Goal: Information Seeking & Learning: Compare options

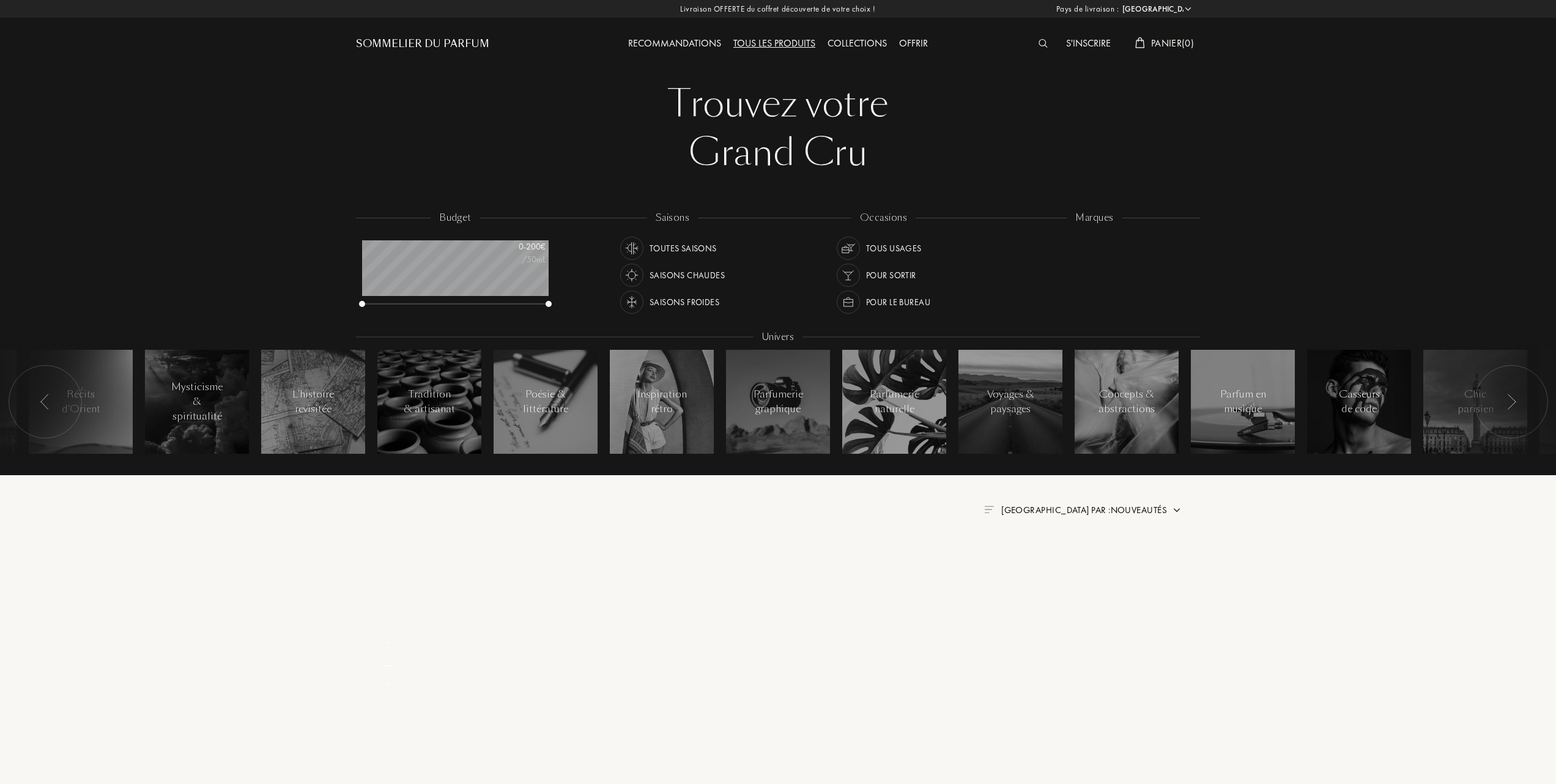
select select "FR"
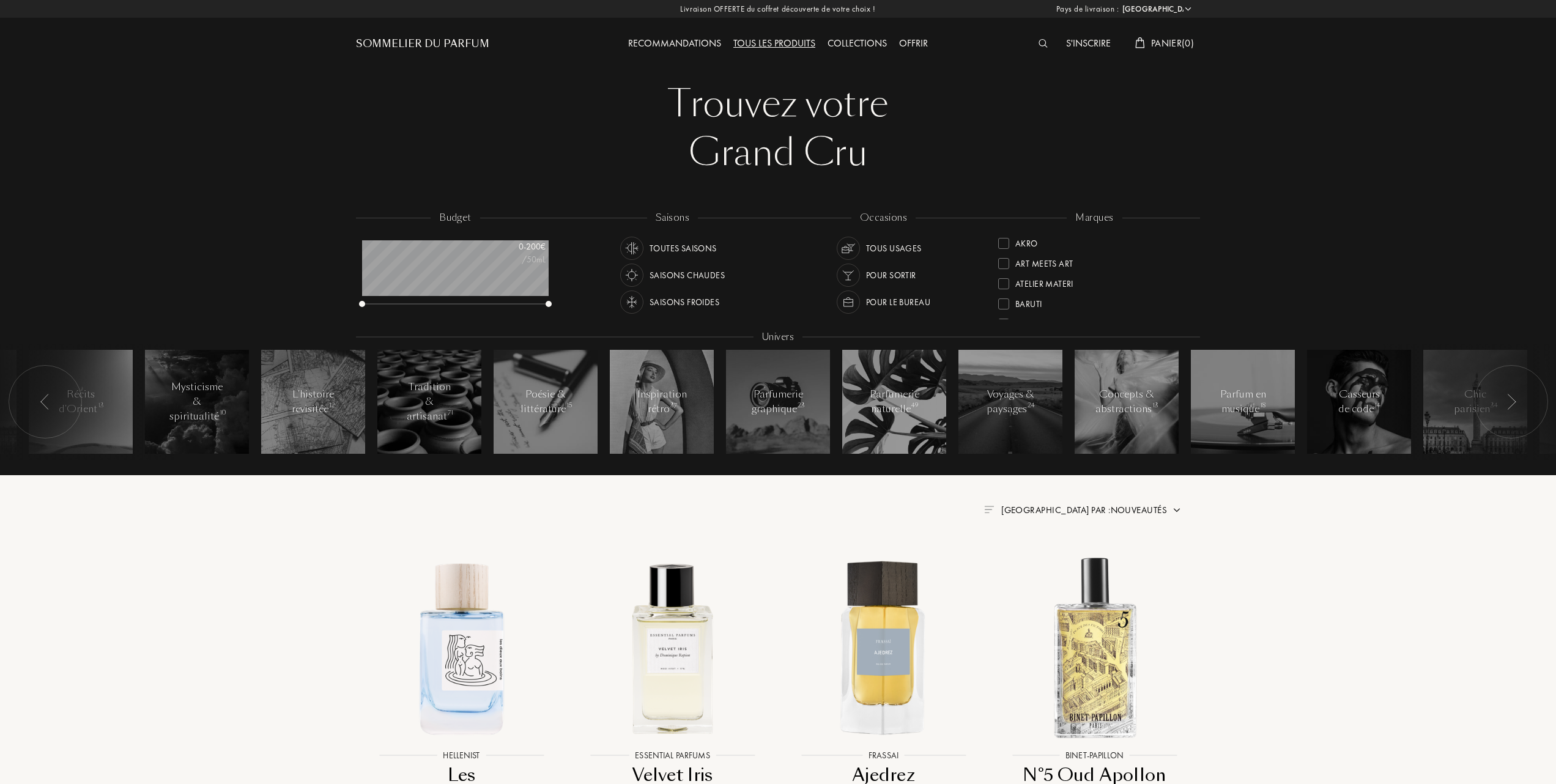
click at [1007, 241] on div at bounding box center [1003, 243] width 11 height 11
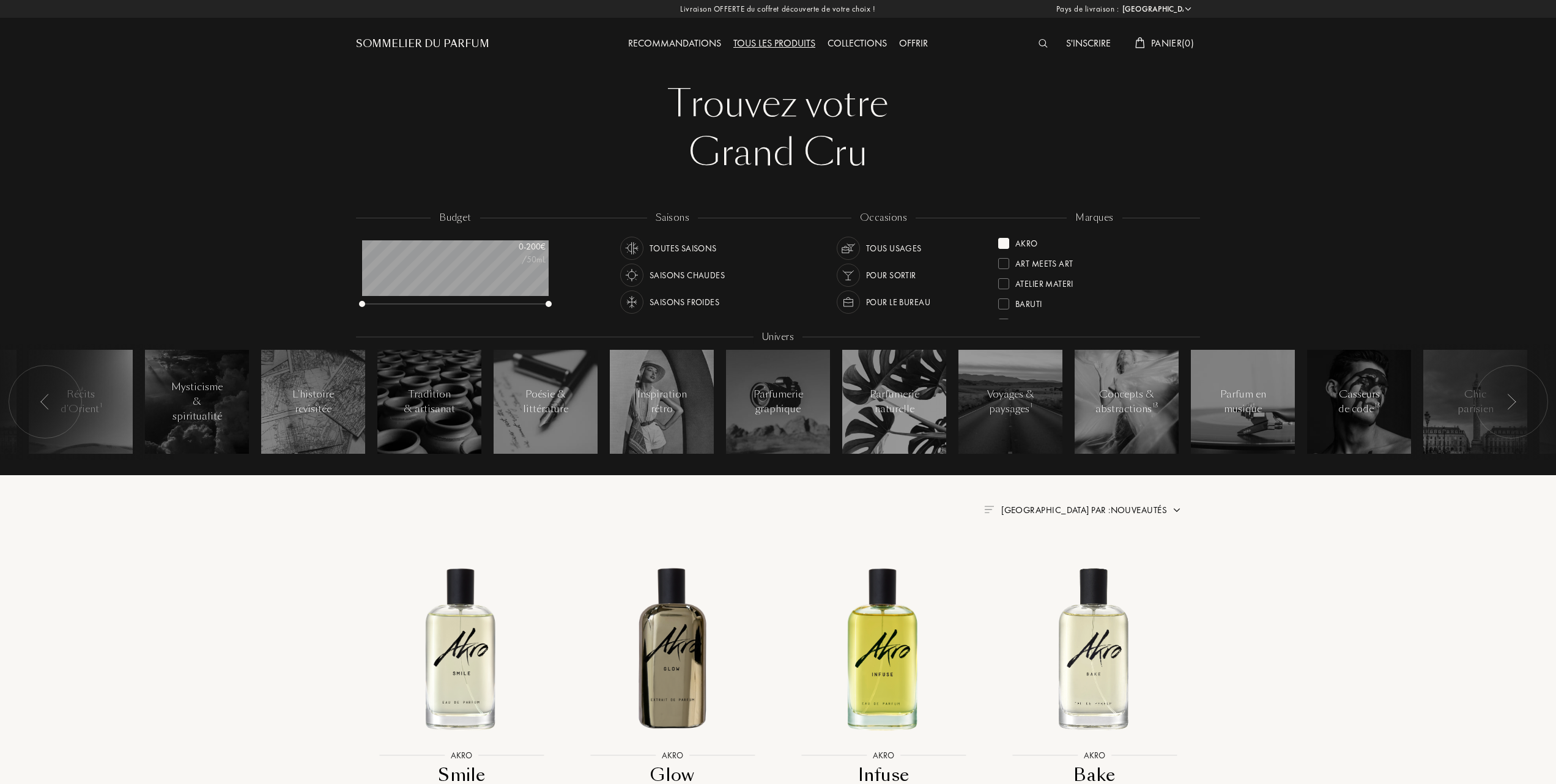
click at [1126, 509] on span "Trier par : Nouveautés" at bounding box center [1084, 509] width 166 height 12
click at [1052, 561] on div at bounding box center [1054, 564] width 9 height 9
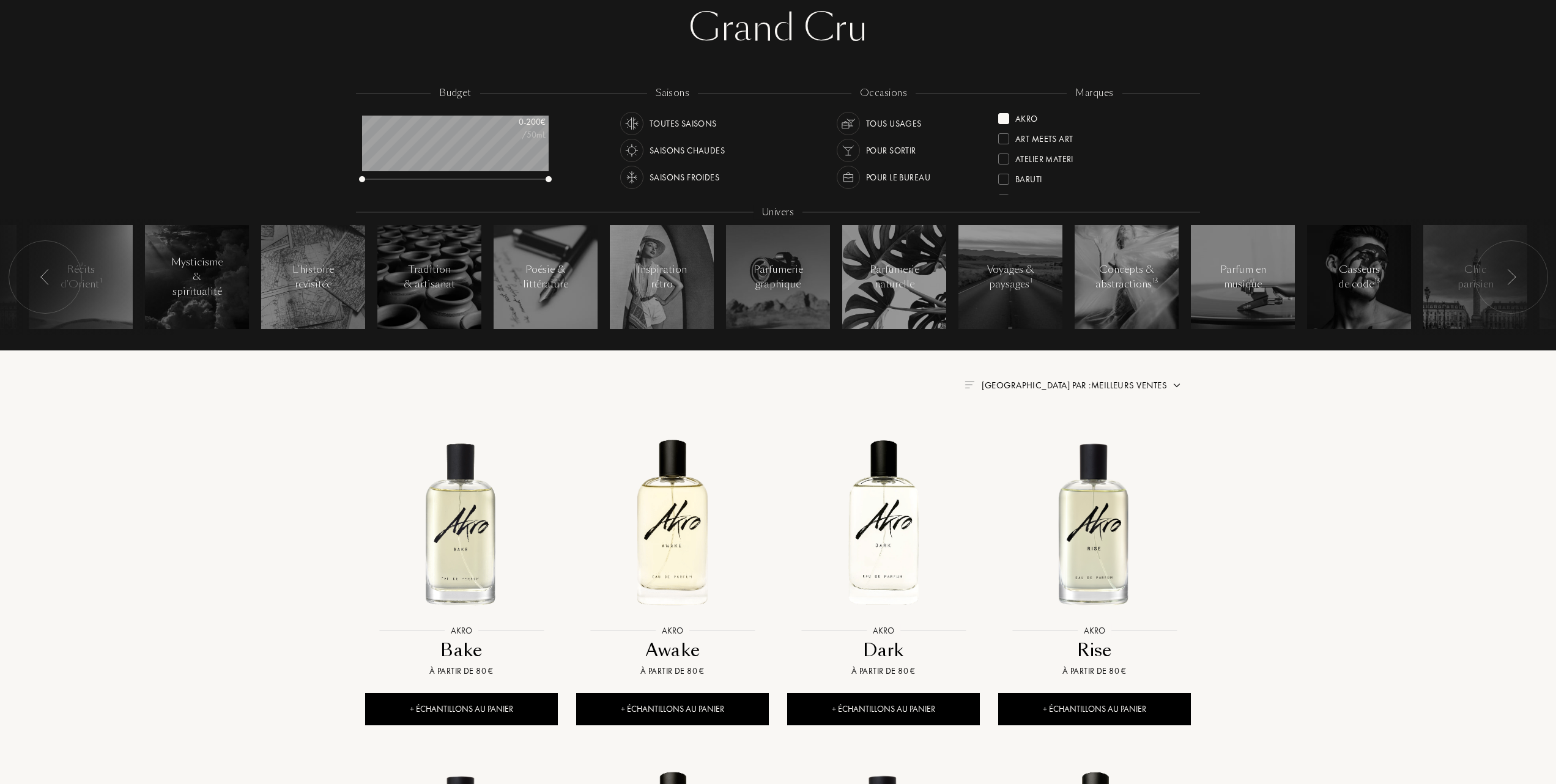
scroll to position [163, 0]
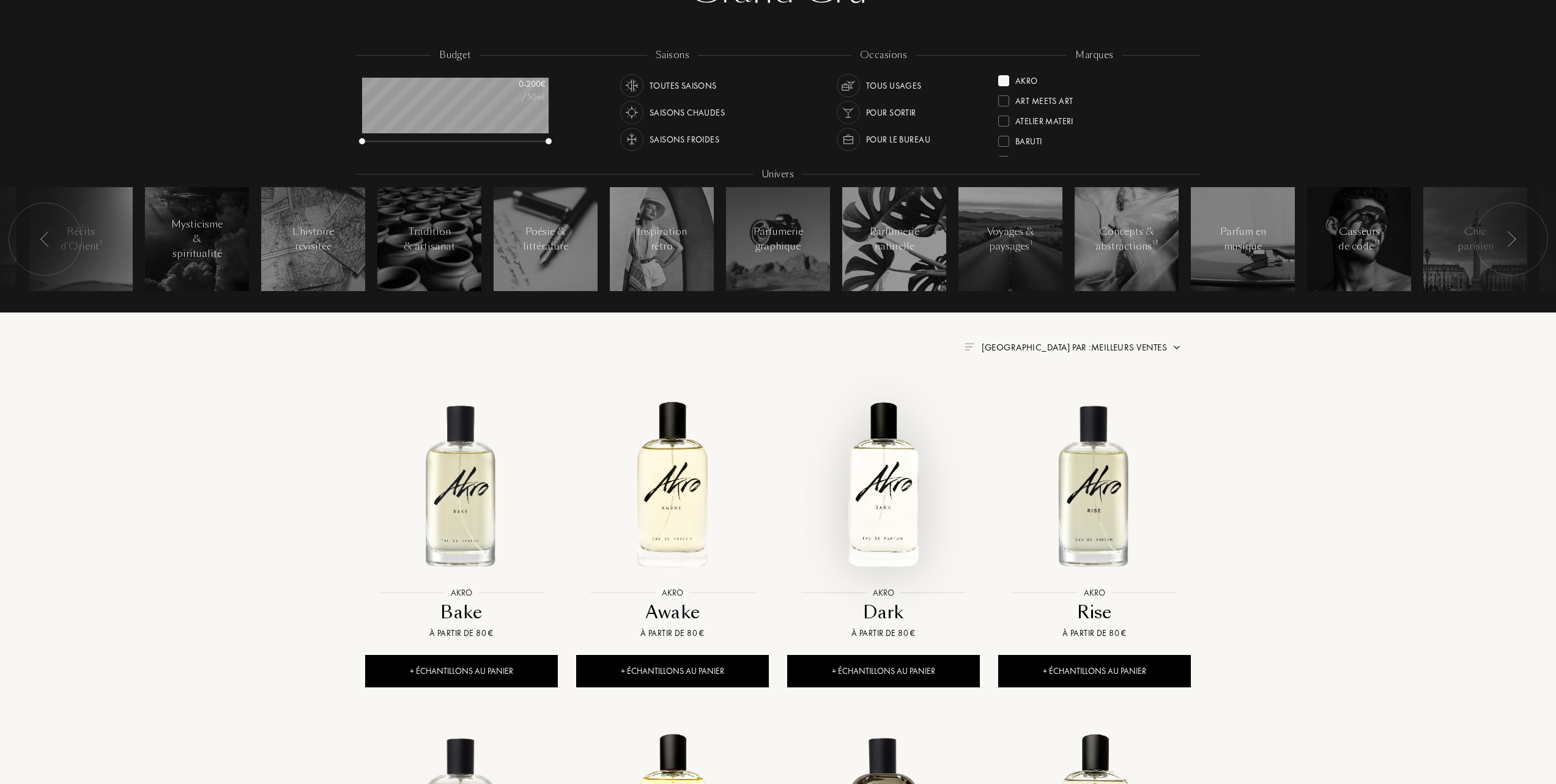
click at [880, 507] on img at bounding box center [883, 484] width 190 height 190
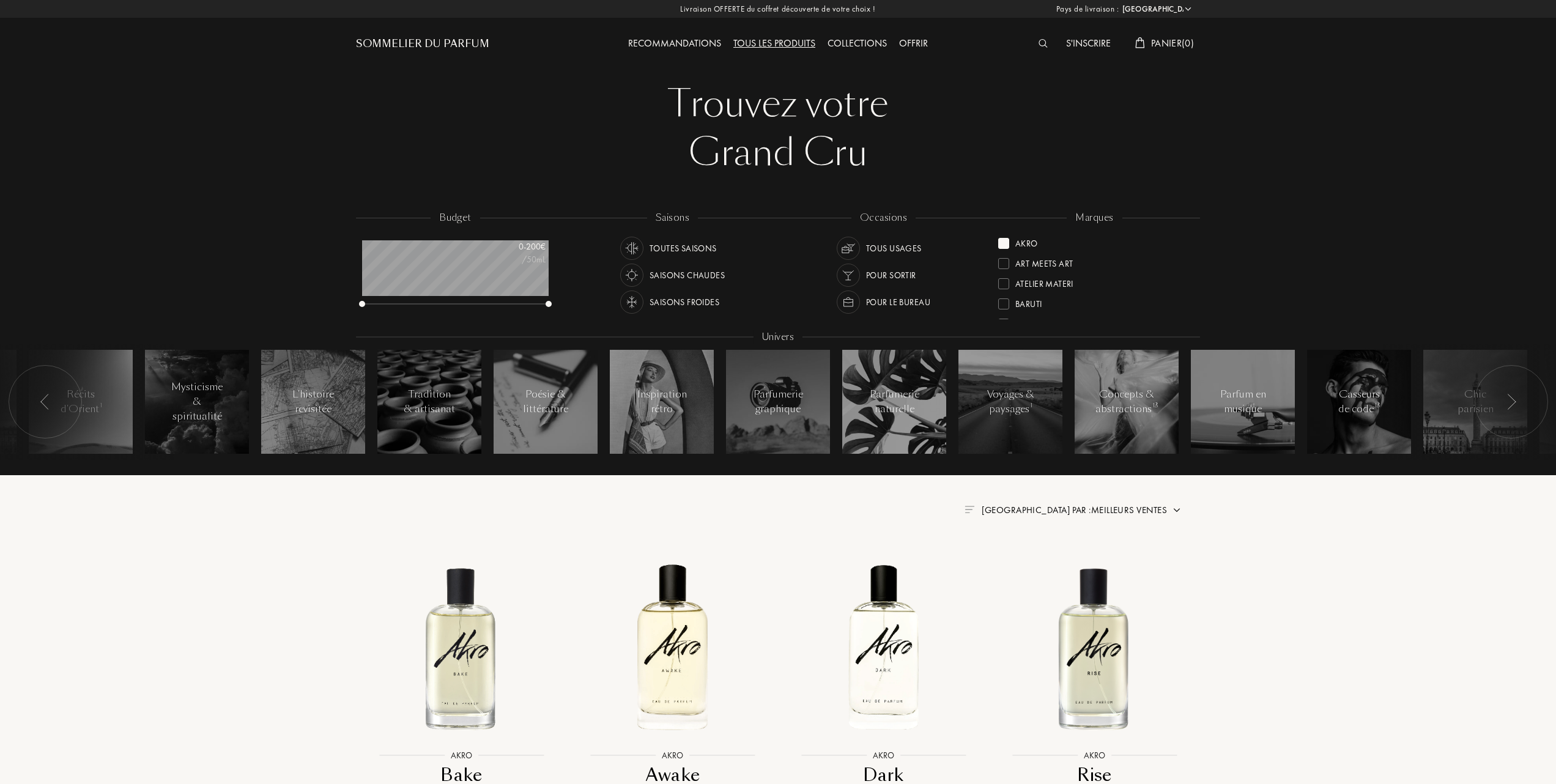
click at [851, 42] on div "Collections" at bounding box center [857, 44] width 72 height 16
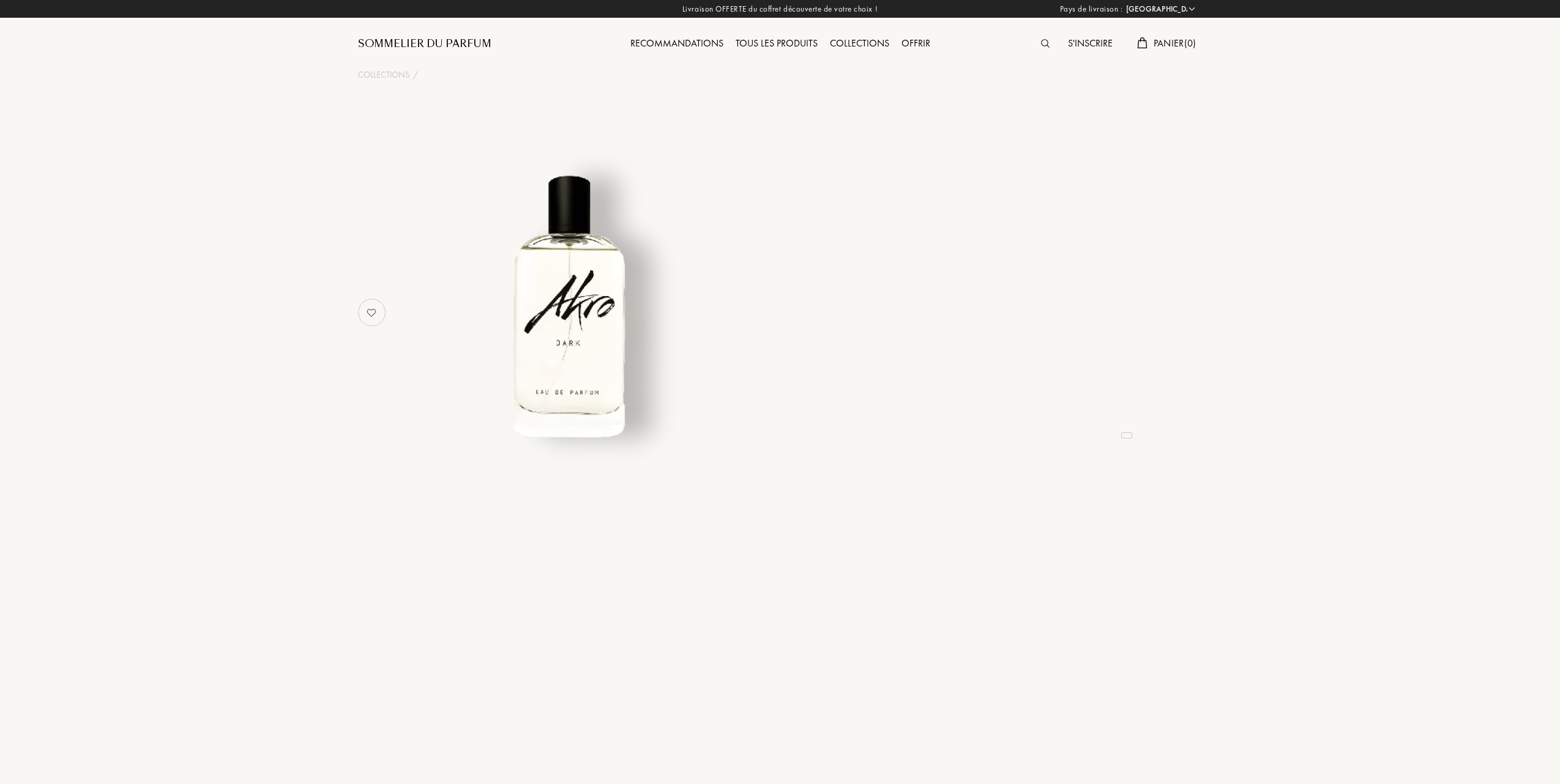
select select "FR"
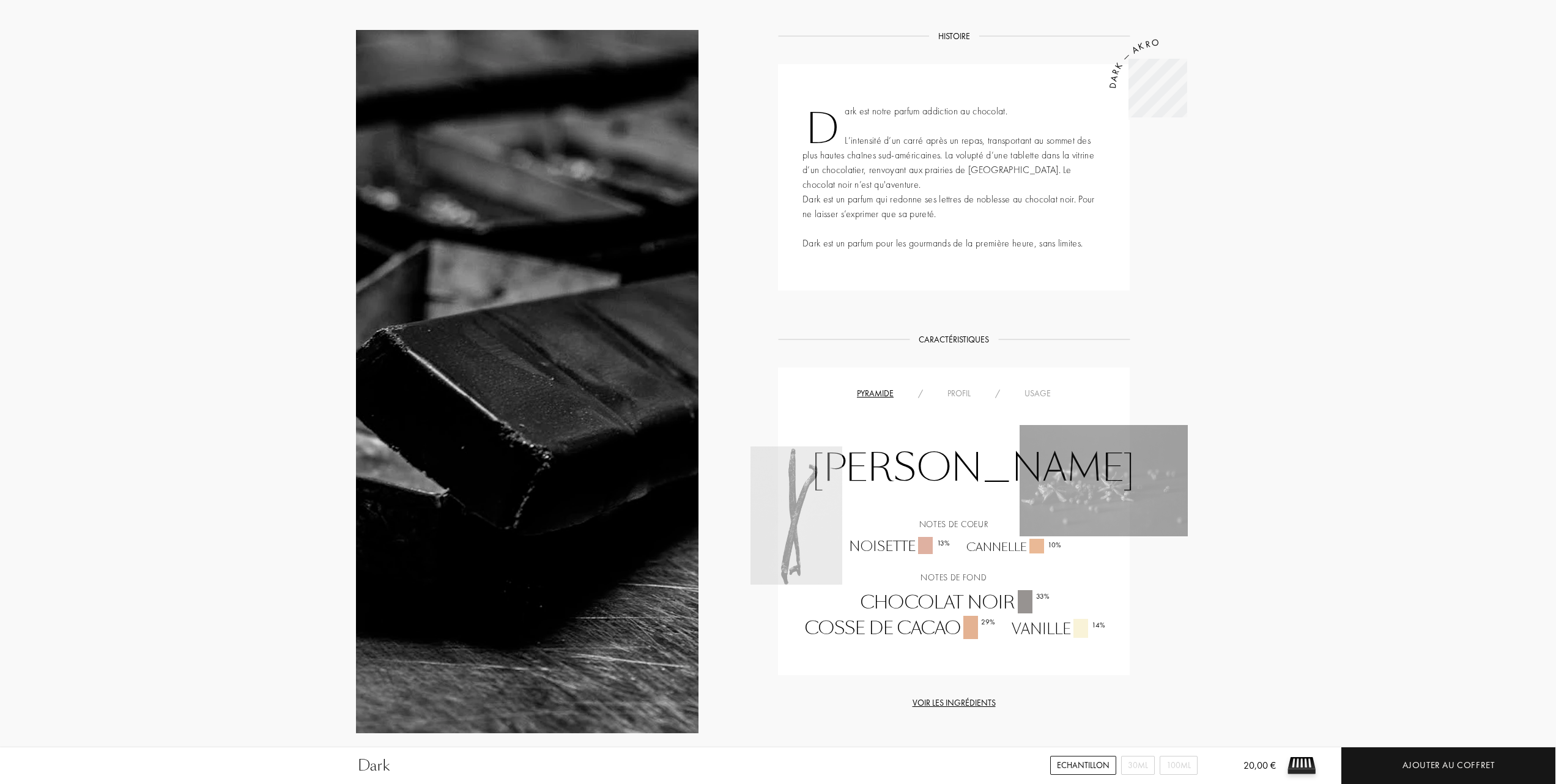
scroll to position [245, 0]
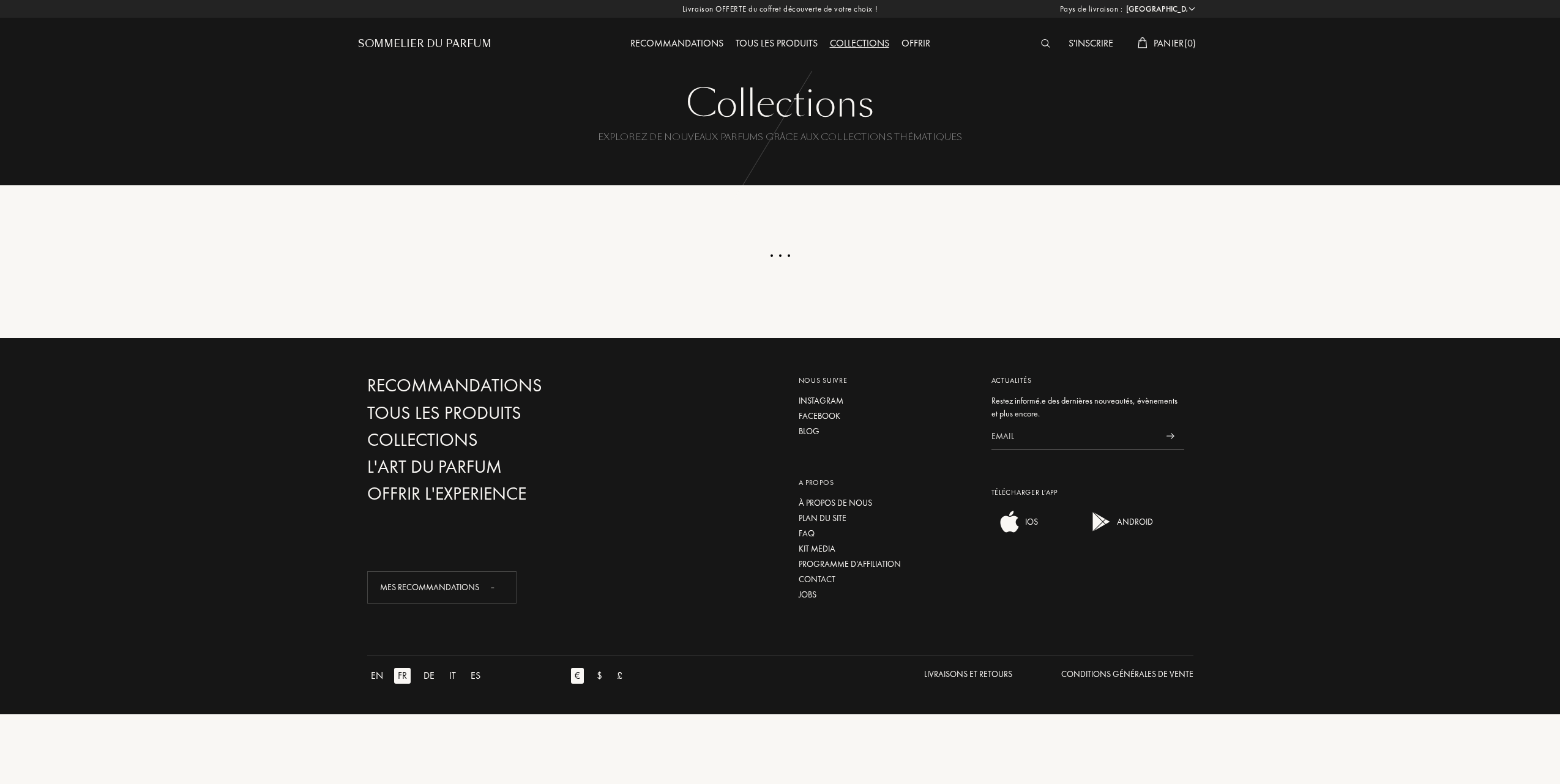
select select "FR"
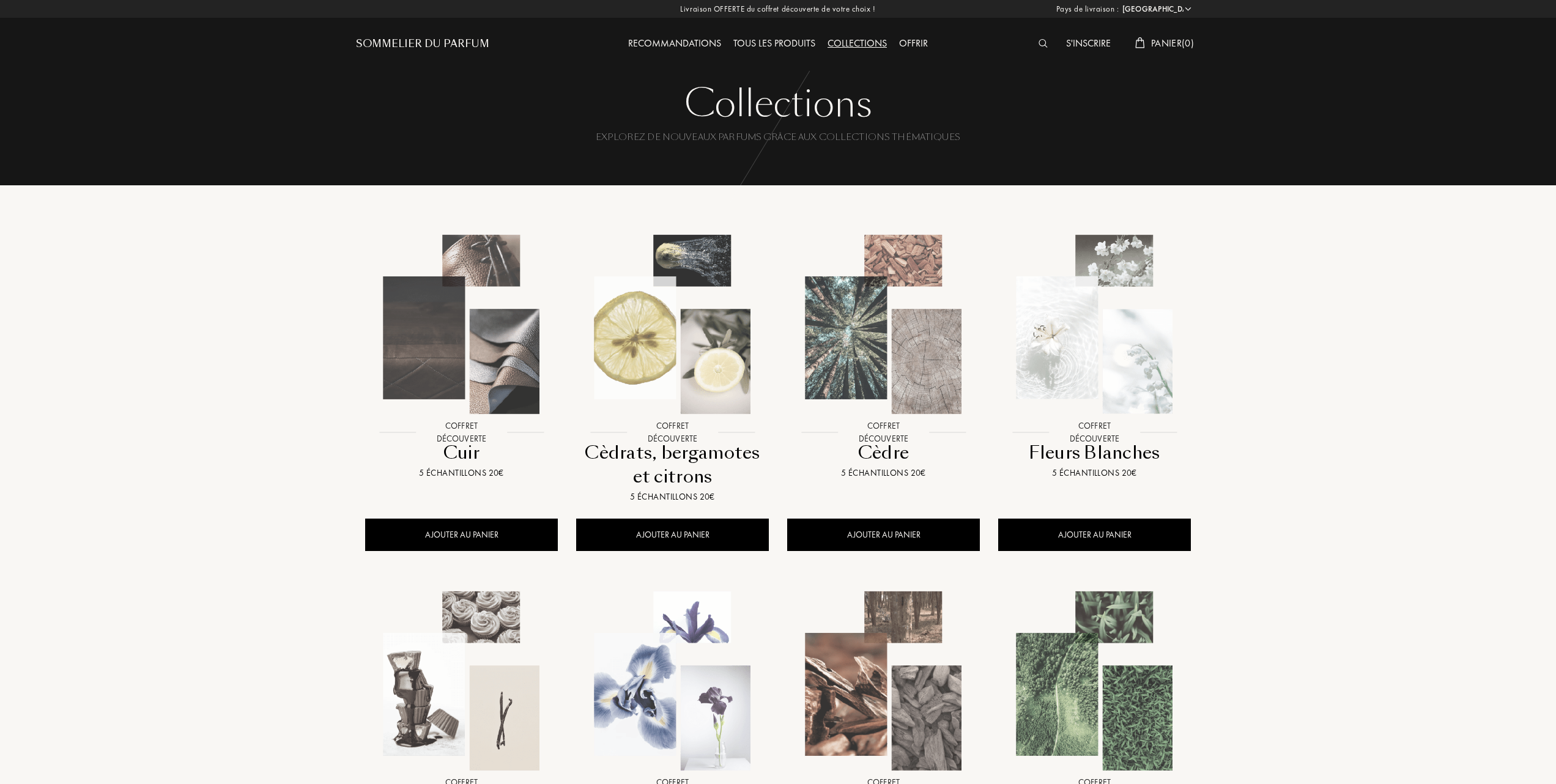
click at [485, 360] on img at bounding box center [461, 324] width 190 height 190
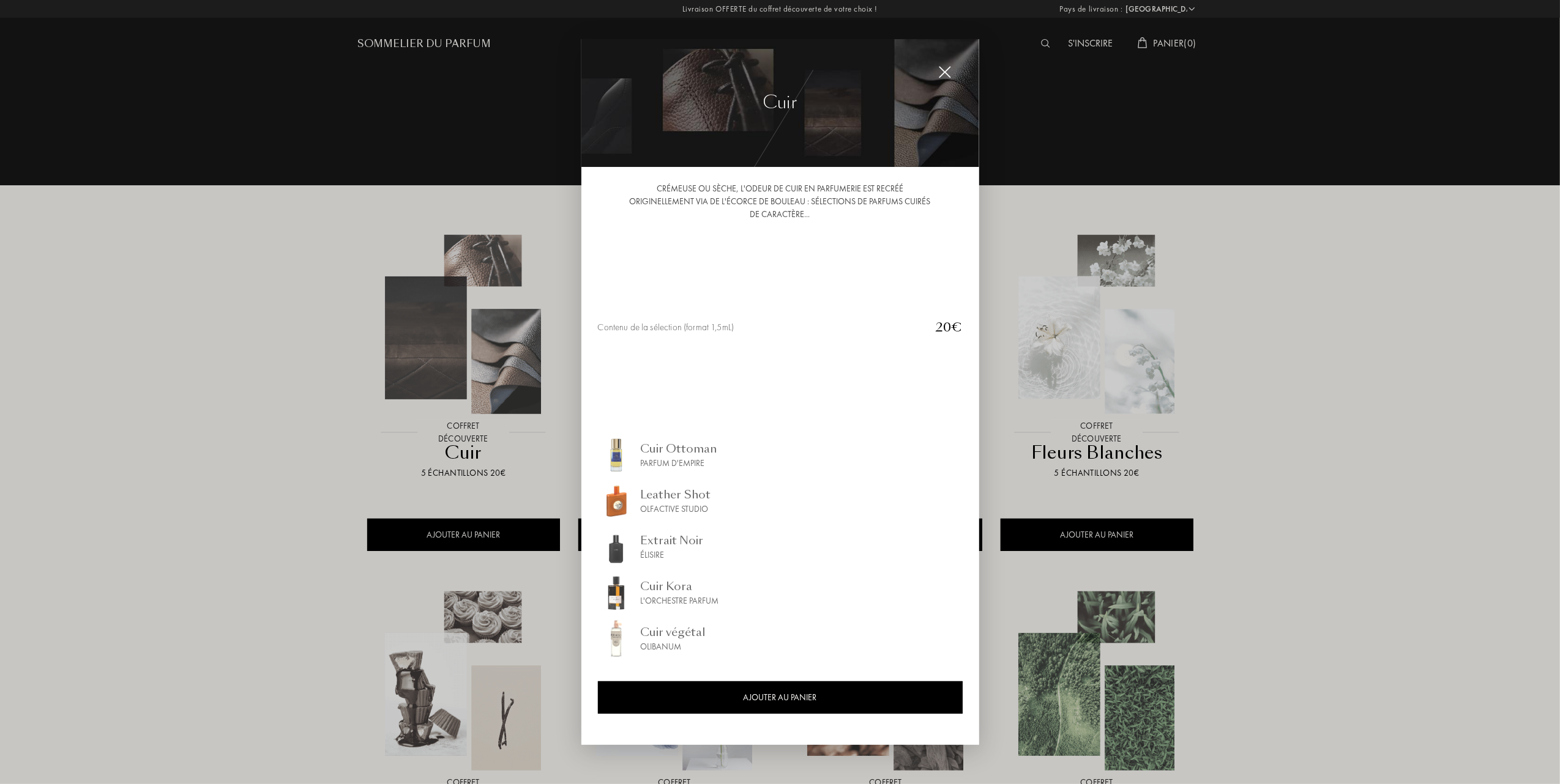
click at [643, 549] on div "Élisire" at bounding box center [672, 555] width 63 height 13
click at [674, 448] on div "Cuir Ottoman" at bounding box center [679, 448] width 77 height 17
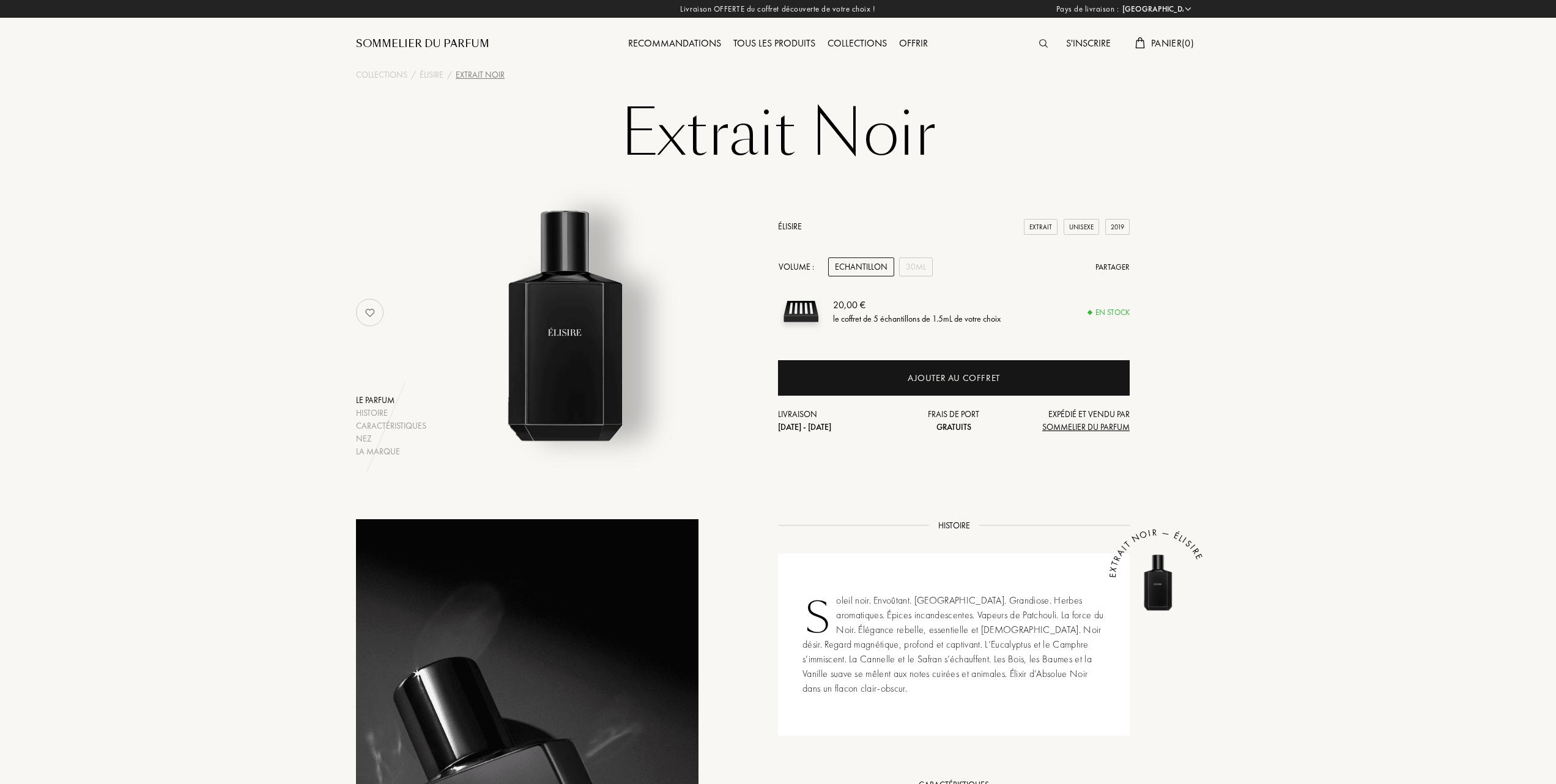
select select "FR"
click at [914, 265] on div "30mL" at bounding box center [916, 267] width 34 height 19
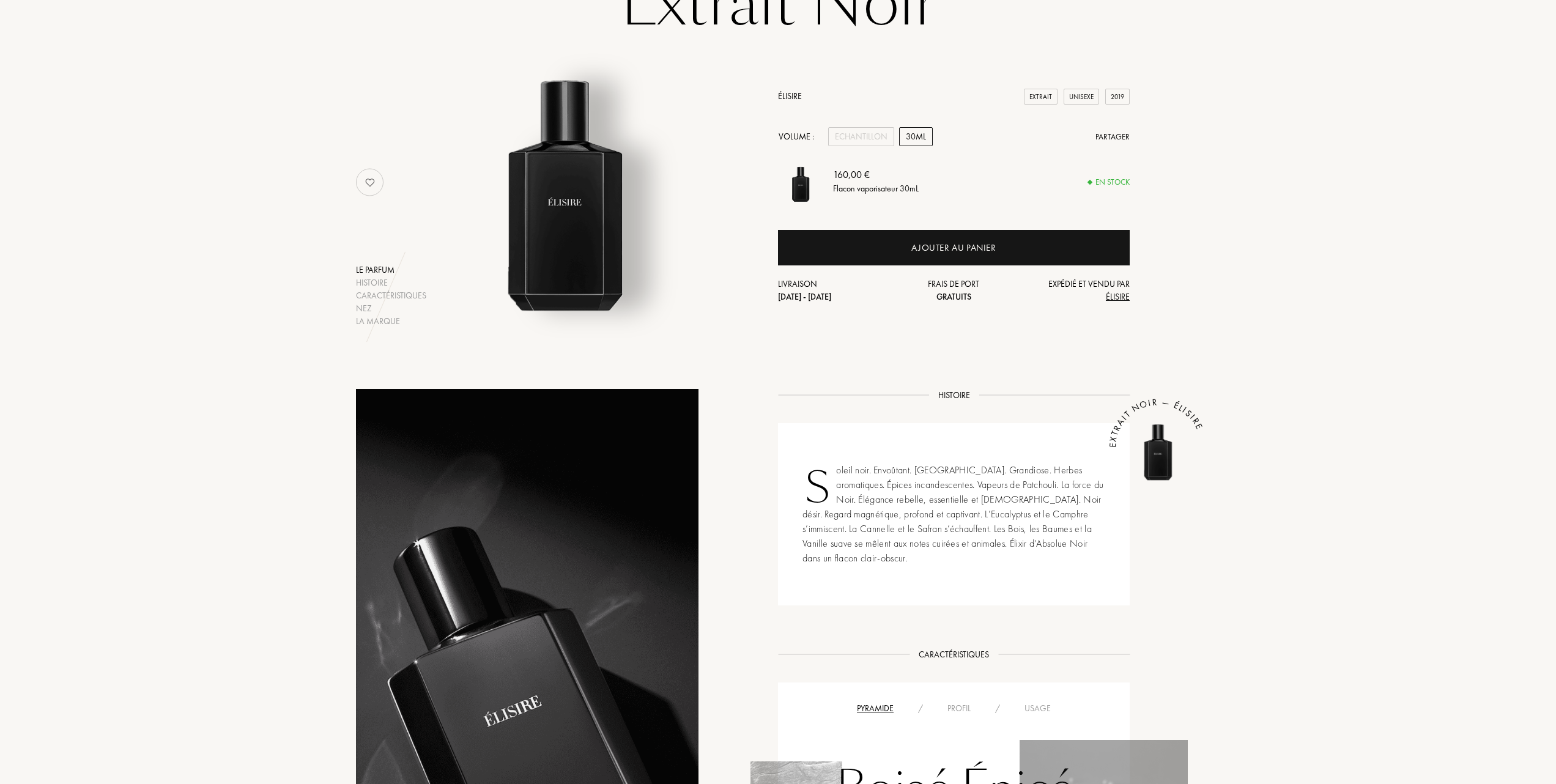
scroll to position [82, 0]
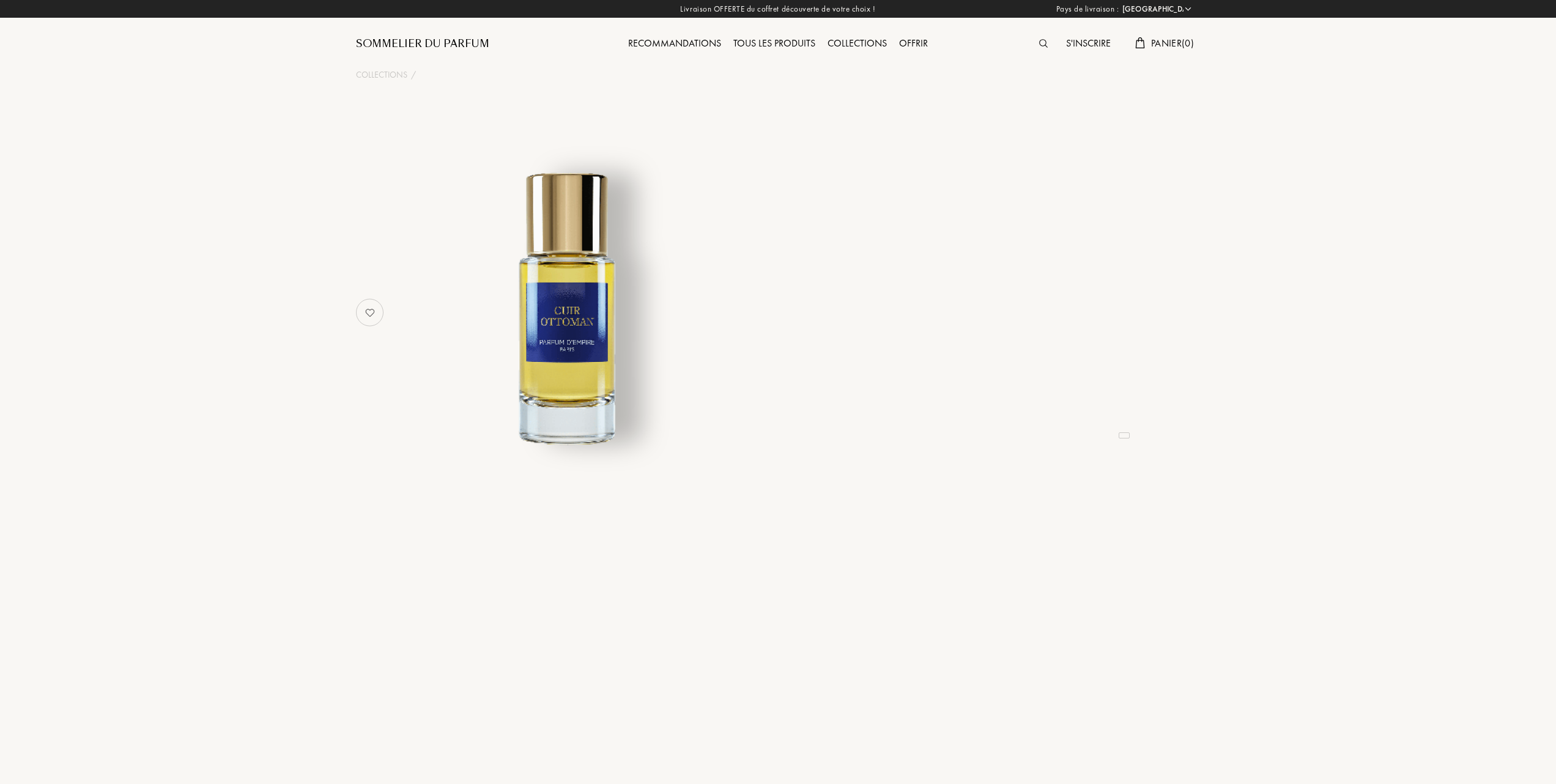
select select "FR"
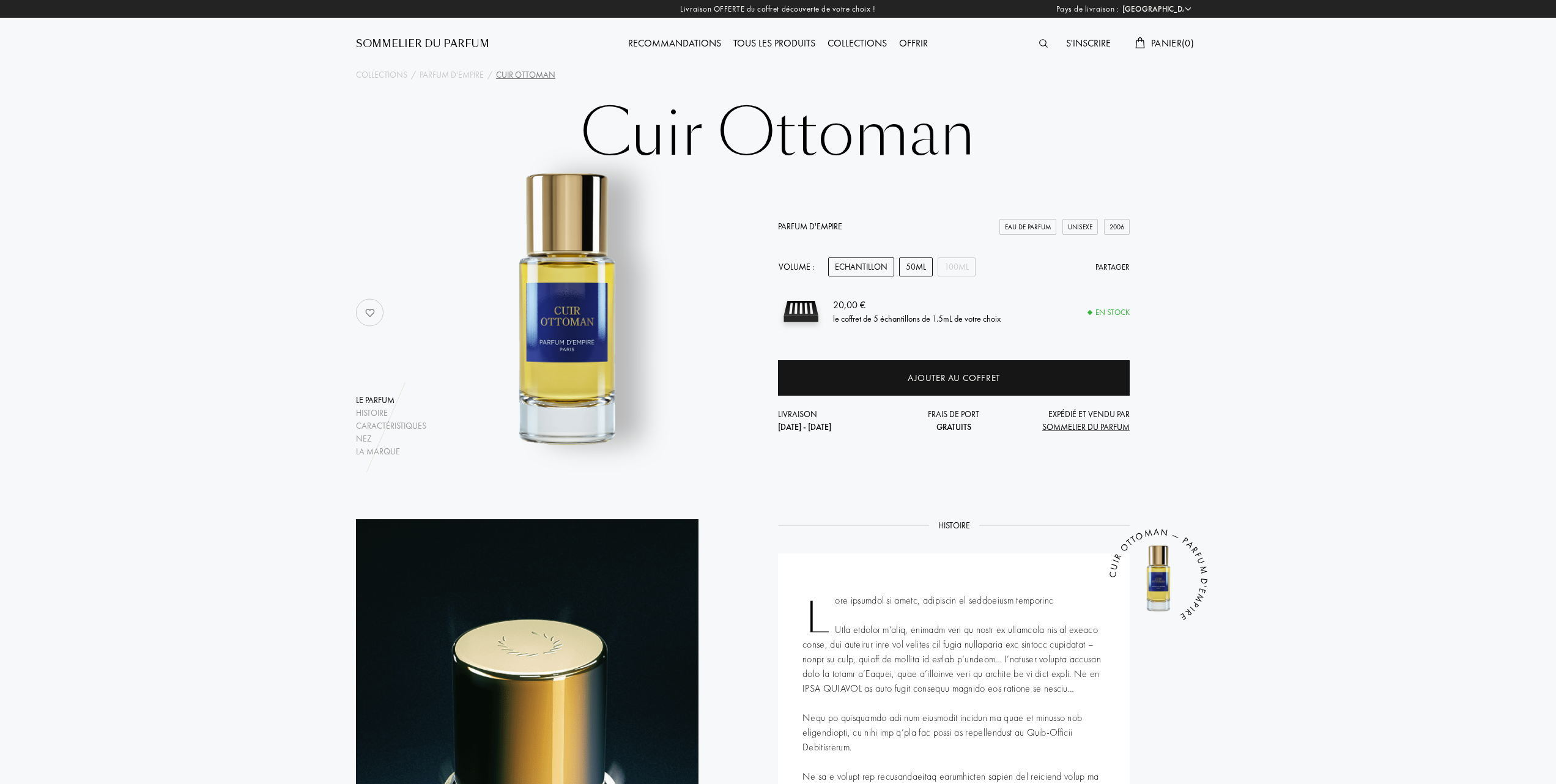
click at [916, 264] on div "50mL" at bounding box center [916, 267] width 34 height 19
click at [764, 42] on div "Tous les produits" at bounding box center [774, 44] width 94 height 16
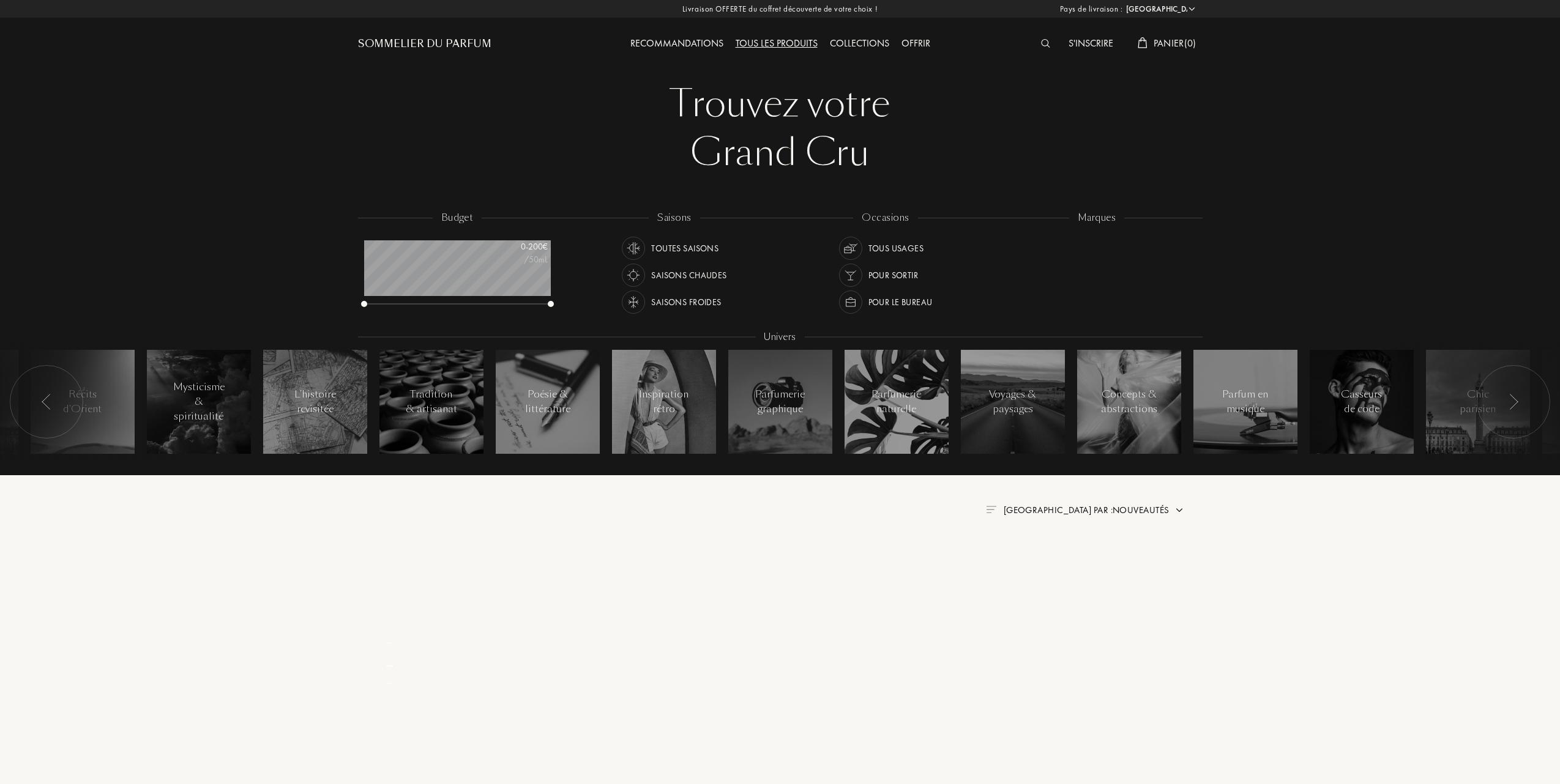
select select "FR"
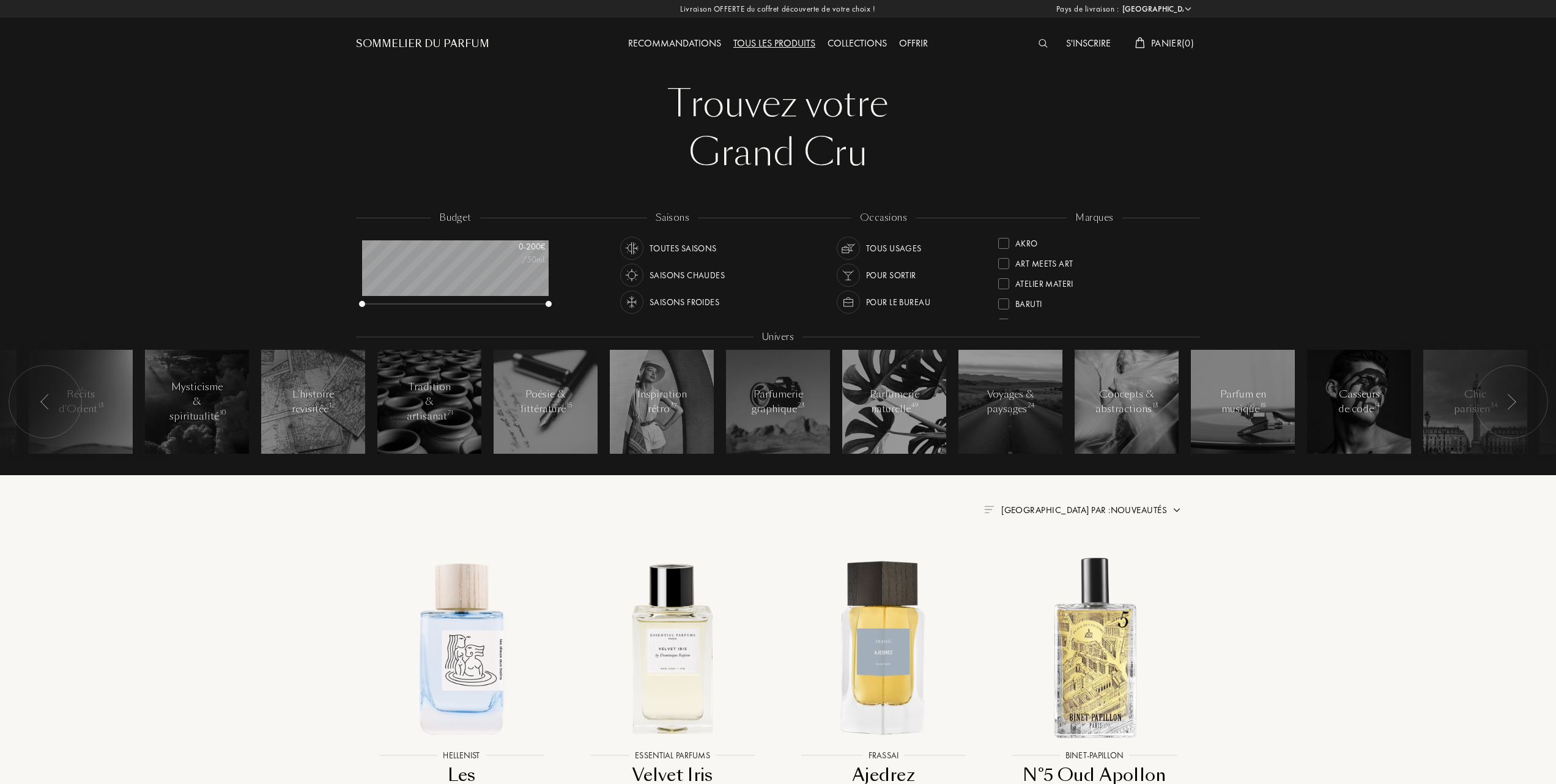
click at [859, 44] on div "Collections" at bounding box center [857, 44] width 72 height 16
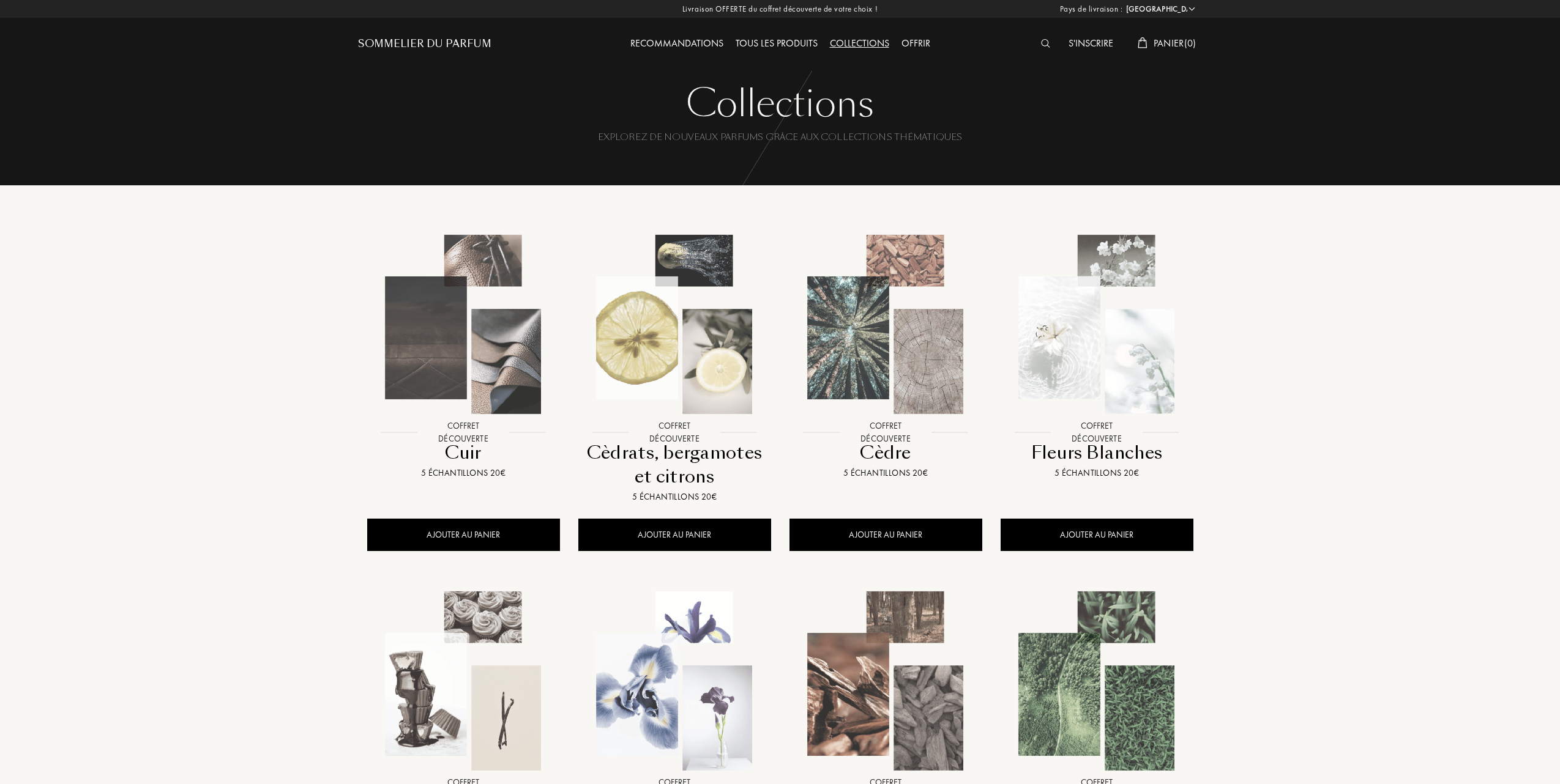
select select "FR"
click at [456, 321] on img at bounding box center [461, 324] width 190 height 190
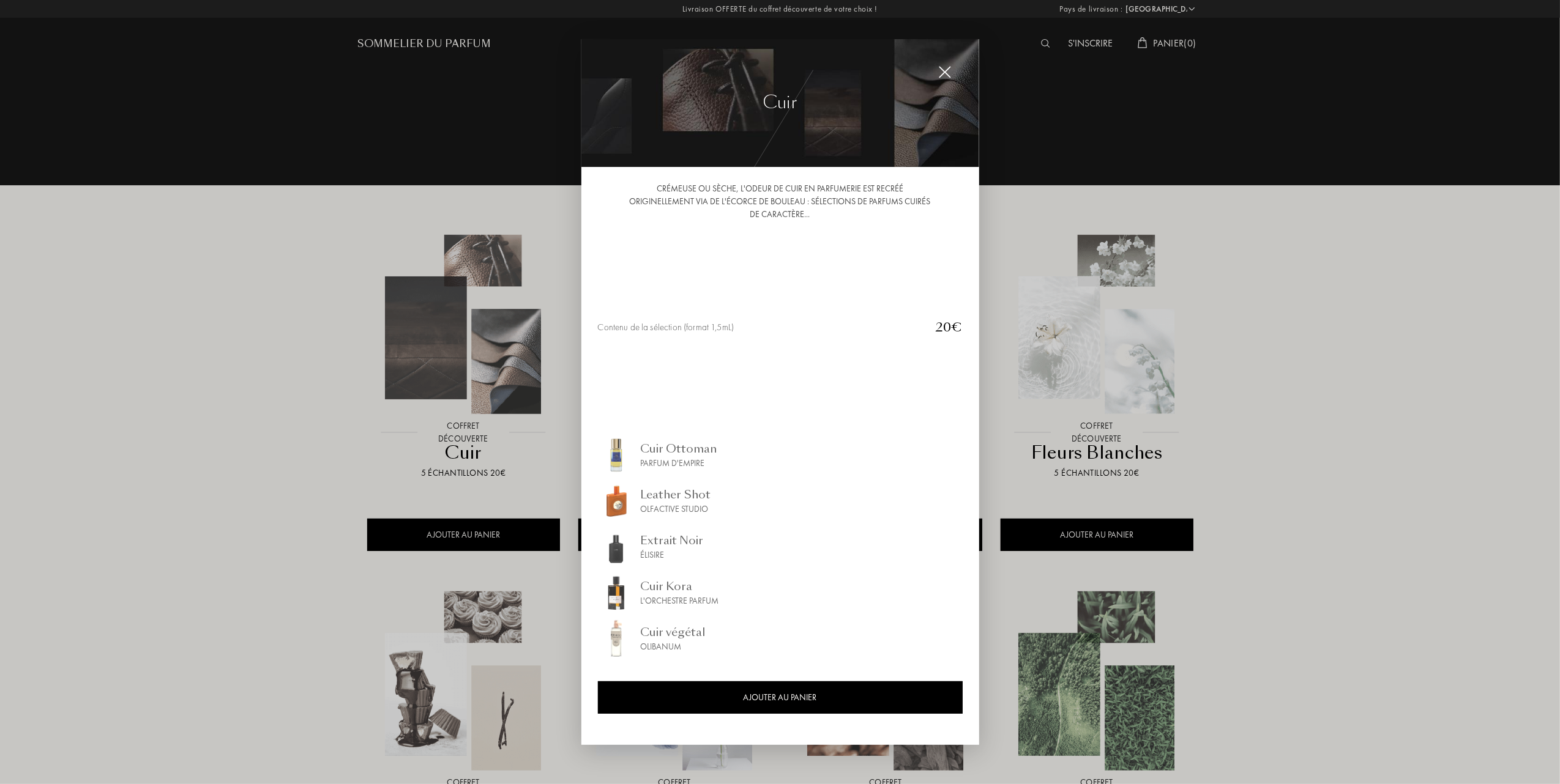
click at [656, 587] on div "Cuir Kora" at bounding box center [680, 586] width 78 height 17
click at [657, 452] on div "Cuir Ottoman" at bounding box center [679, 448] width 77 height 17
click at [668, 445] on div "Cuir Ottoman" at bounding box center [679, 448] width 77 height 17
click at [645, 587] on div "Cuir Kora" at bounding box center [680, 586] width 78 height 17
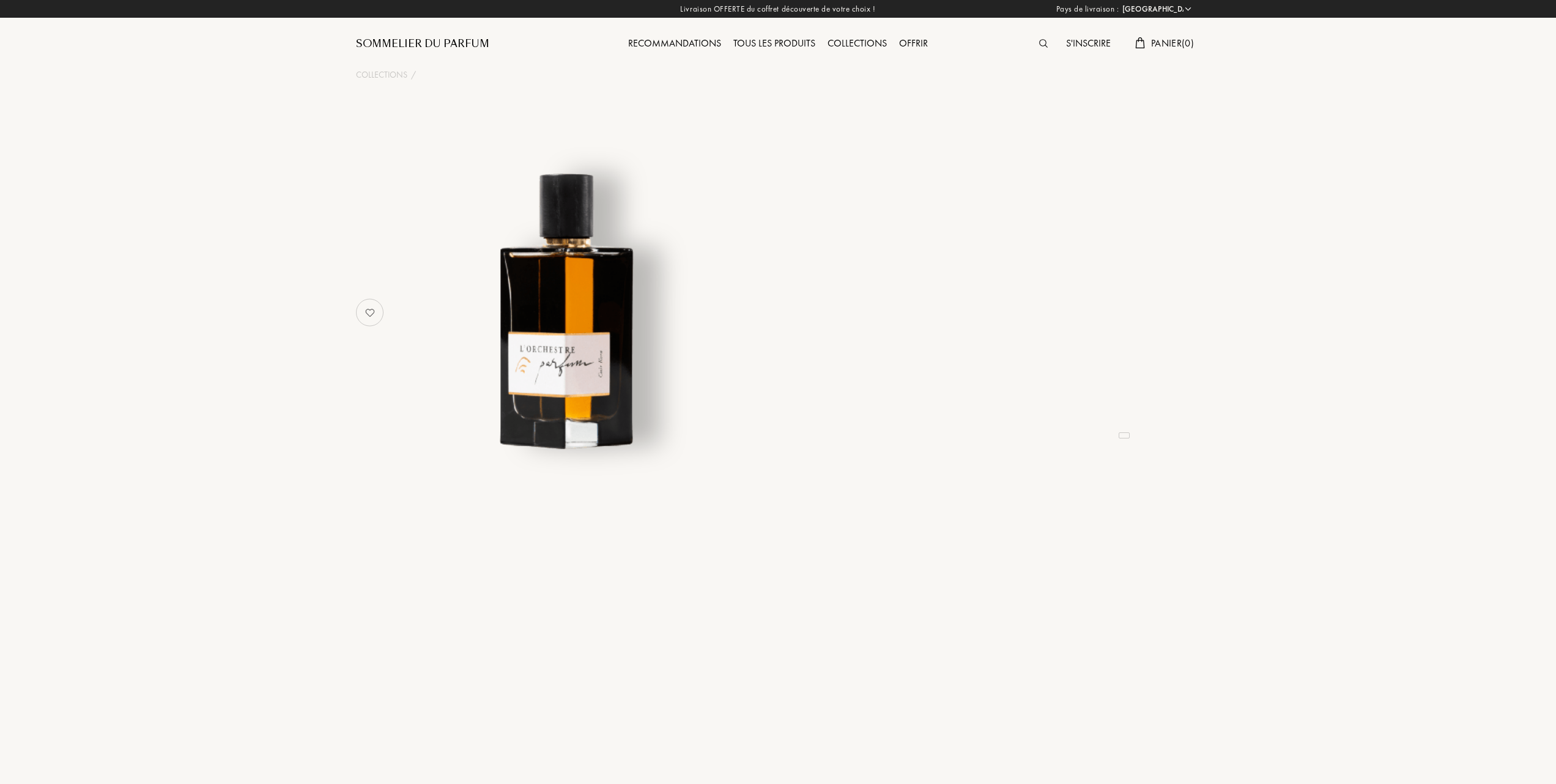
select select "FR"
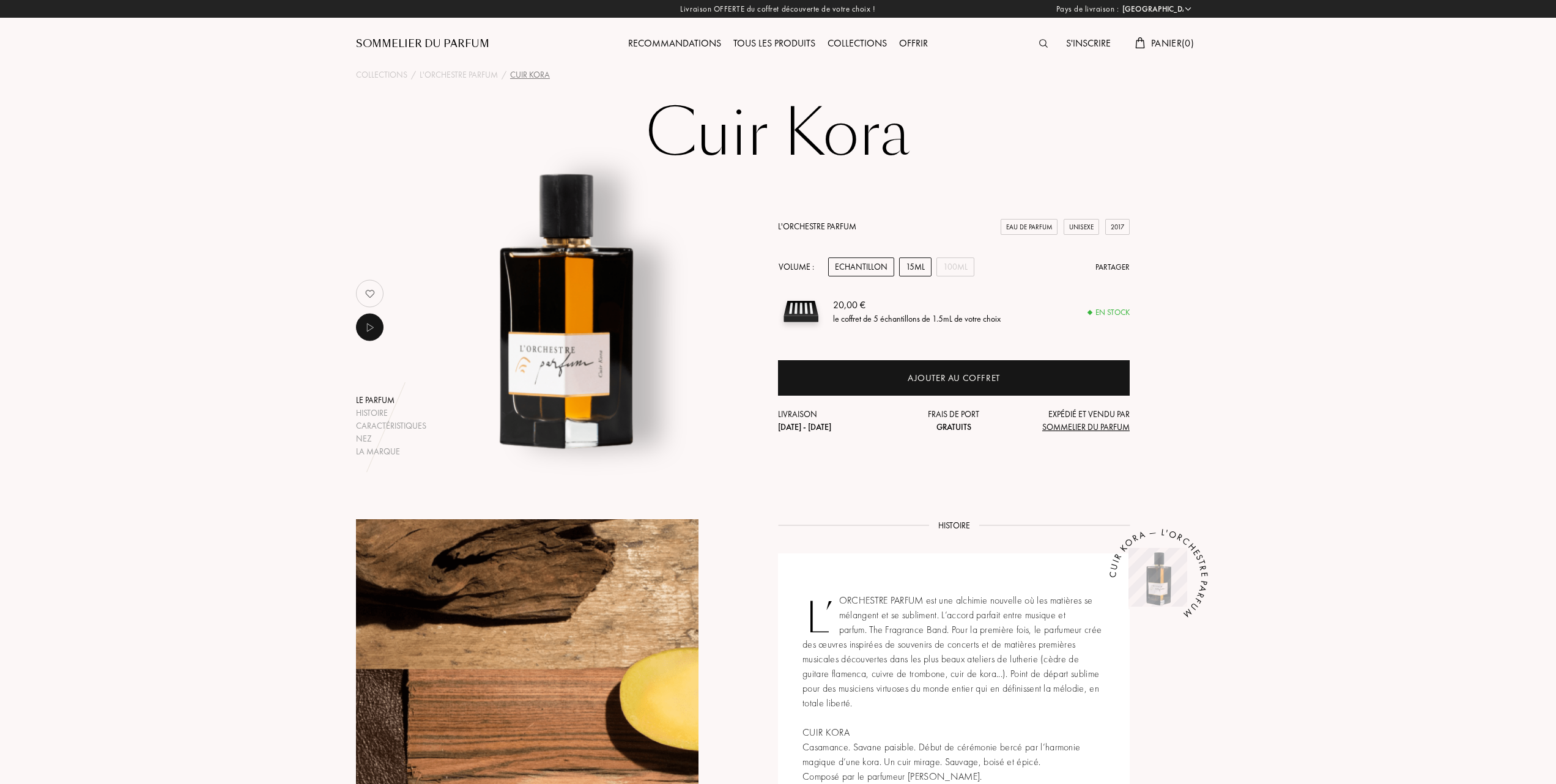
click at [911, 265] on div "15mL" at bounding box center [915, 267] width 33 height 19
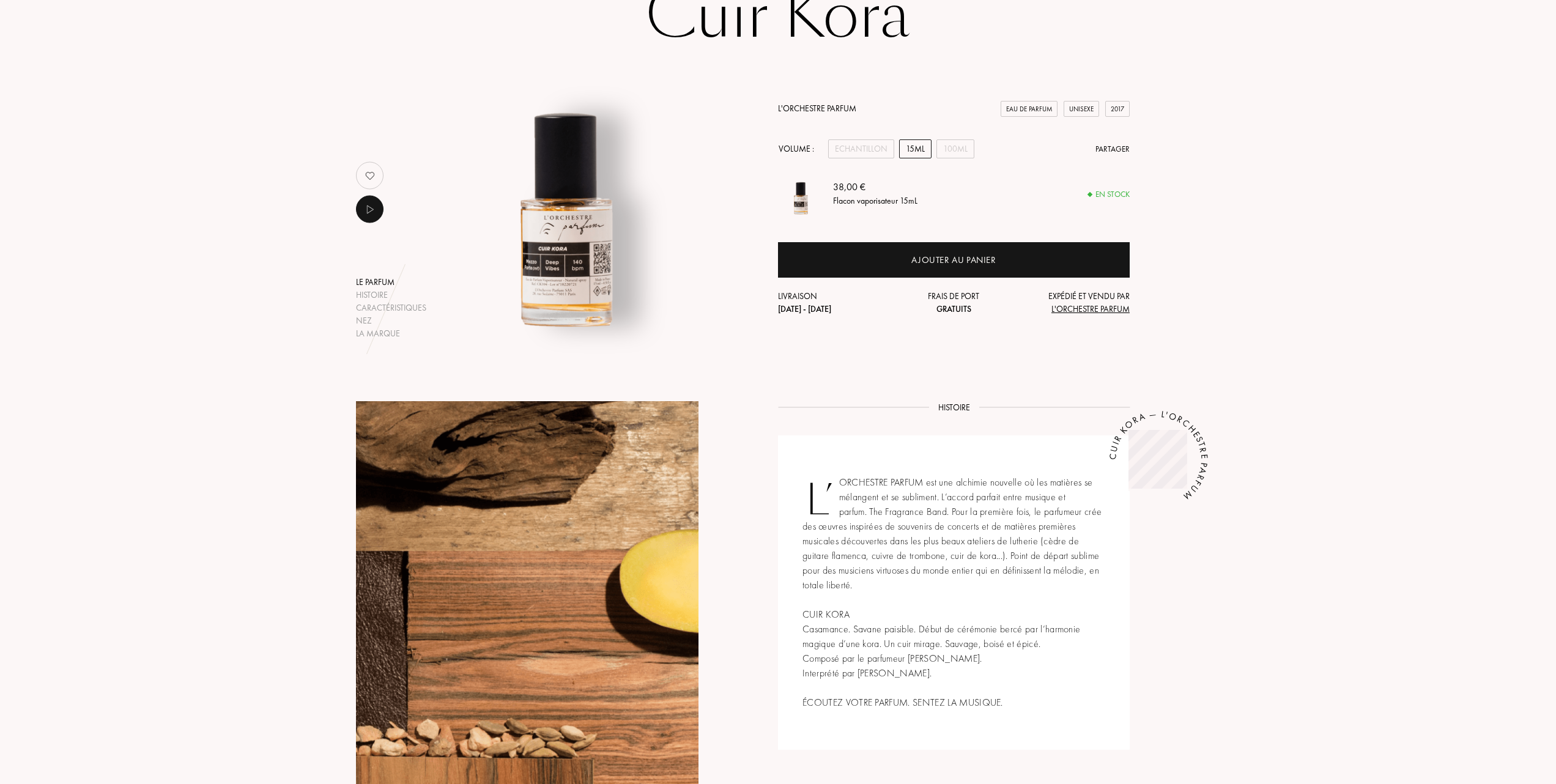
scroll to position [82, 0]
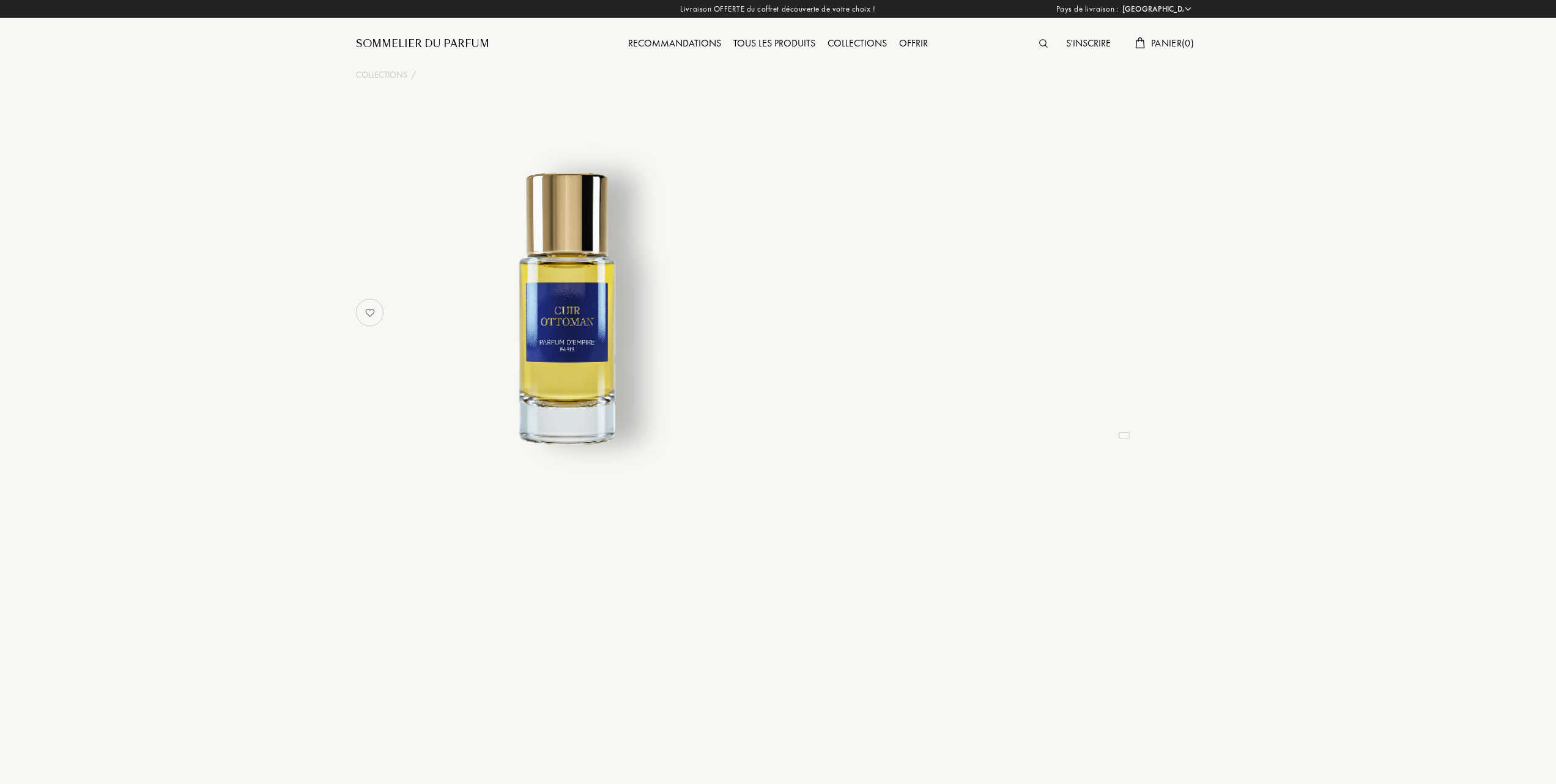
select select "FR"
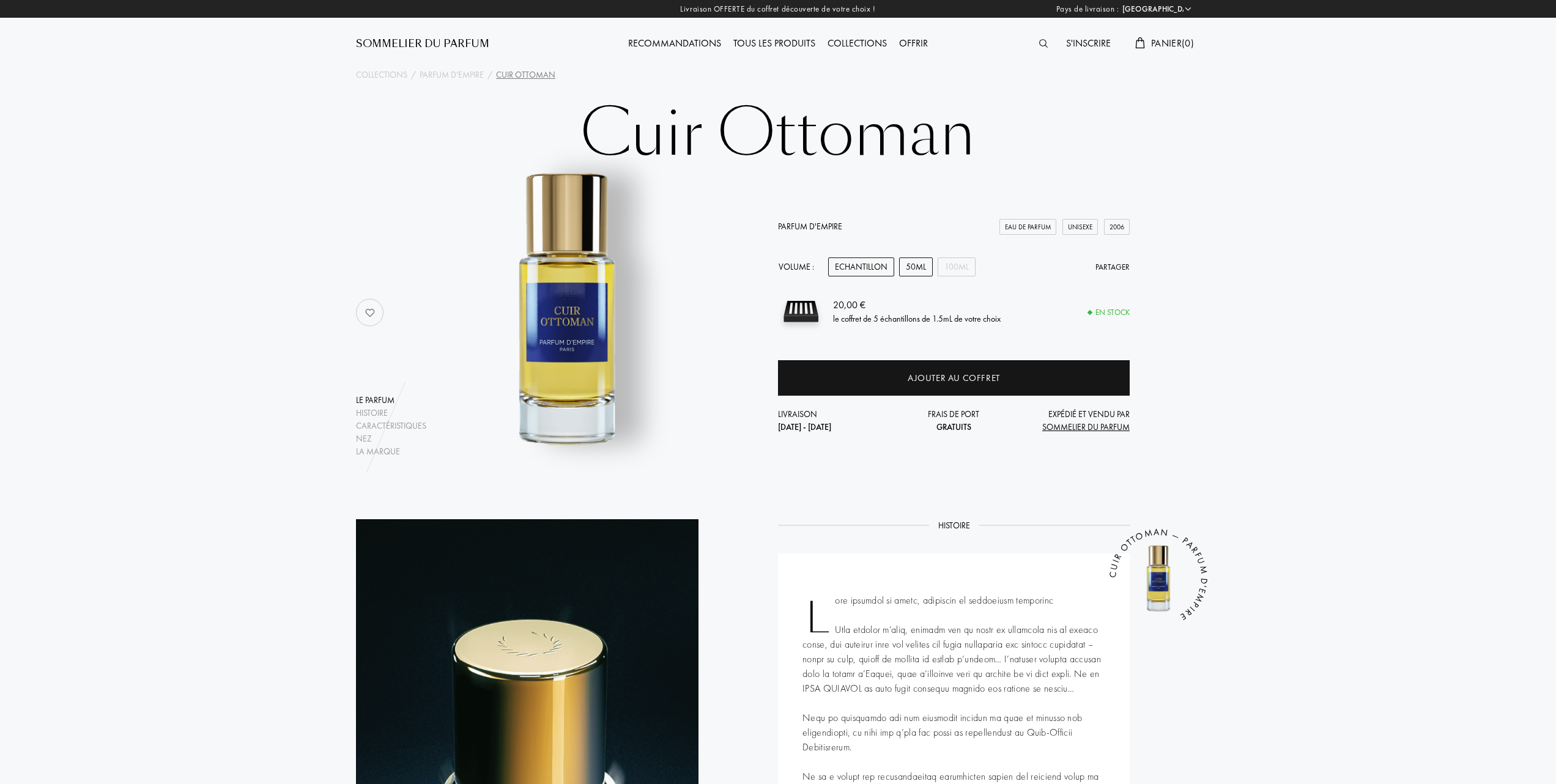
click at [913, 265] on div "50mL" at bounding box center [916, 267] width 34 height 19
click at [781, 39] on div "Tous les produits" at bounding box center [774, 44] width 94 height 16
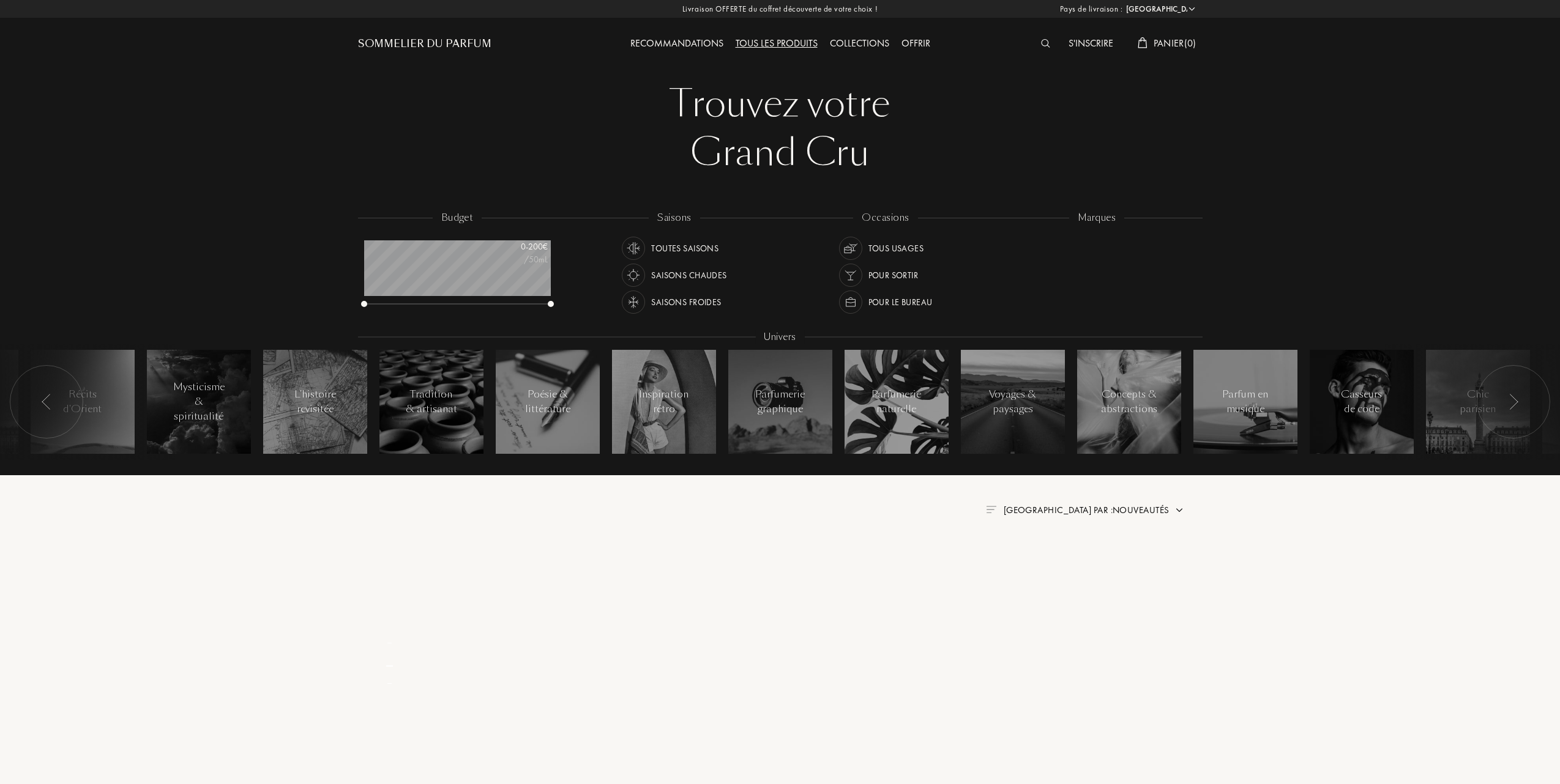
select select "FR"
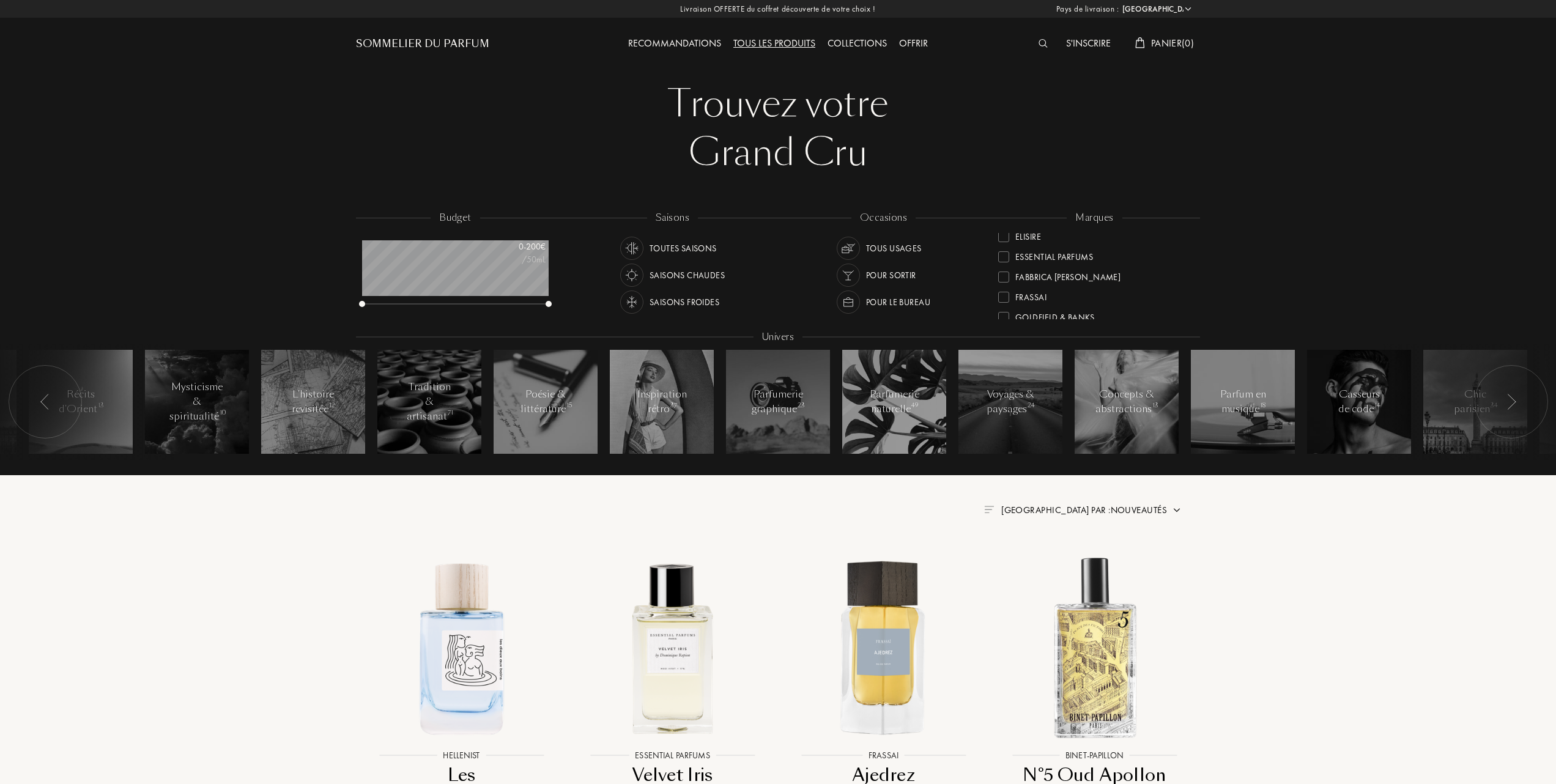
scroll to position [163, 0]
click at [1003, 281] on div at bounding box center [1003, 282] width 11 height 11
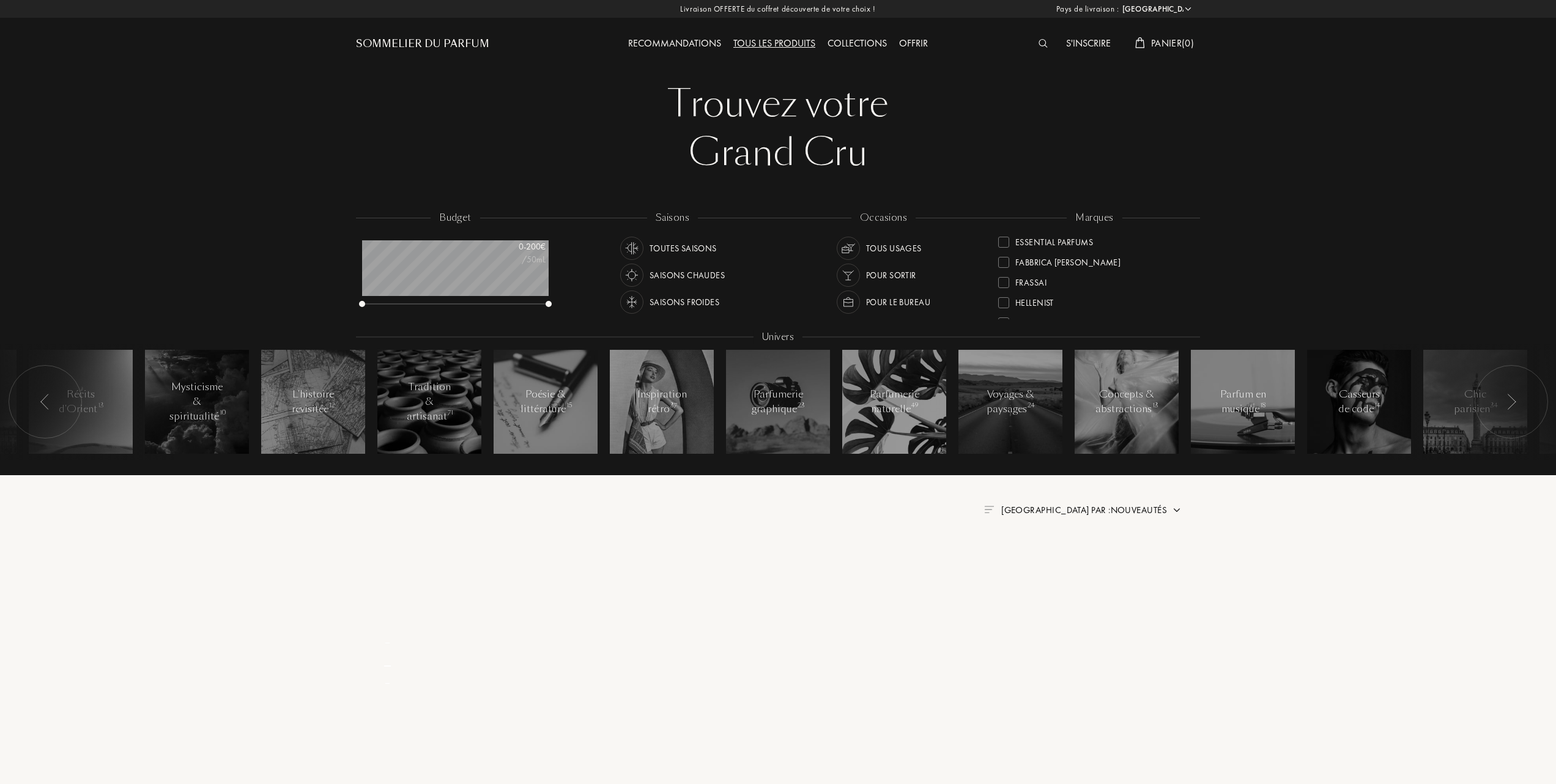
scroll to position [0, 0]
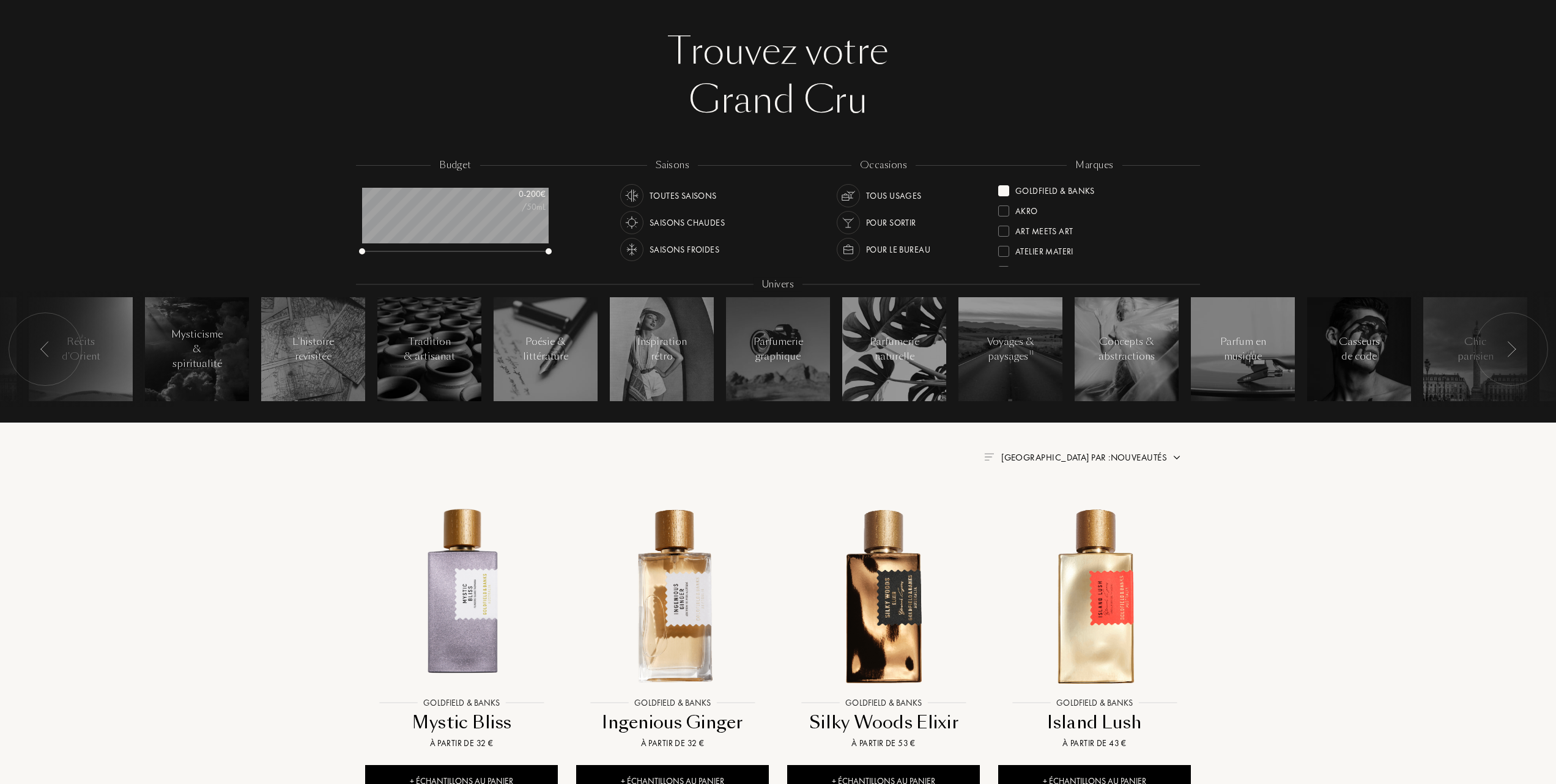
scroll to position [82, 0]
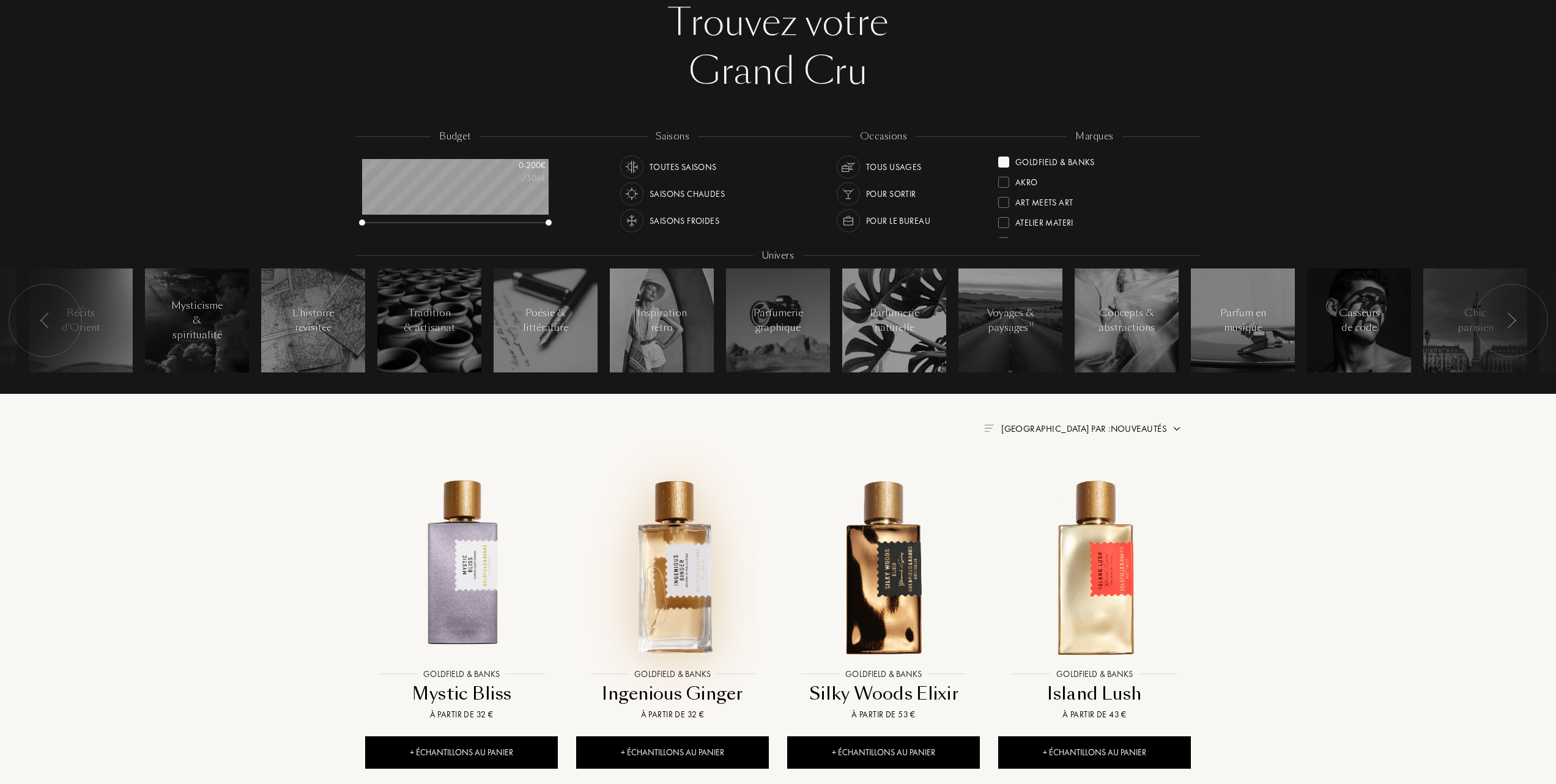
click at [683, 551] on img at bounding box center [672, 566] width 190 height 190
click at [1006, 162] on div at bounding box center [1003, 162] width 11 height 11
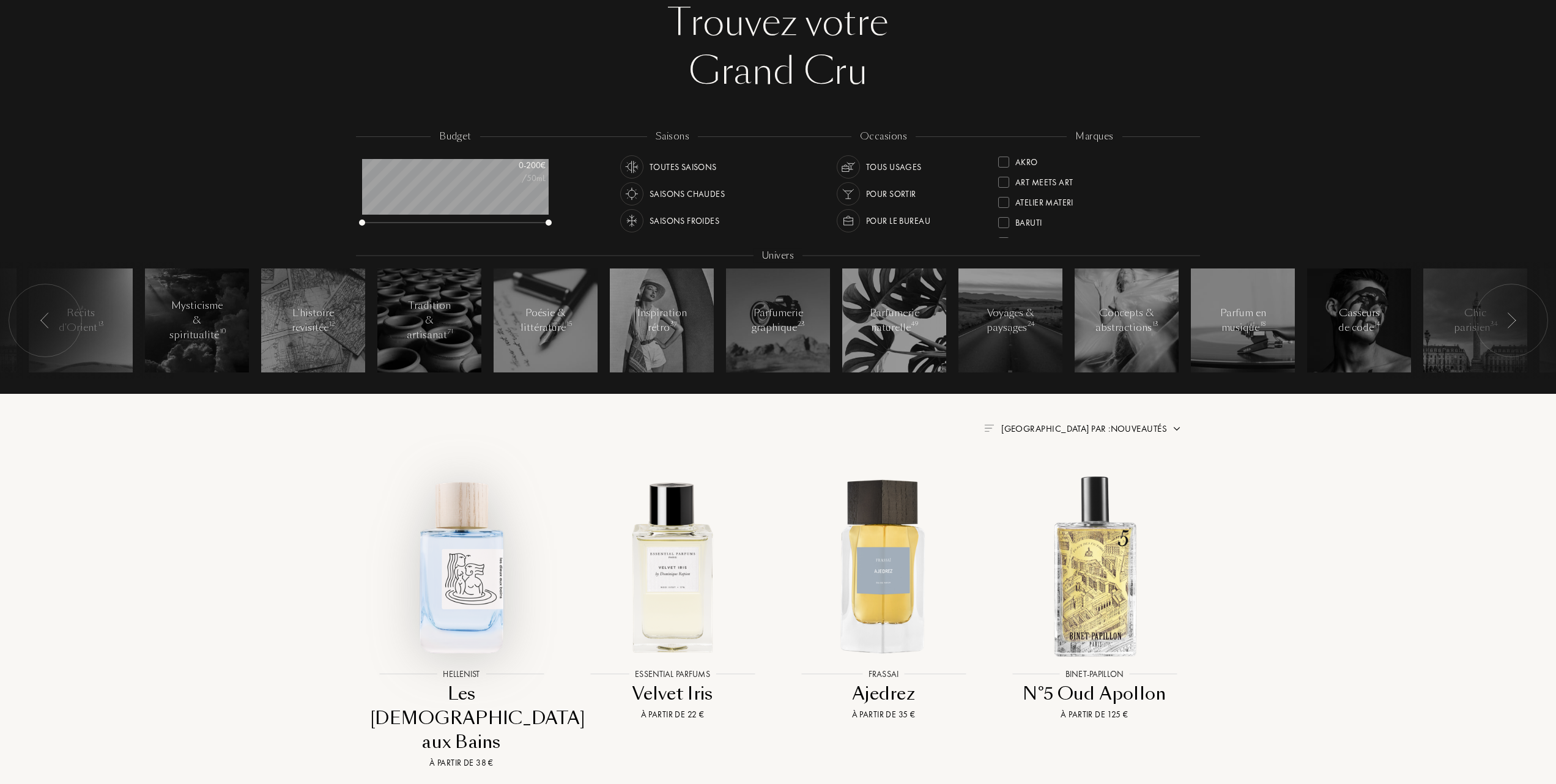
click at [463, 571] on img at bounding box center [461, 566] width 190 height 190
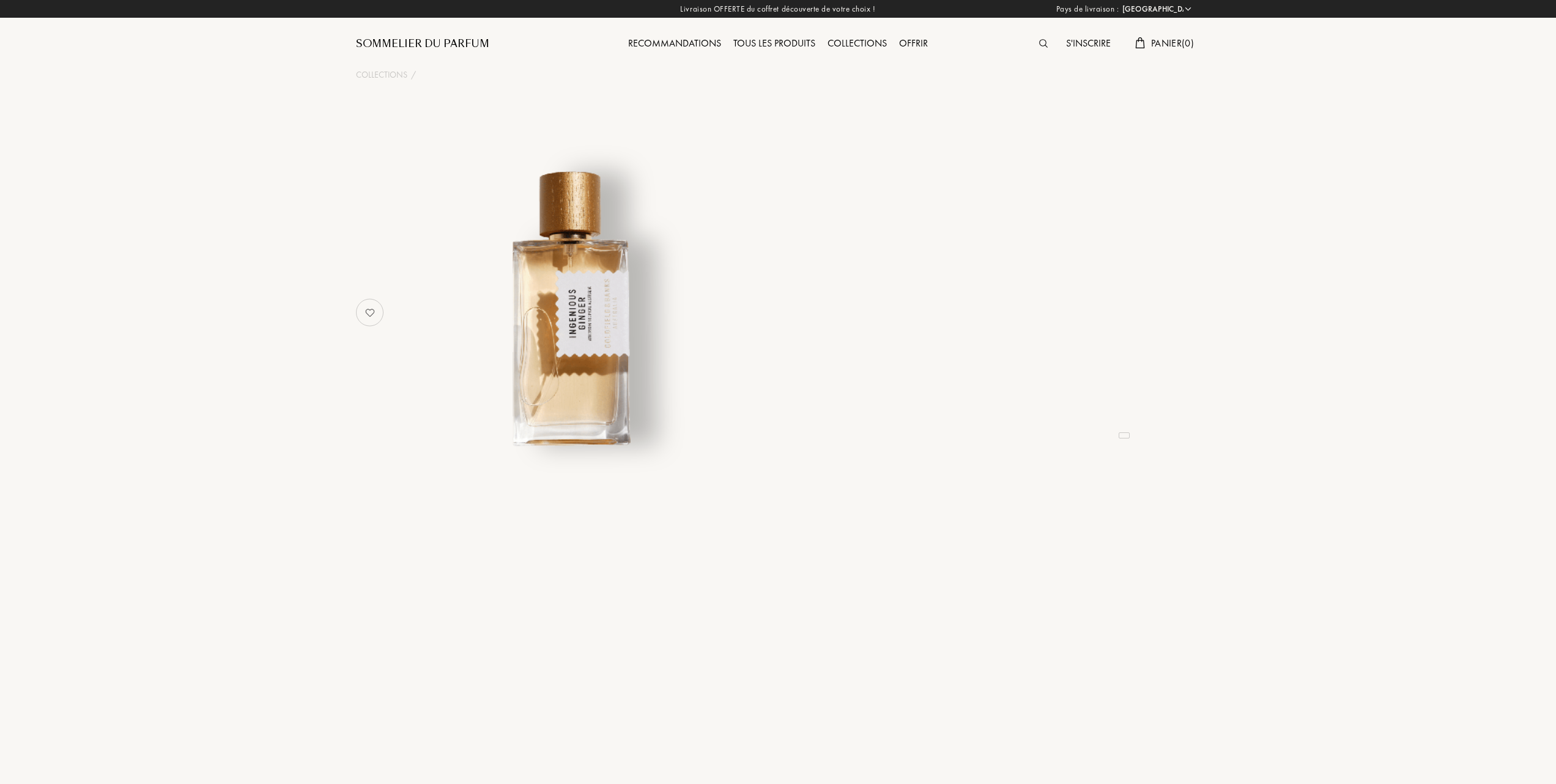
select select "FR"
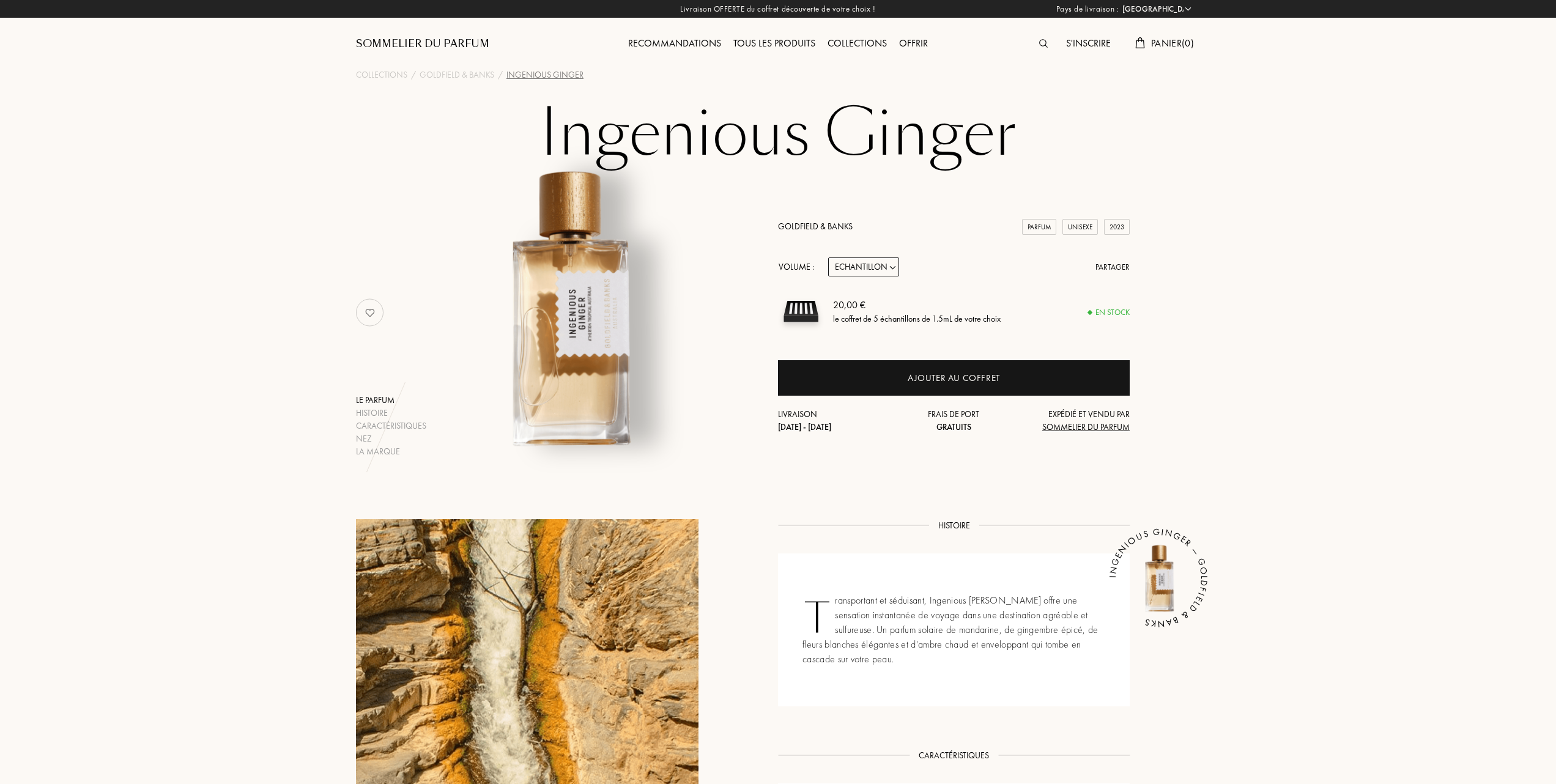
click at [895, 263] on select "Echantillon 10mL 50mL 100mL" at bounding box center [864, 267] width 71 height 19
select select "1"
click at [828, 257] on select "Echantillon 10mL 50mL 100mL" at bounding box center [864, 267] width 71 height 19
select select "1"
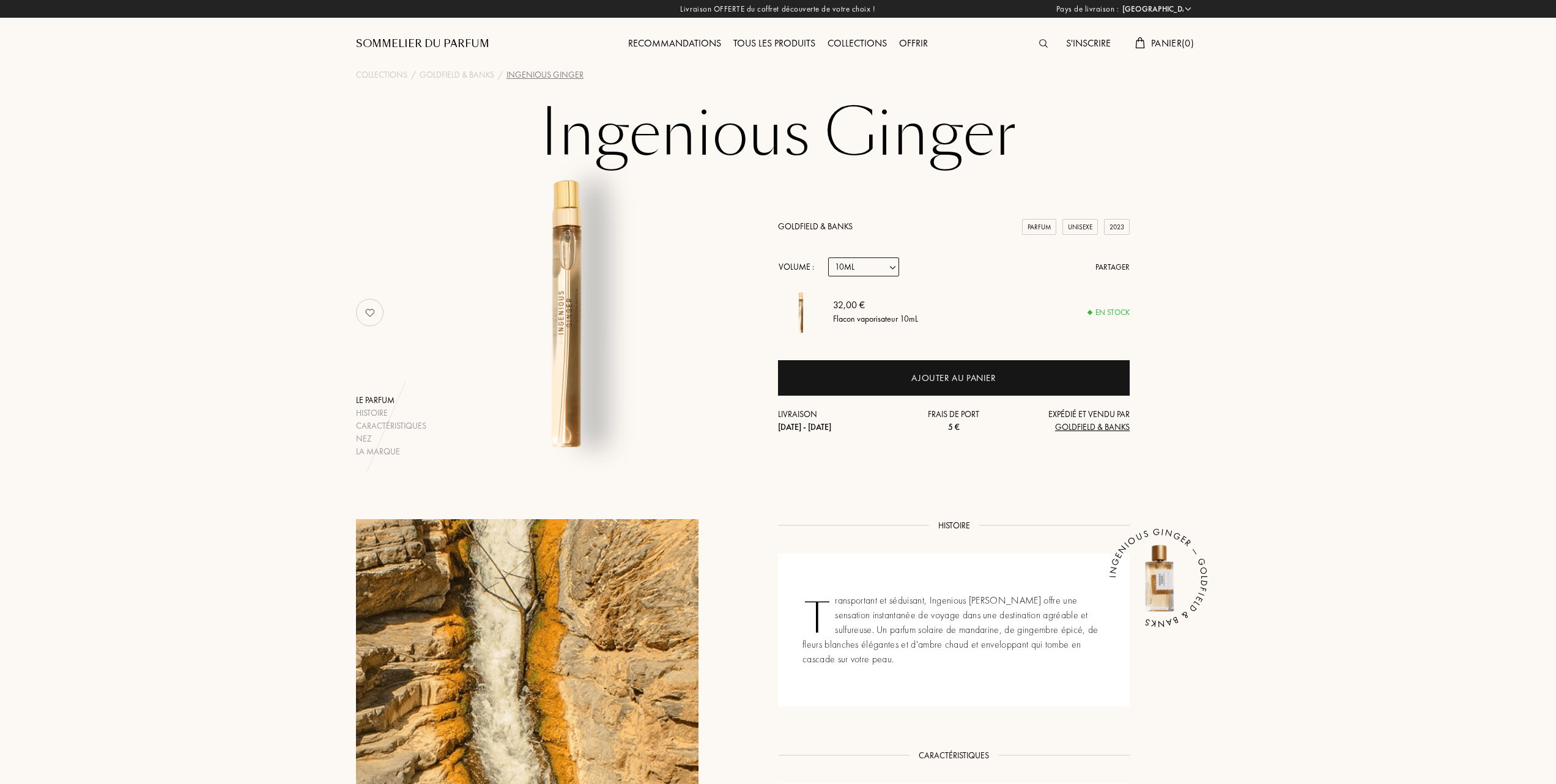
click at [893, 267] on select "Echantillon 10mL 50mL 100mL" at bounding box center [864, 267] width 71 height 19
select select "2"
click at [828, 257] on select "Echantillon 10mL 50mL 100mL" at bounding box center [864, 267] width 71 height 19
select select "2"
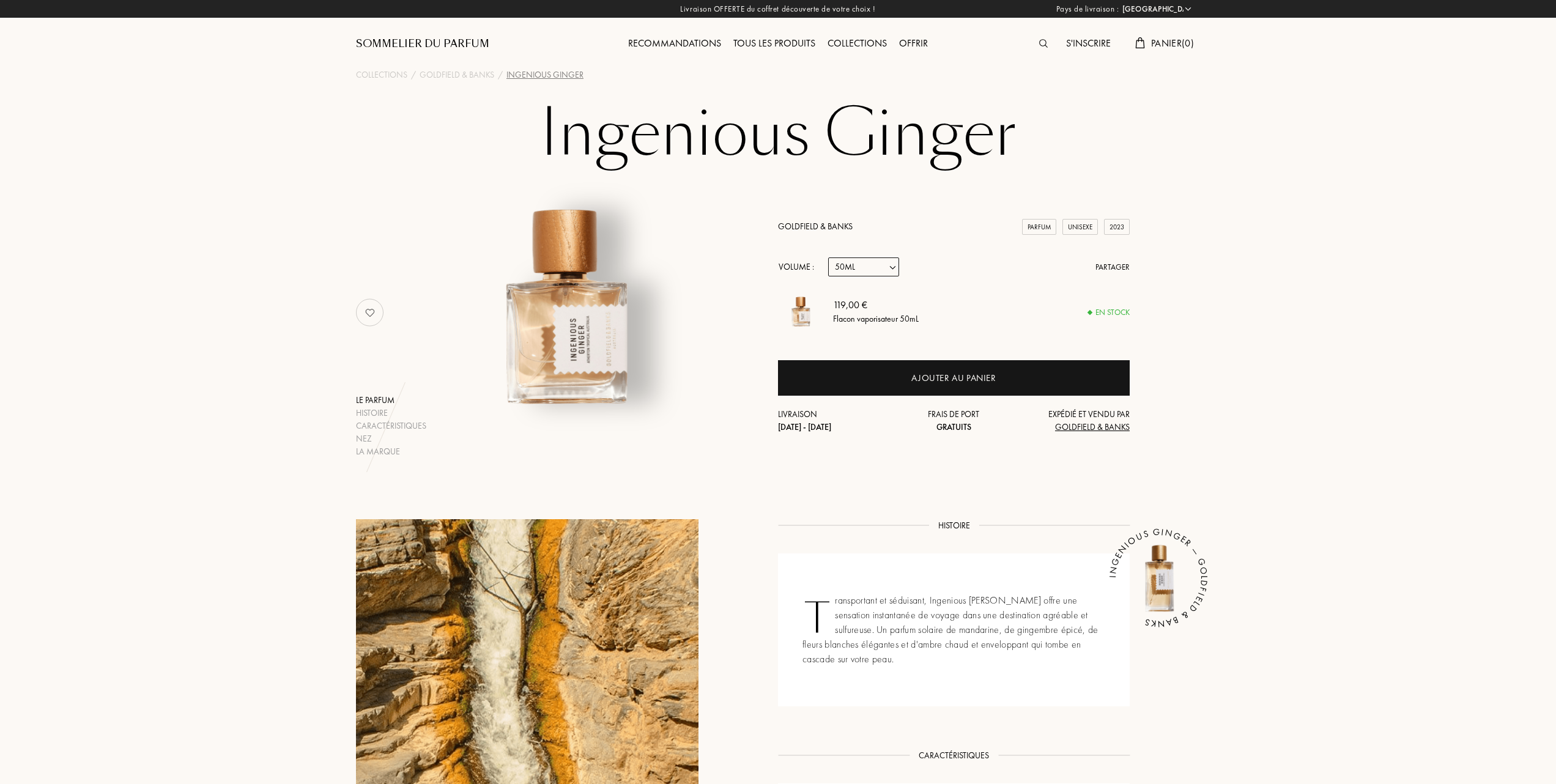
click at [894, 265] on select "Echantillon 10mL 50mL 100mL" at bounding box center [864, 267] width 71 height 19
select select "3"
click at [828, 257] on select "Echantillon 10mL 50mL 100mL" at bounding box center [864, 267] width 71 height 19
select select "3"
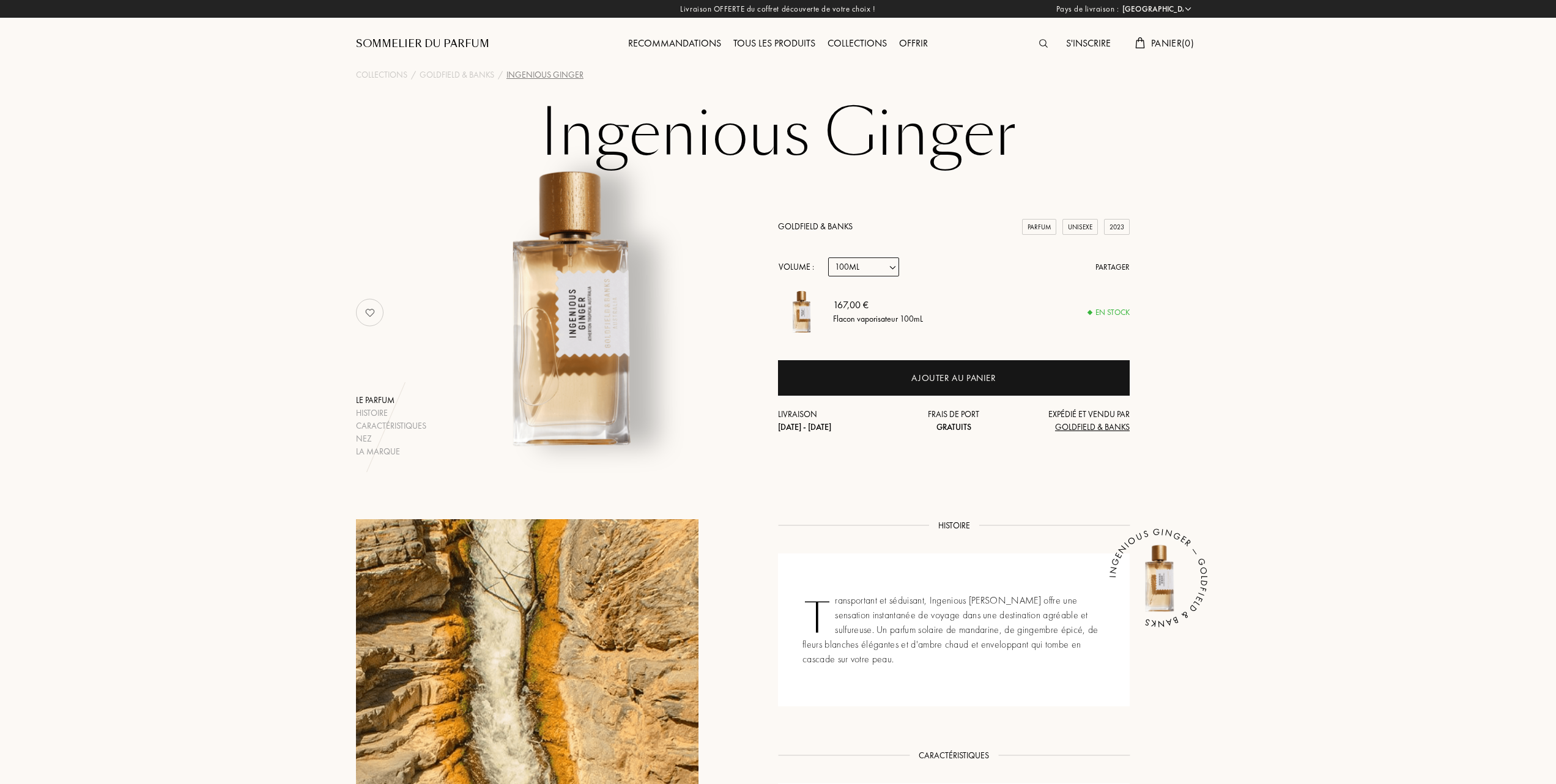
click at [895, 262] on select "Echantillon 10mL 50mL 100mL" at bounding box center [864, 267] width 71 height 19
select select "1"
click at [828, 257] on select "Echantillon 10mL 50mL 100mL" at bounding box center [864, 267] width 71 height 19
select select "1"
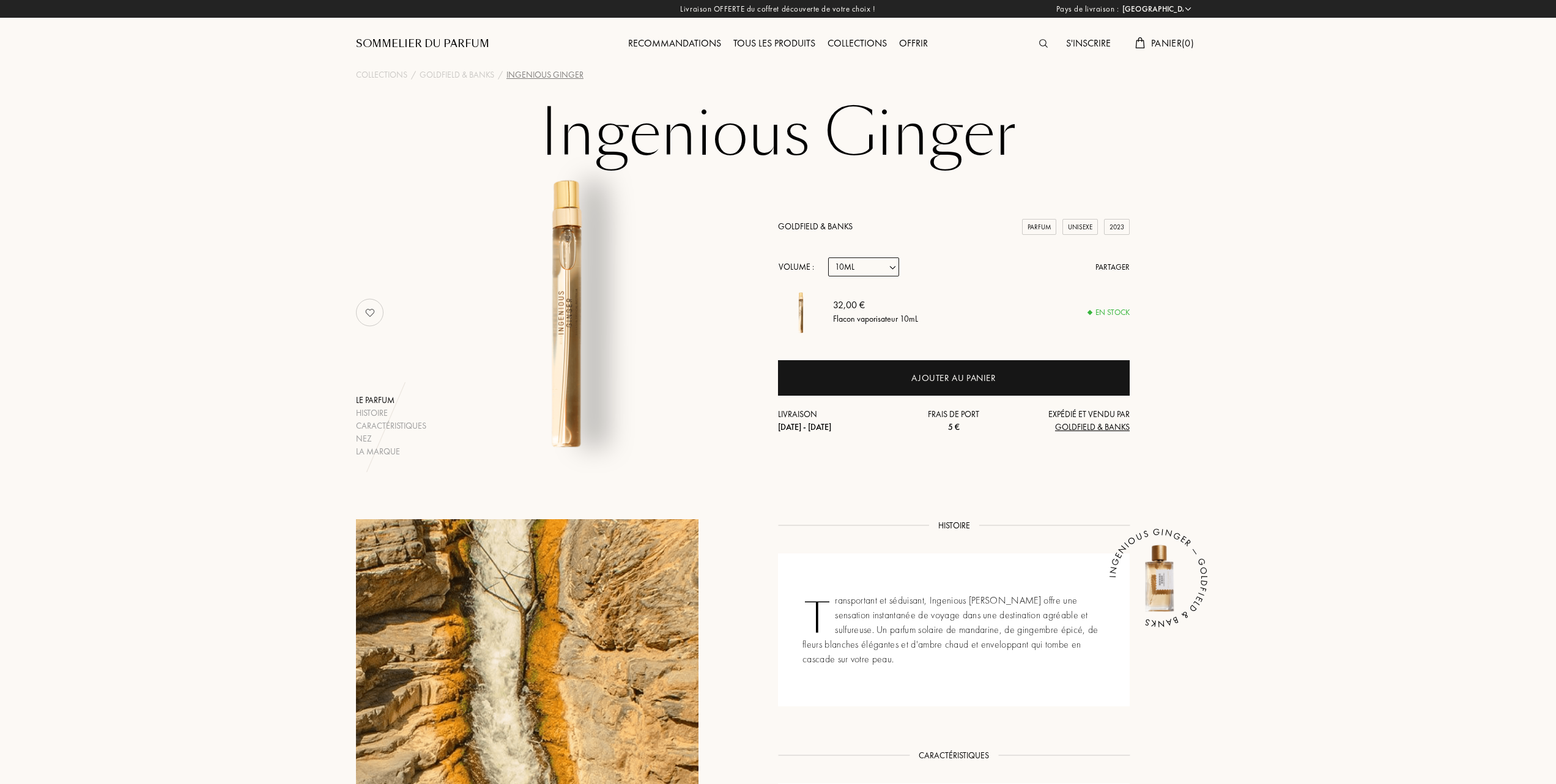
click at [894, 267] on select "Echantillon 10mL 50mL 100mL" at bounding box center [864, 267] width 71 height 19
select select "2"
click at [828, 257] on select "Echantillon 10mL 50mL 100mL" at bounding box center [864, 267] width 71 height 19
select select "2"
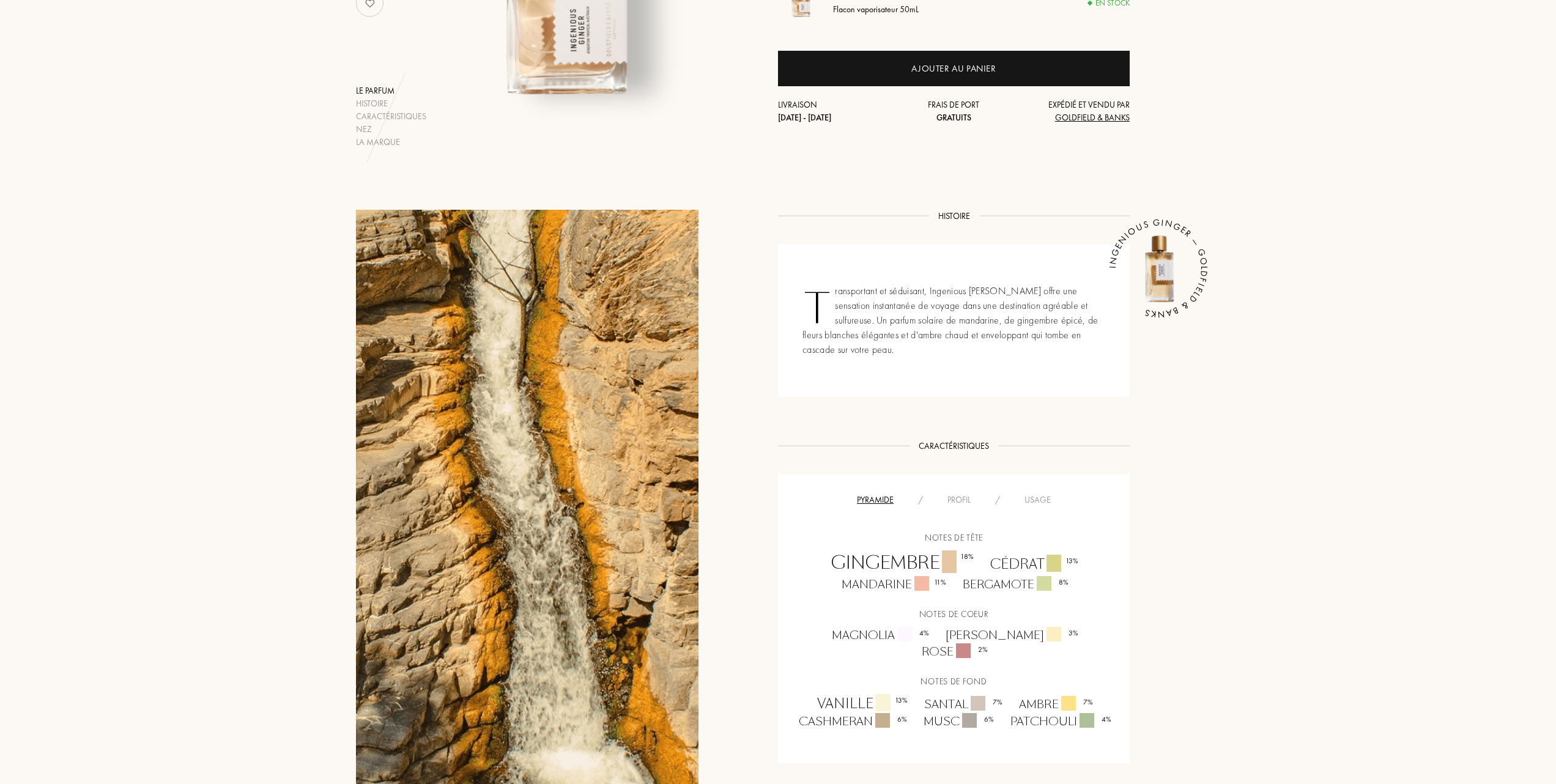
scroll to position [326, 0]
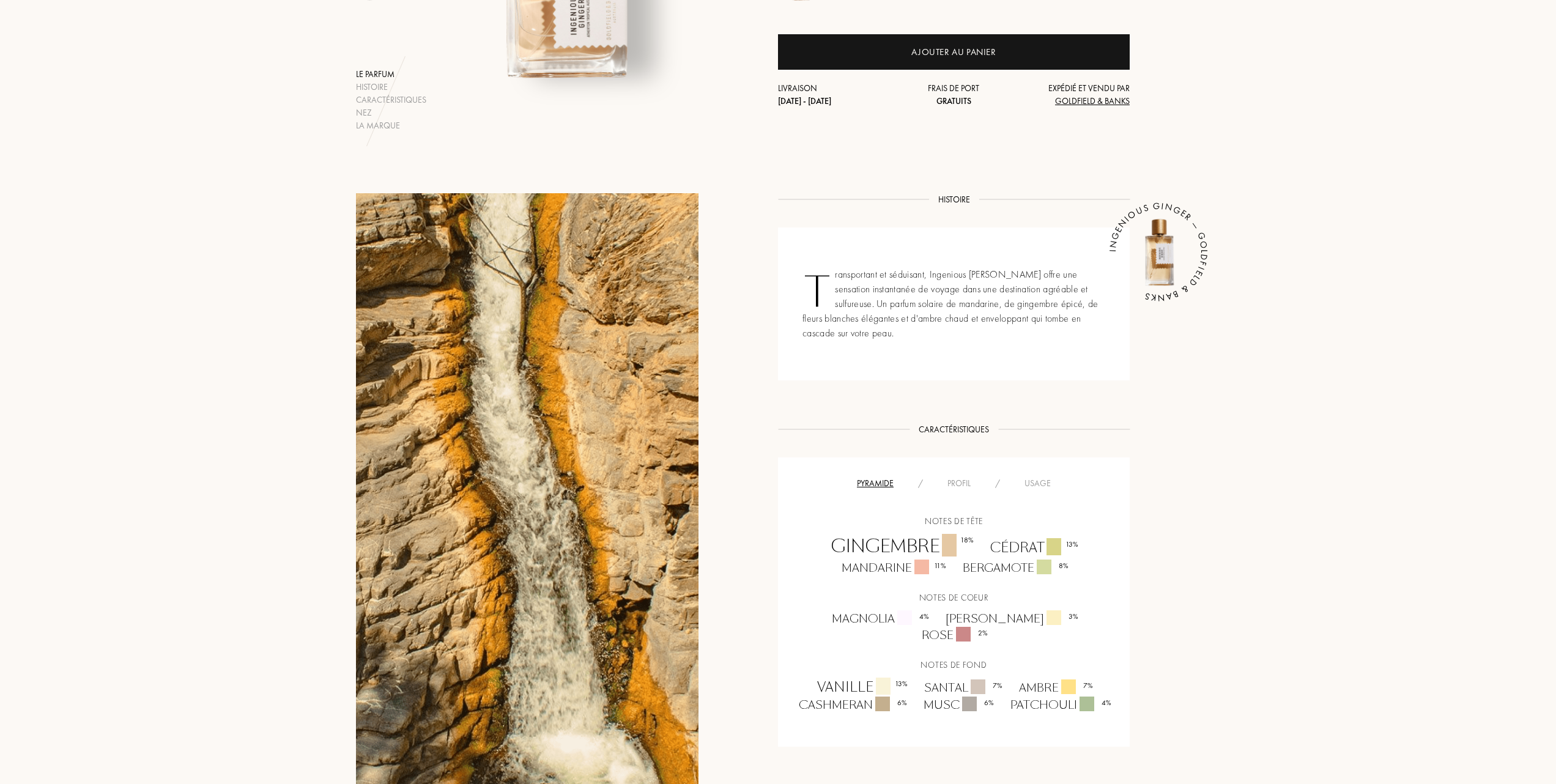
click at [958, 482] on div "Profil" at bounding box center [959, 483] width 48 height 13
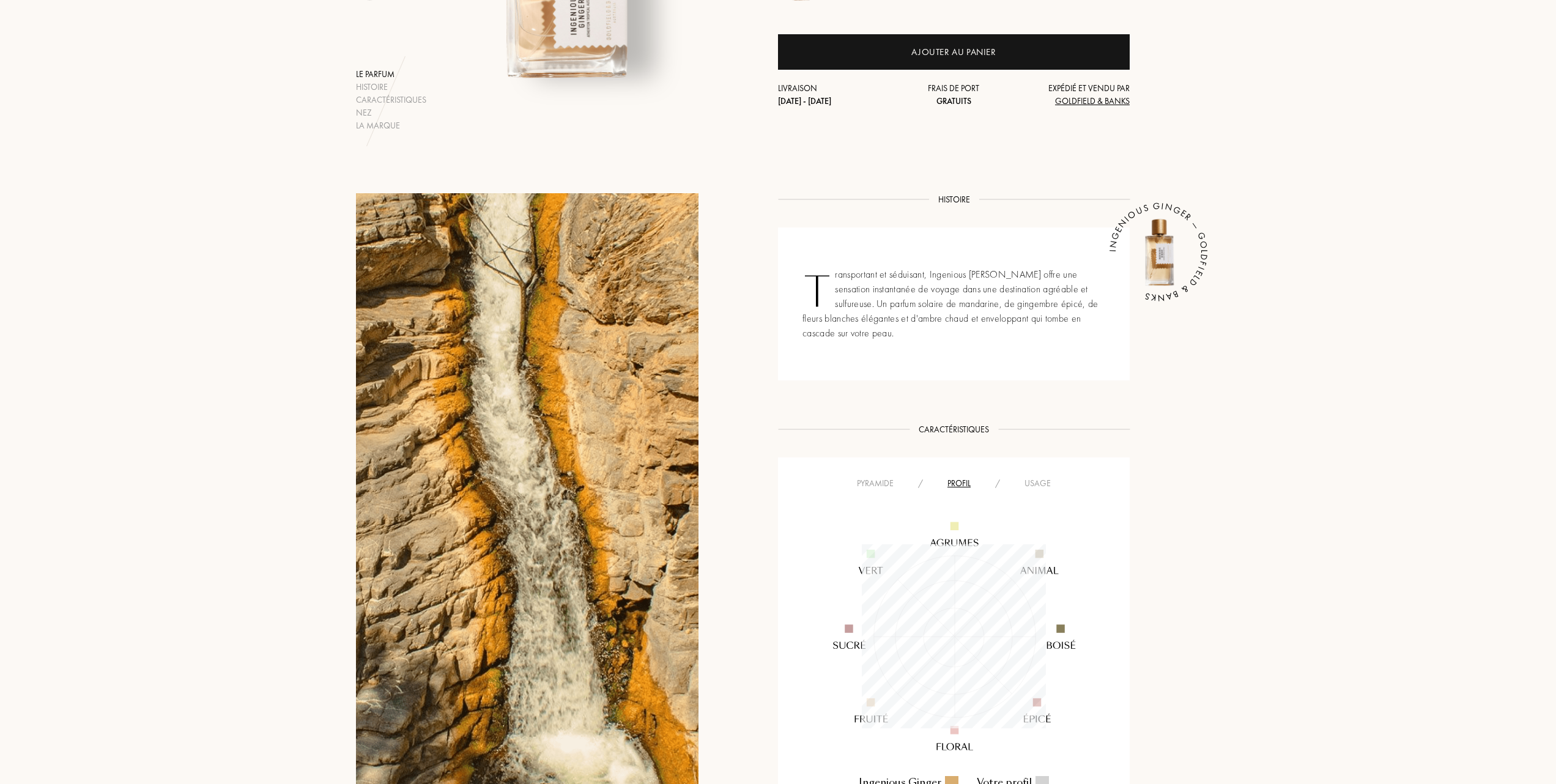
scroll to position [184, 184]
click at [958, 484] on div "Profil" at bounding box center [959, 483] width 48 height 13
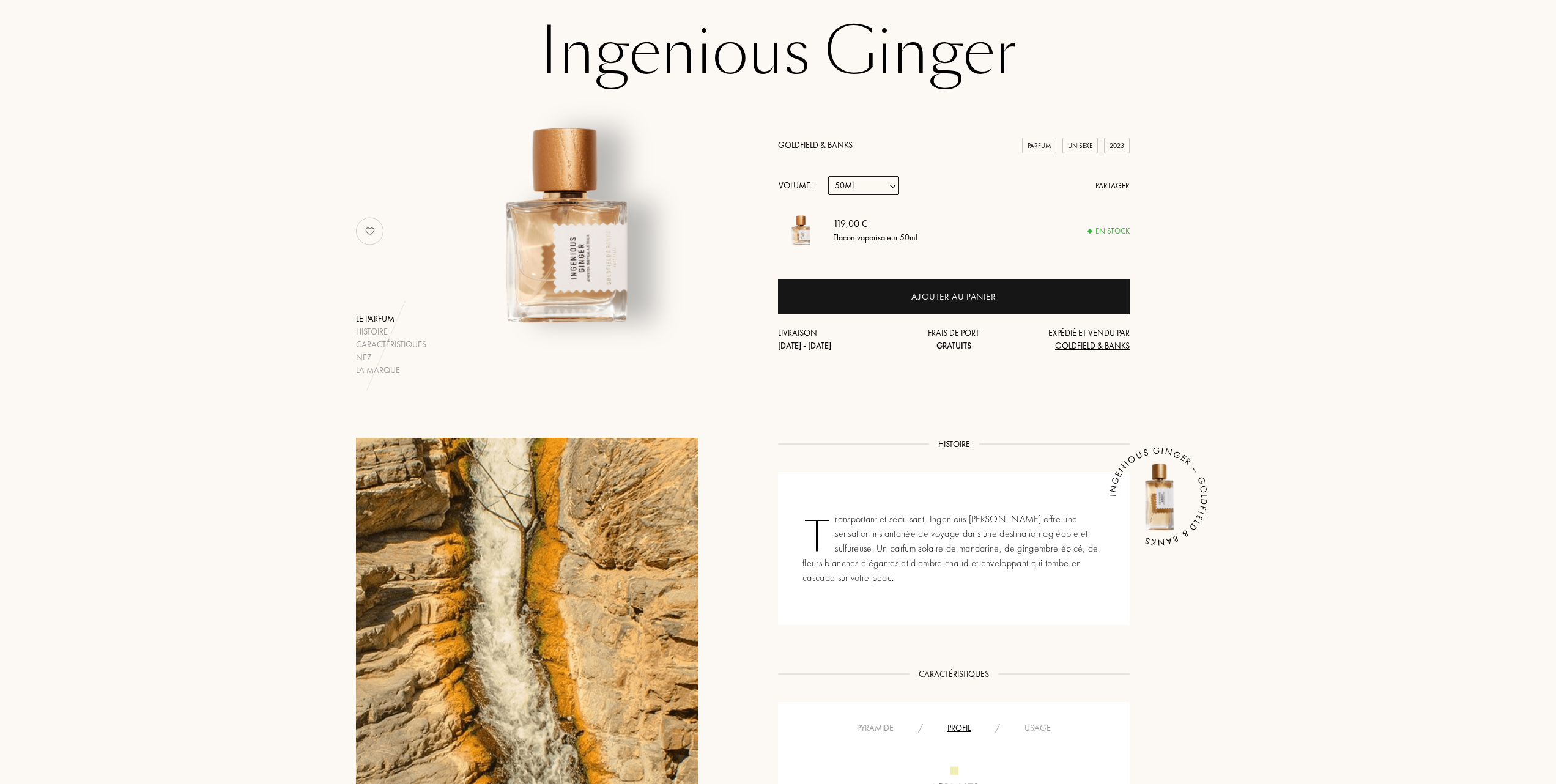
scroll to position [163, 0]
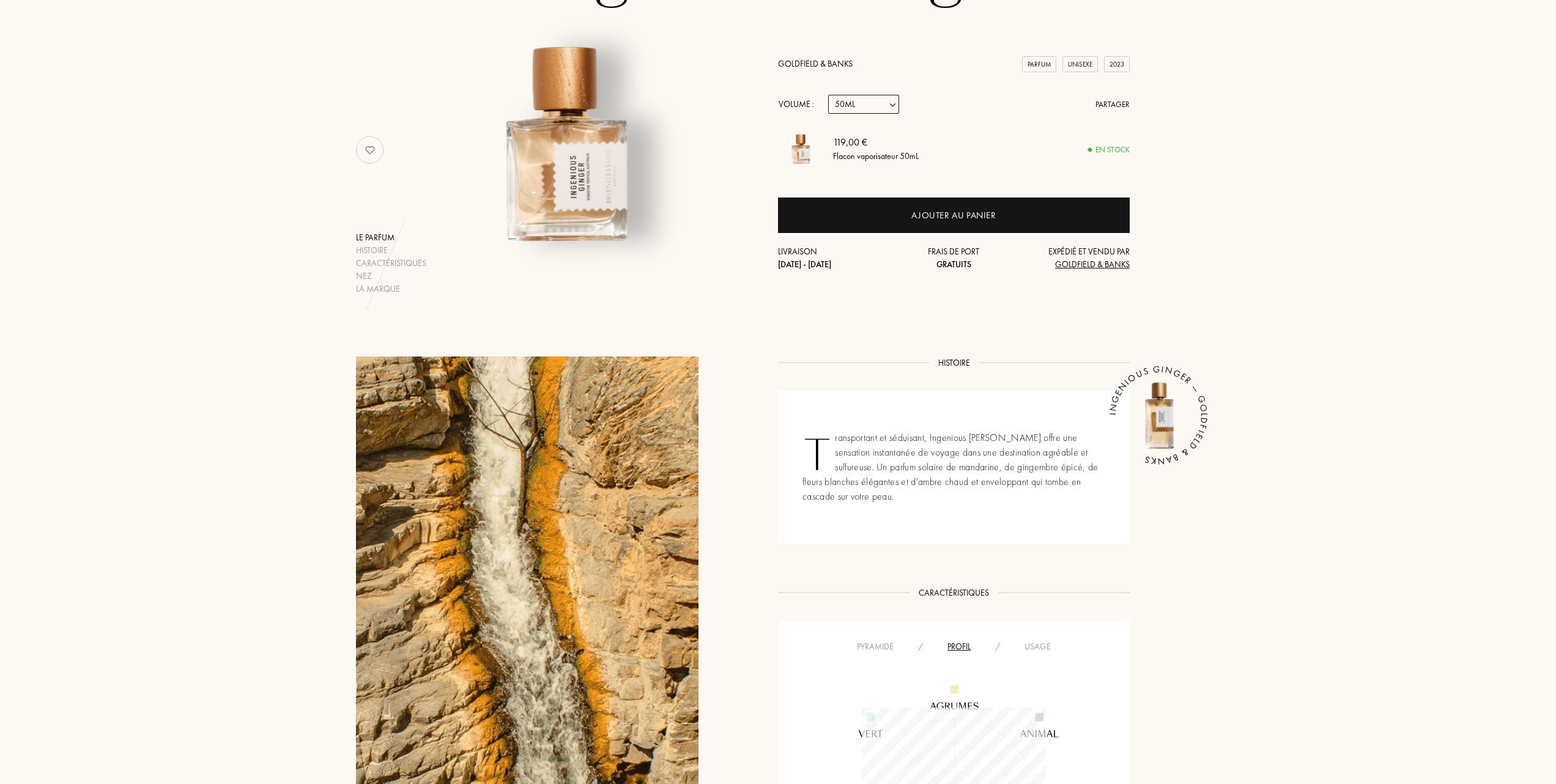
click at [1038, 649] on div "Usage" at bounding box center [1038, 647] width 51 height 13
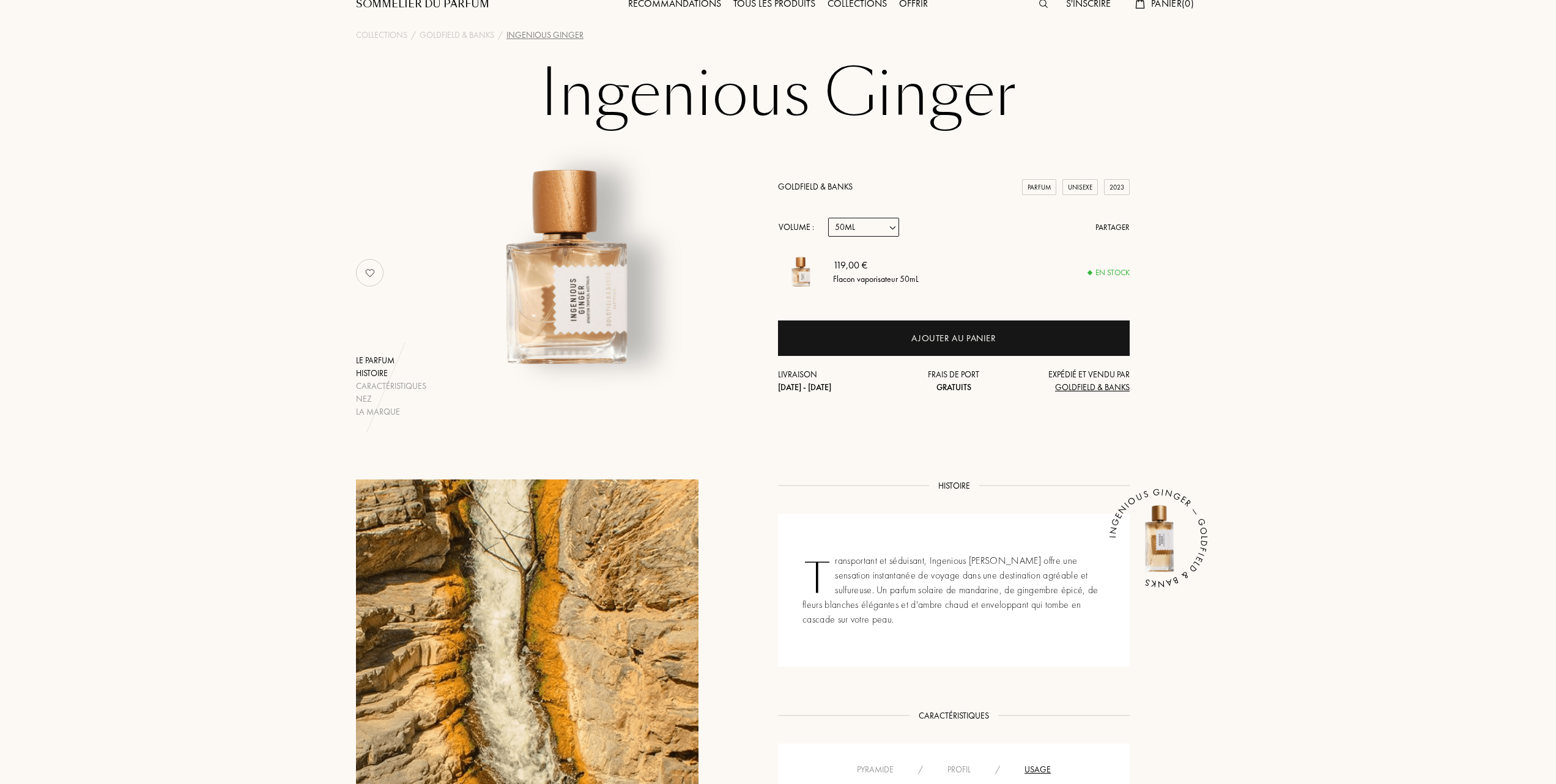
scroll to position [0, 0]
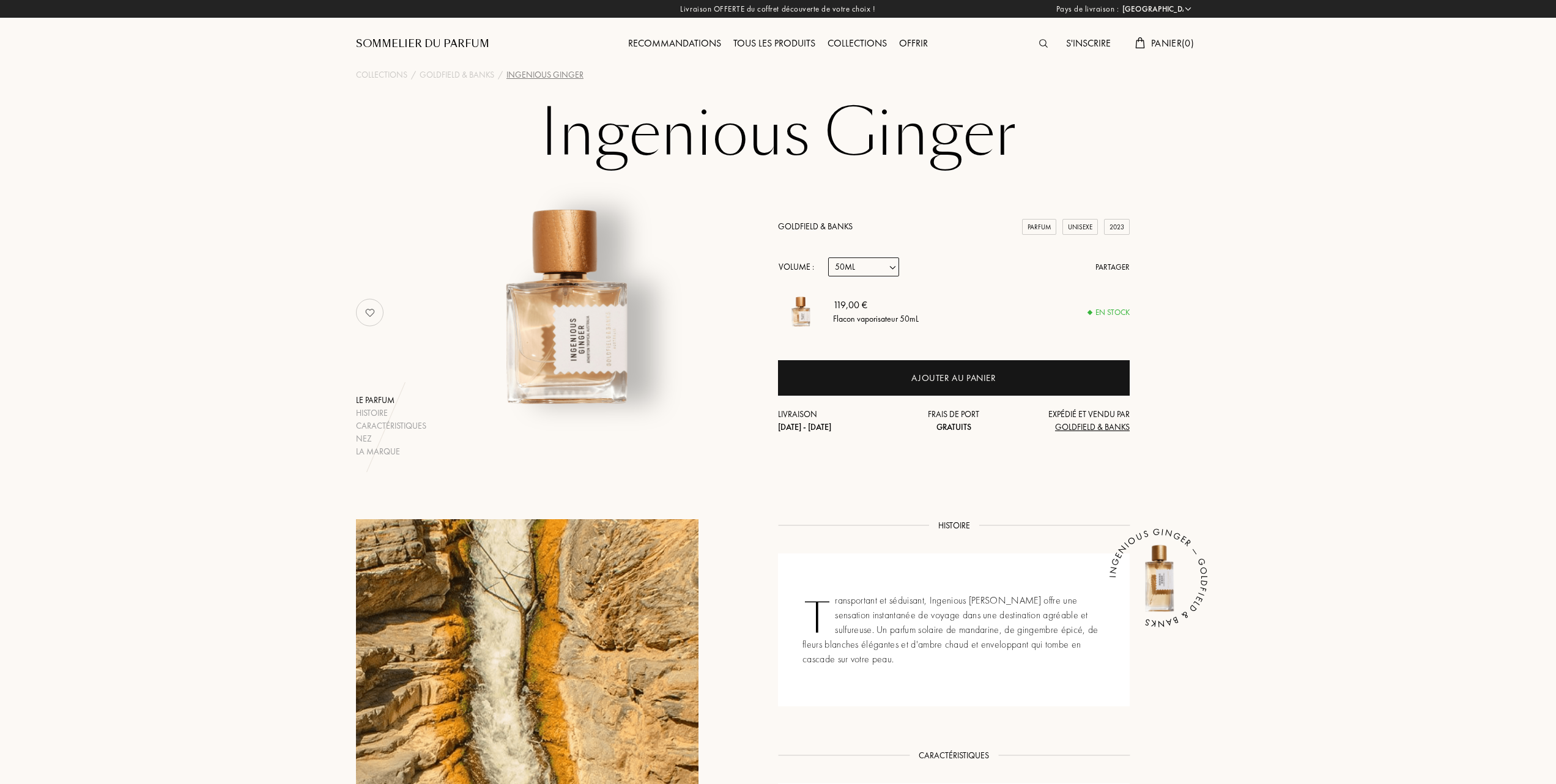
click at [764, 42] on div "Tous les produits" at bounding box center [774, 44] width 94 height 16
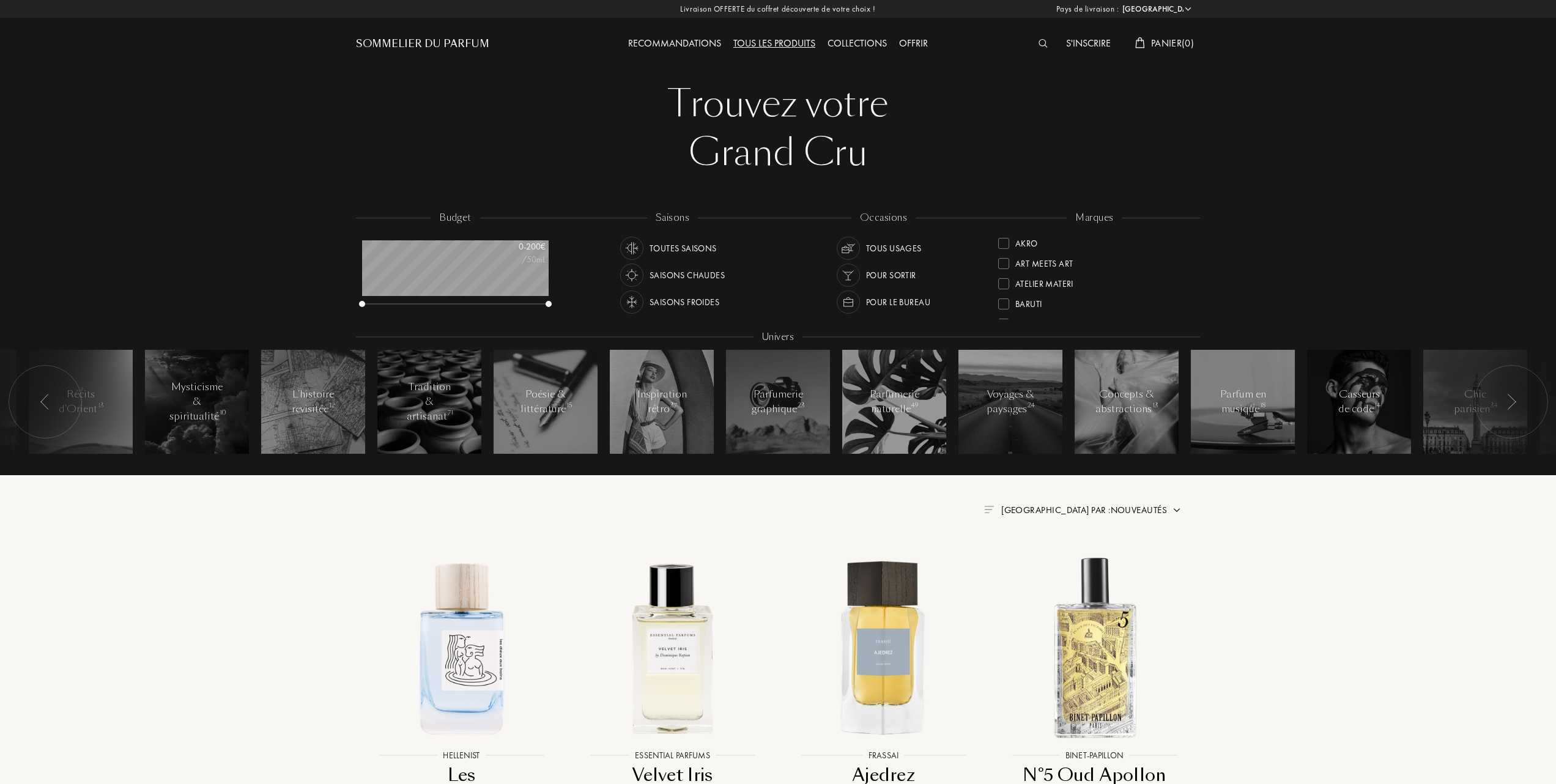
select select "FR"
click at [476, 639] on img at bounding box center [461, 647] width 190 height 190
click at [1003, 277] on div at bounding box center [1003, 282] width 11 height 11
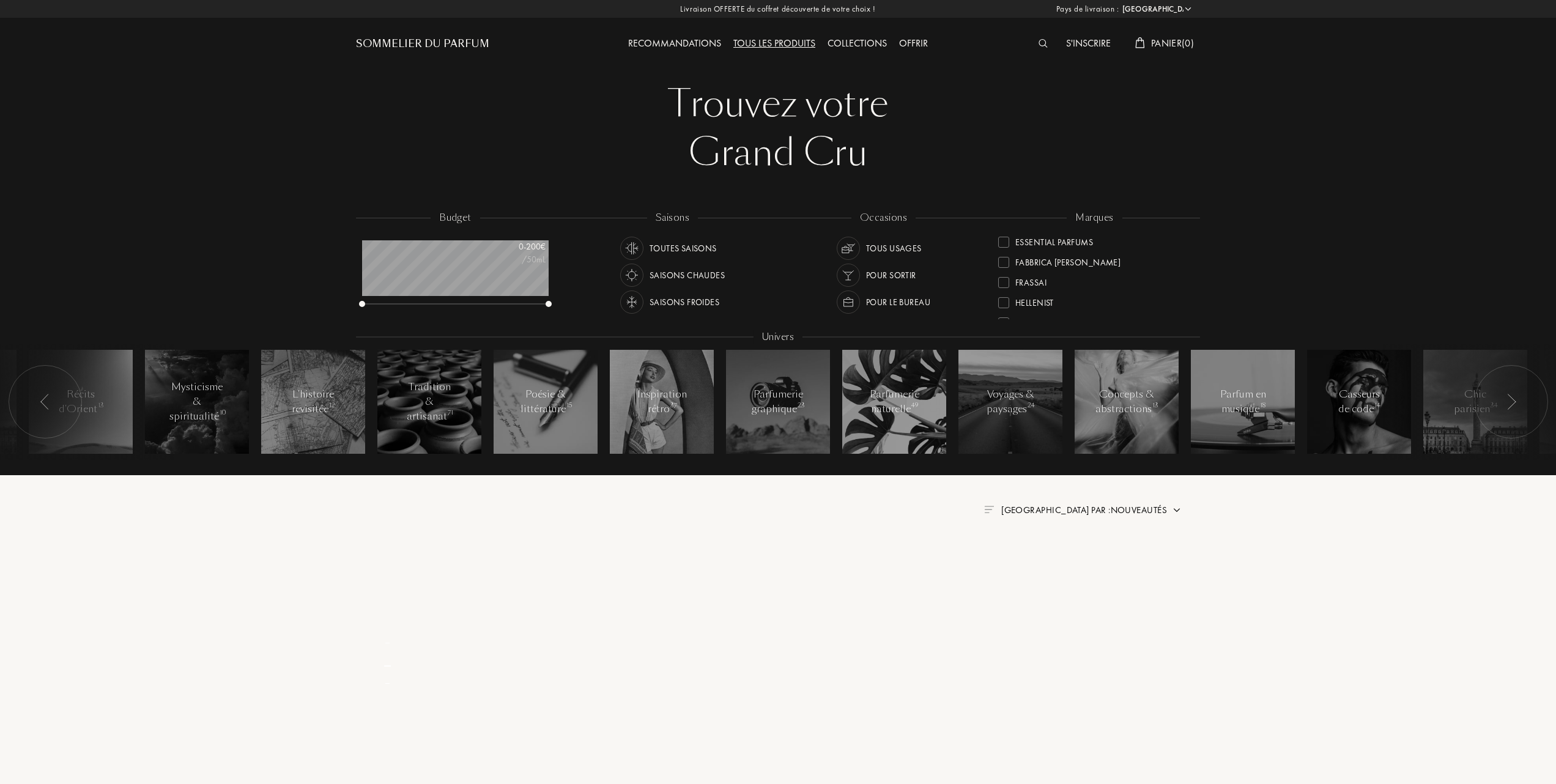
scroll to position [0, 0]
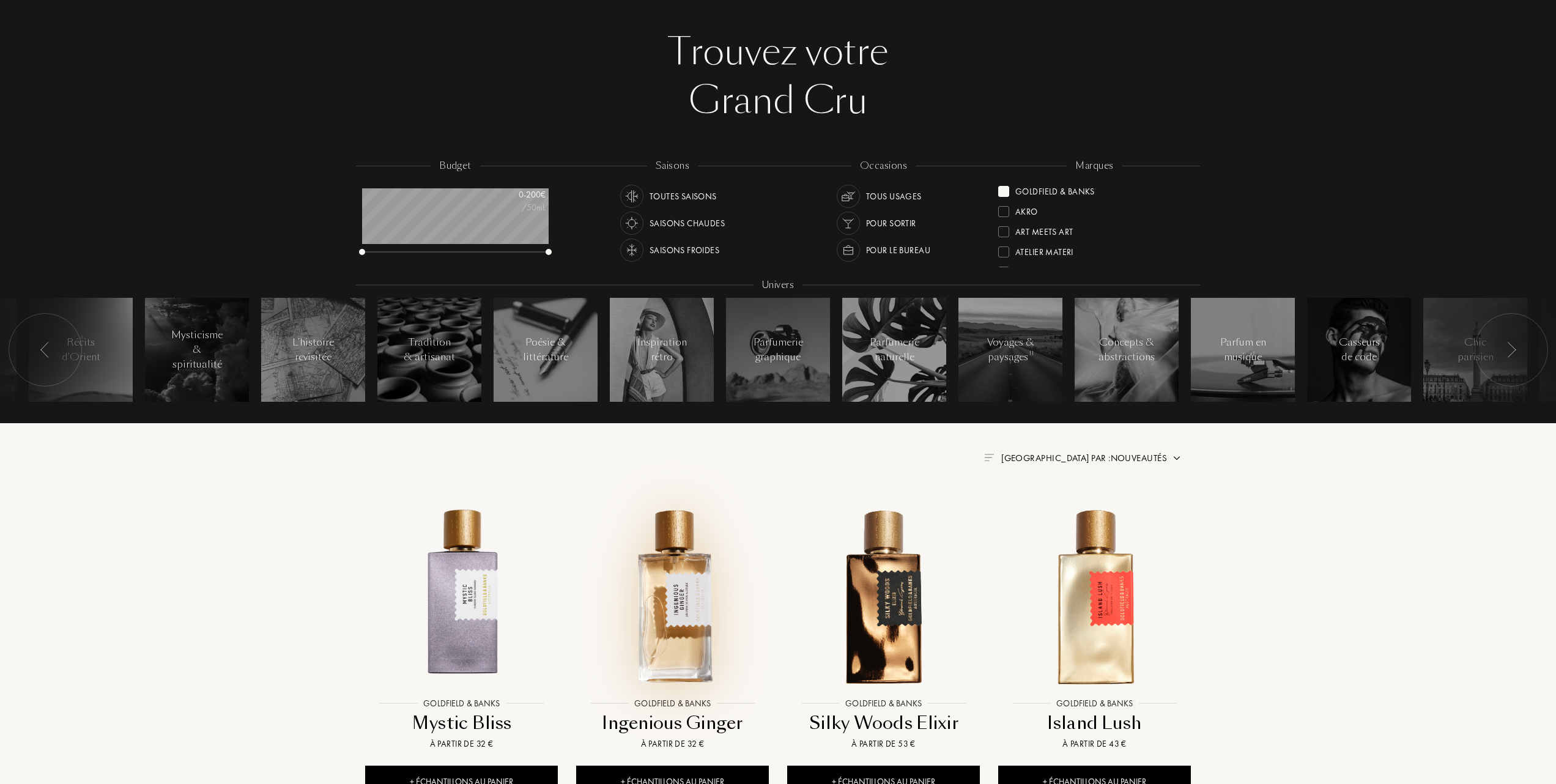
scroll to position [82, 0]
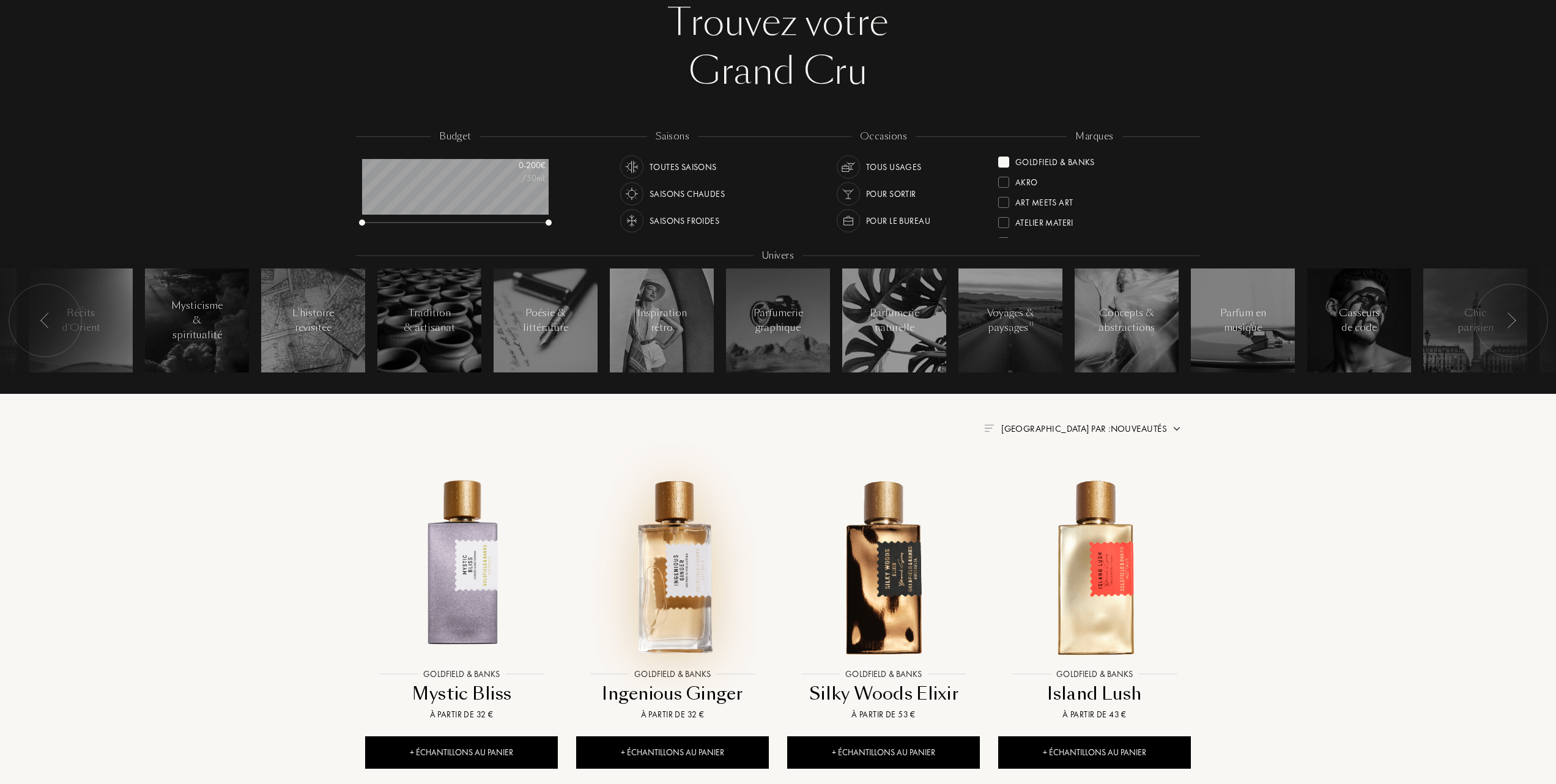
click at [690, 566] on img at bounding box center [672, 566] width 190 height 190
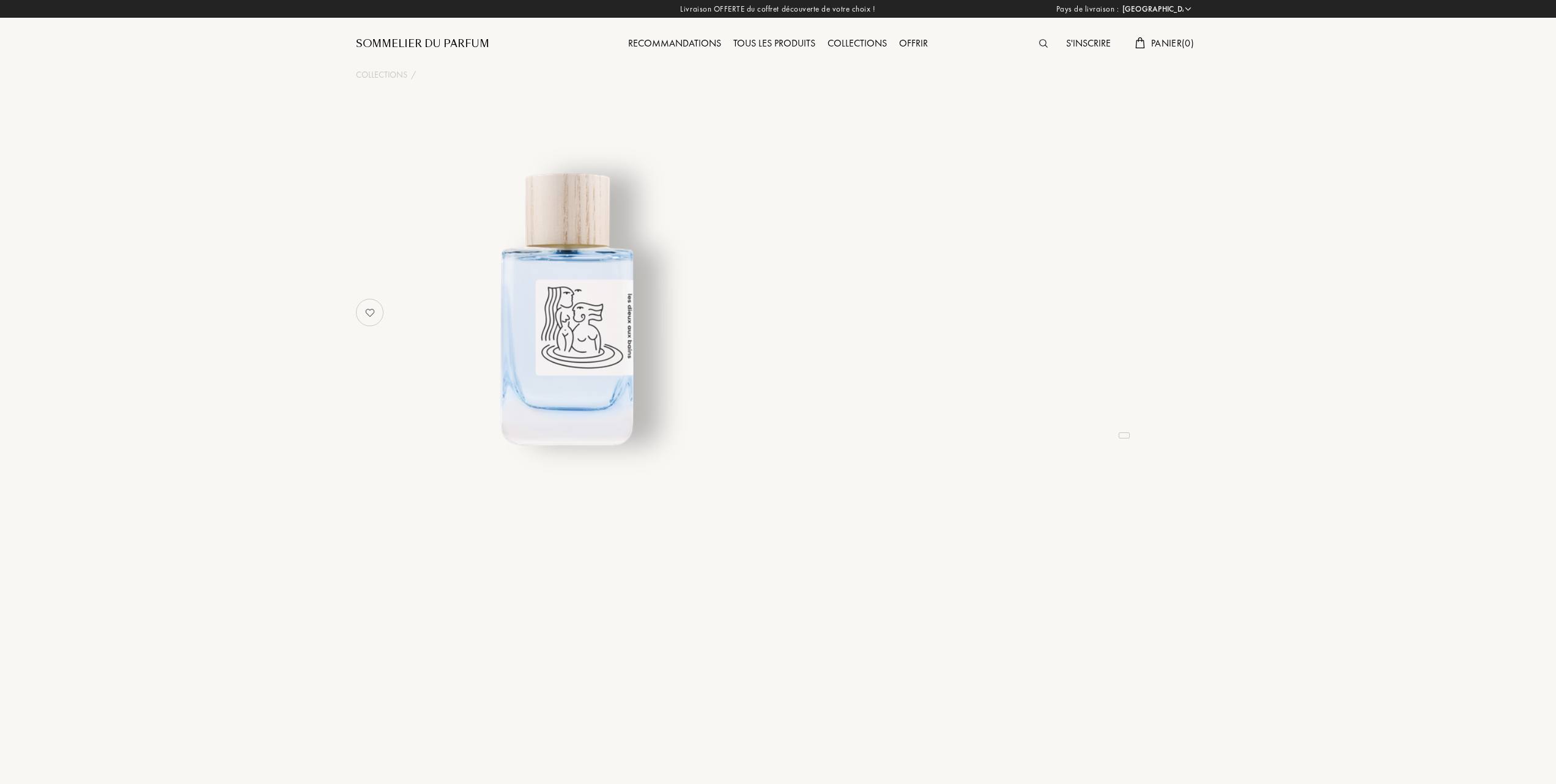
select select "FR"
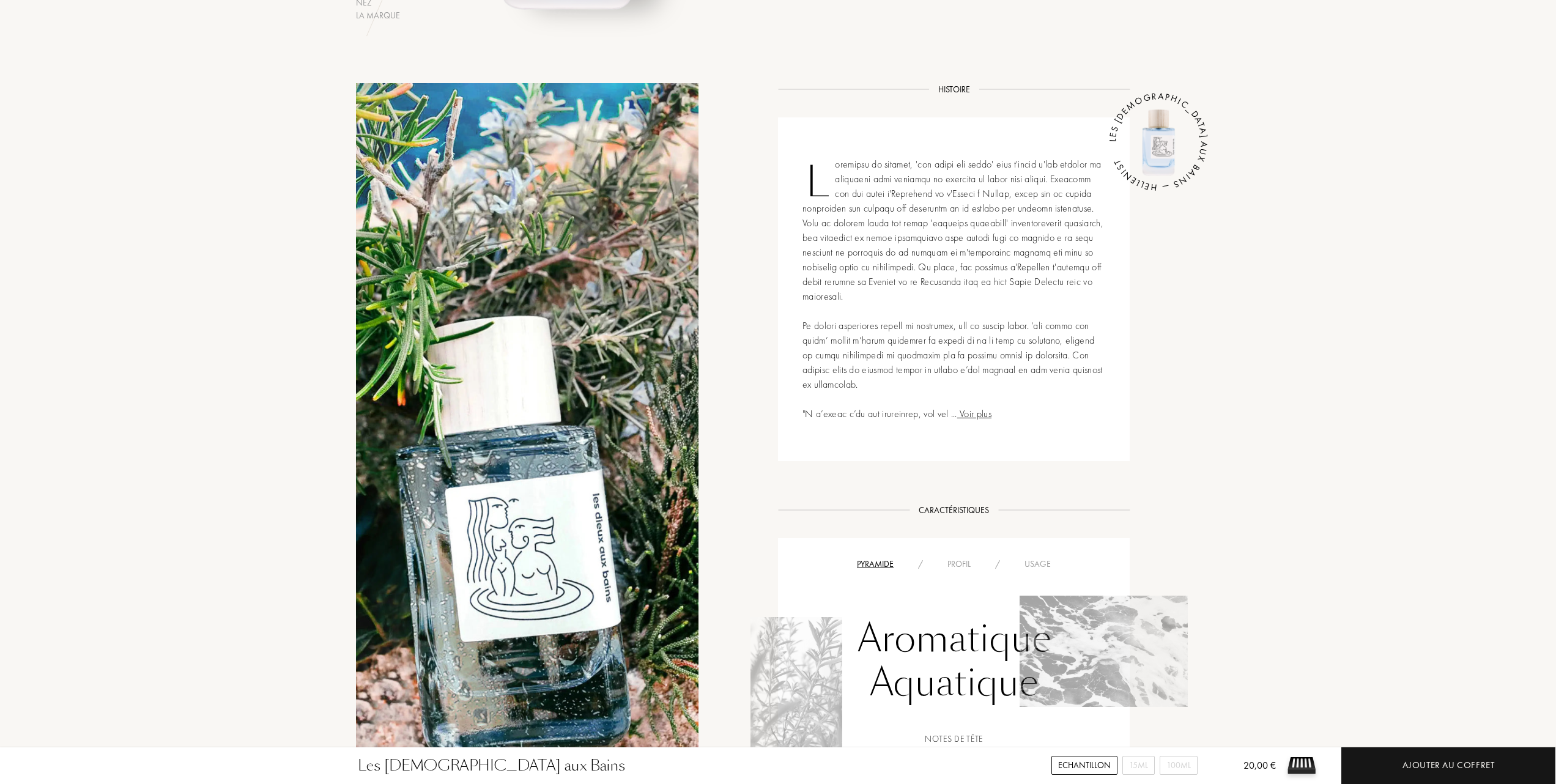
scroll to position [652, 0]
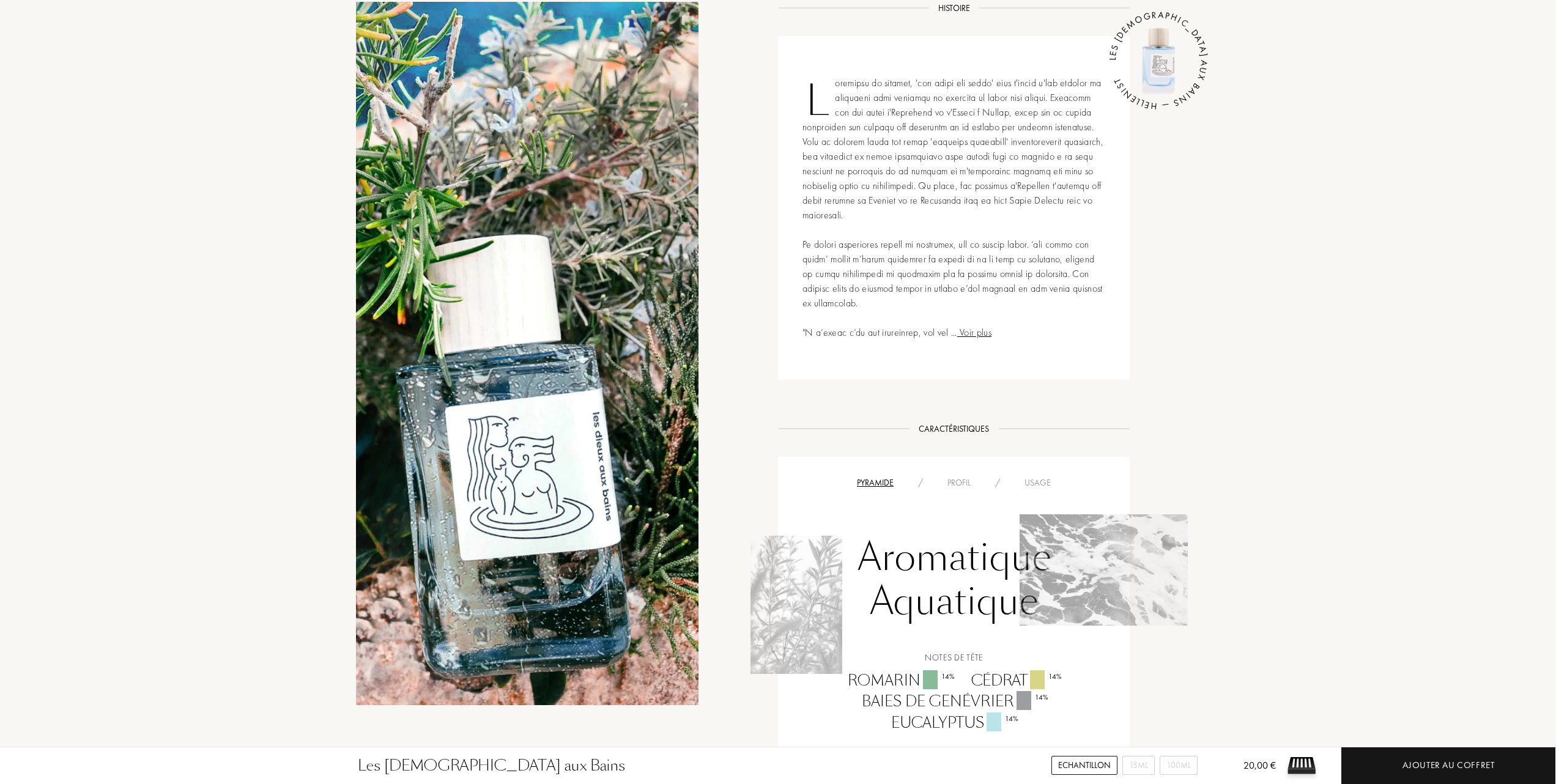
click at [965, 476] on div "Profil" at bounding box center [959, 483] width 48 height 13
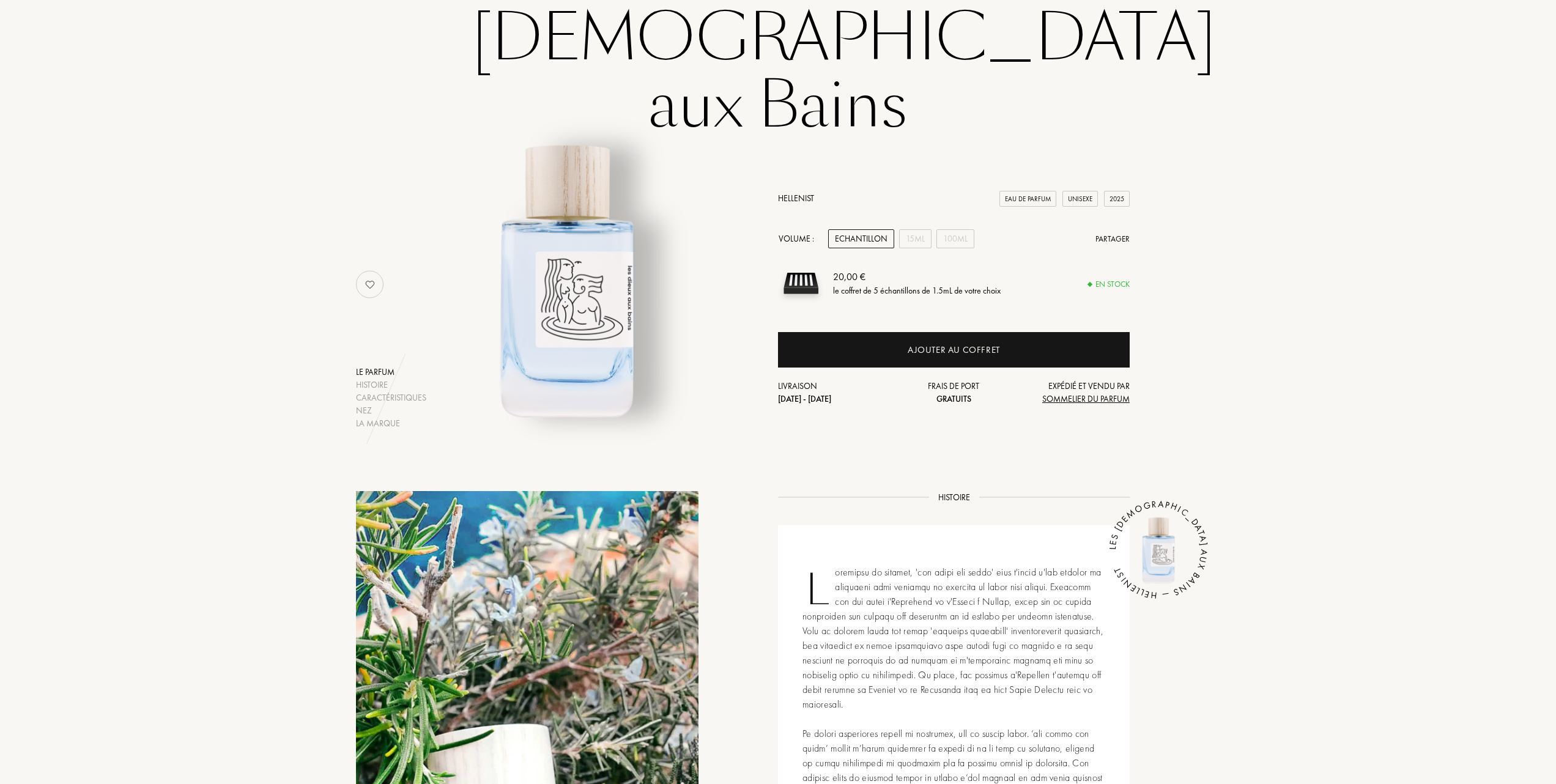
scroll to position [82, 0]
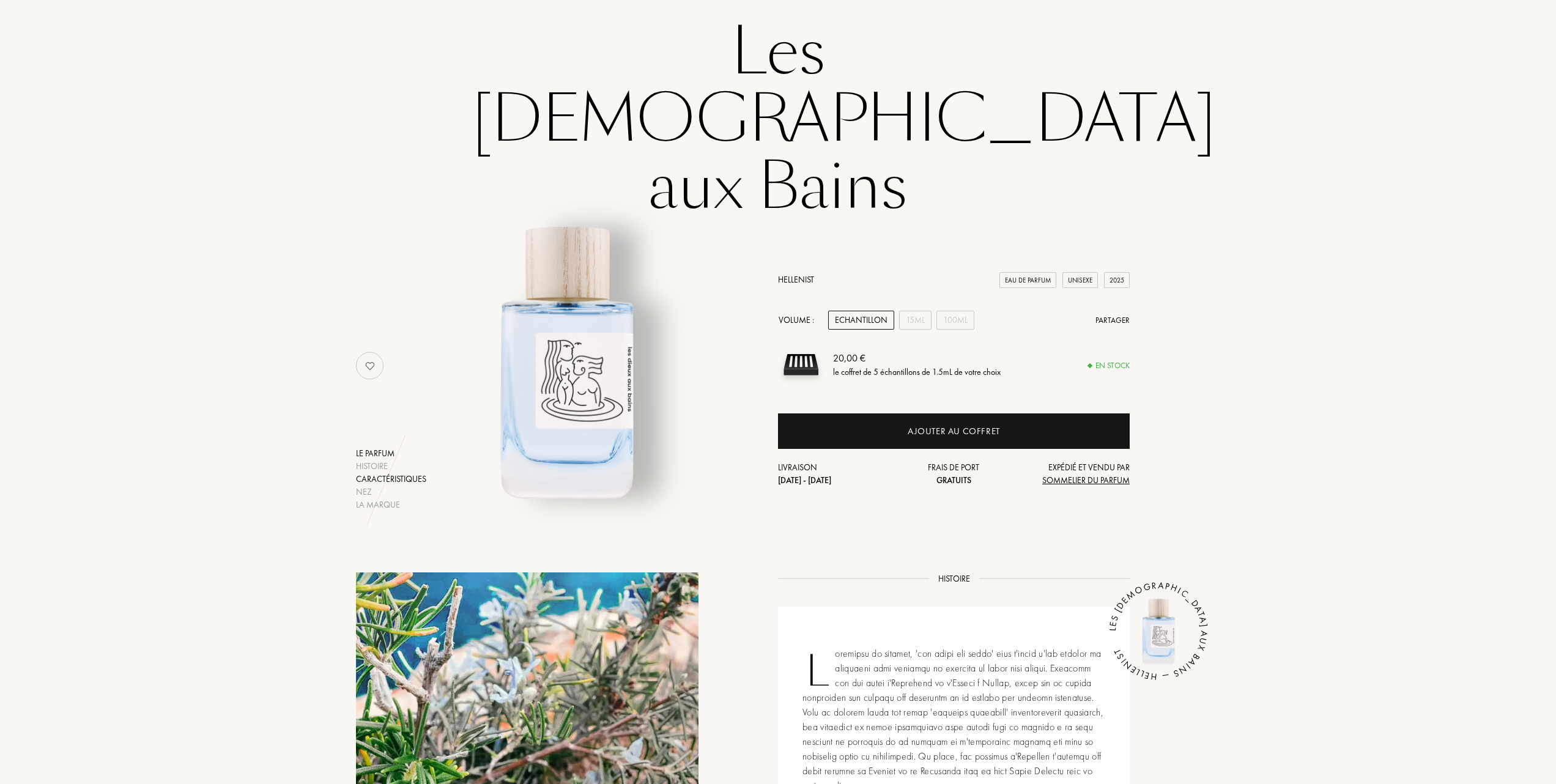
click at [370, 473] on div "Caractéristiques" at bounding box center [391, 479] width 70 height 13
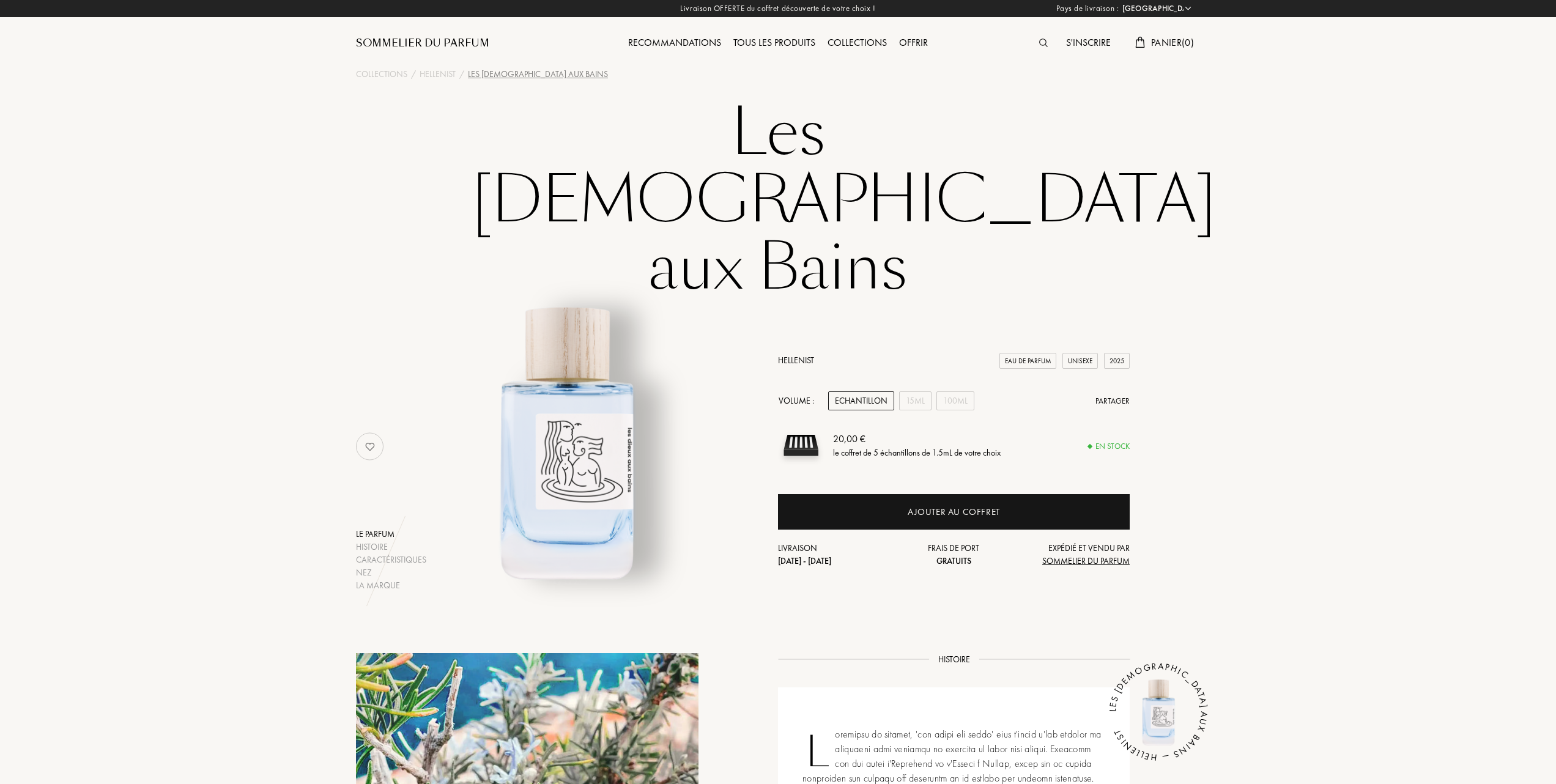
scroll to position [0, 0]
click at [918, 392] on div "15mL" at bounding box center [915, 402] width 33 height 19
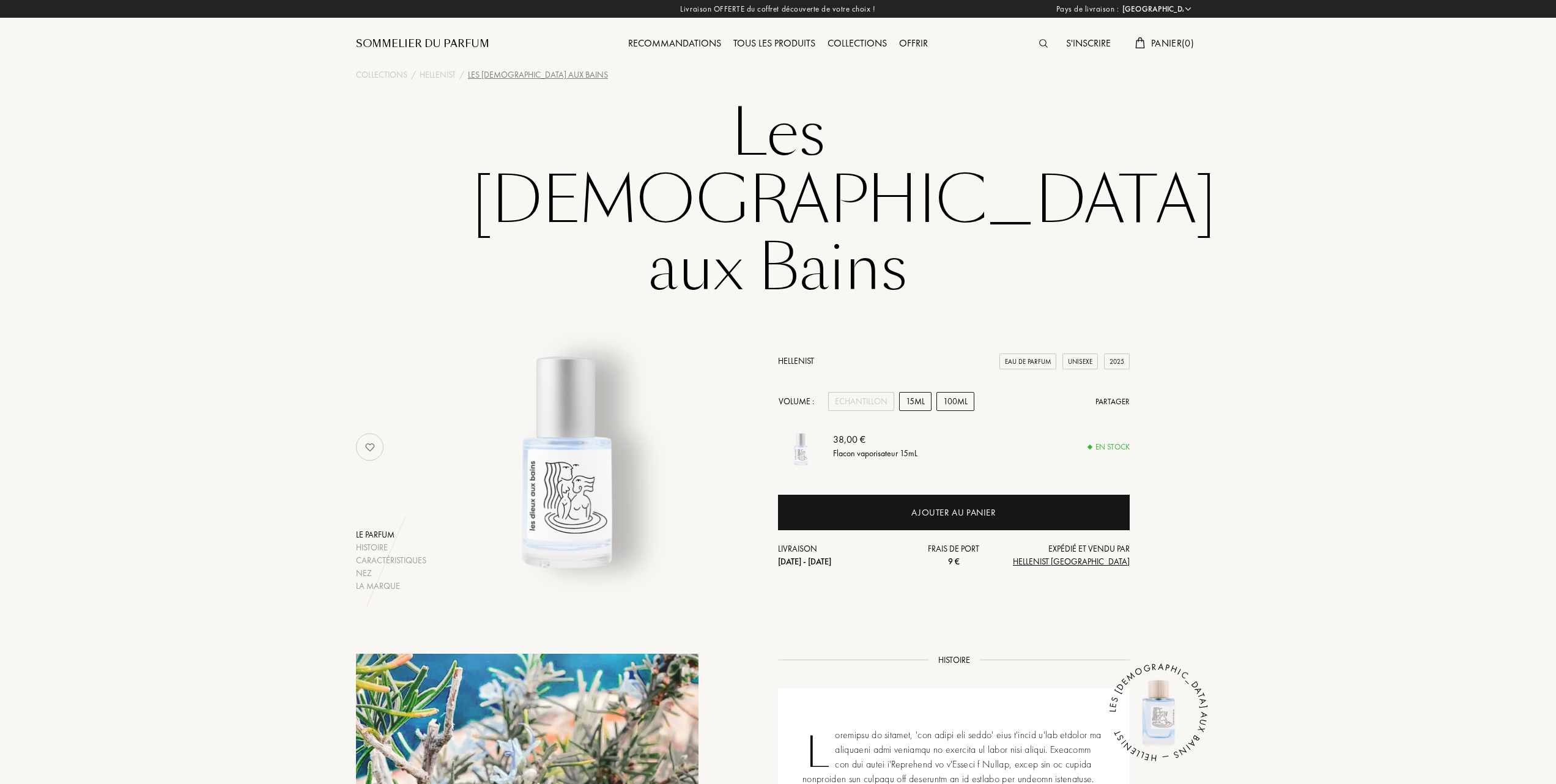
click at [950, 392] on div "100mL" at bounding box center [955, 402] width 38 height 19
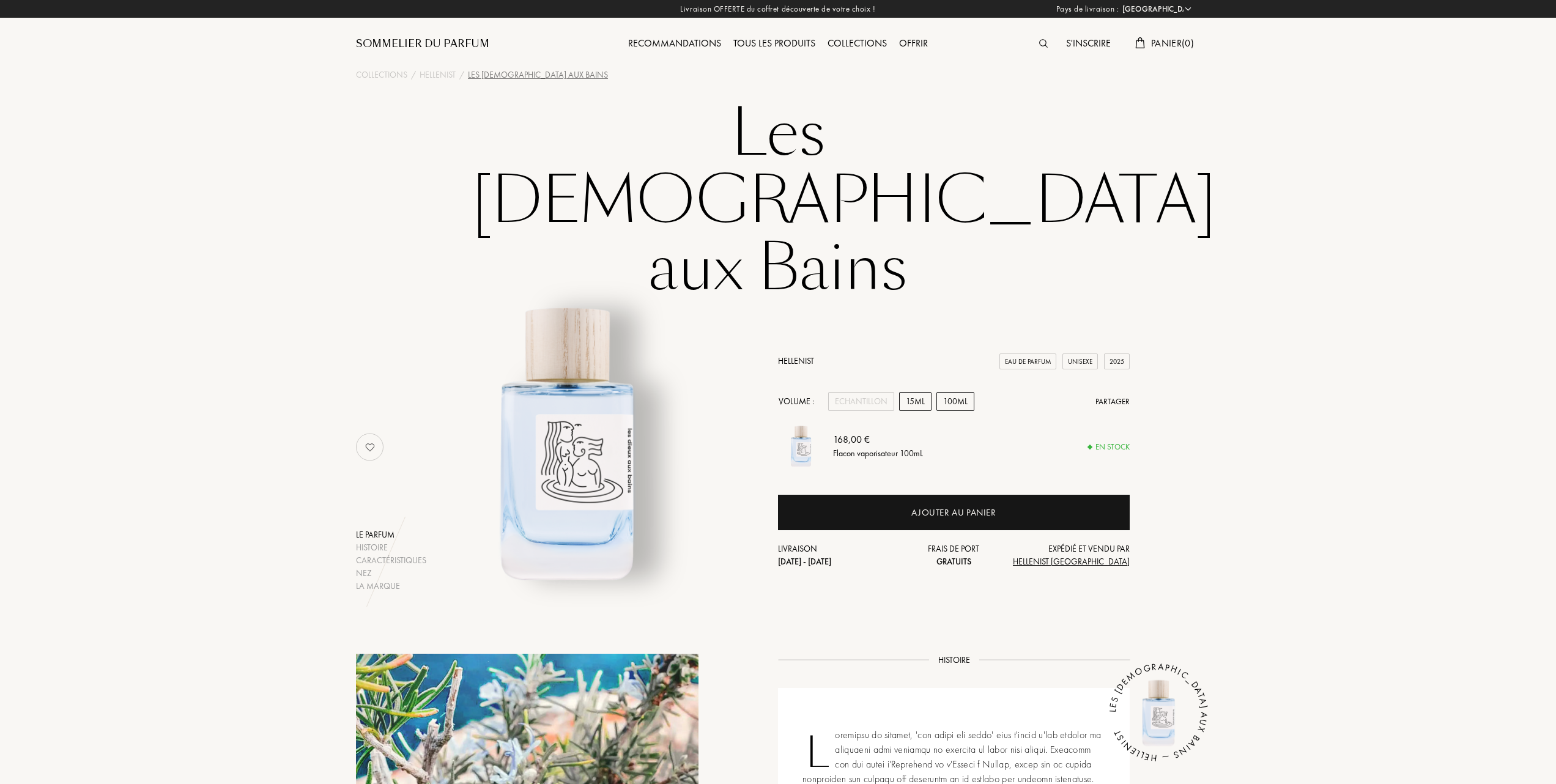
click at [919, 392] on div "15mL" at bounding box center [915, 402] width 33 height 19
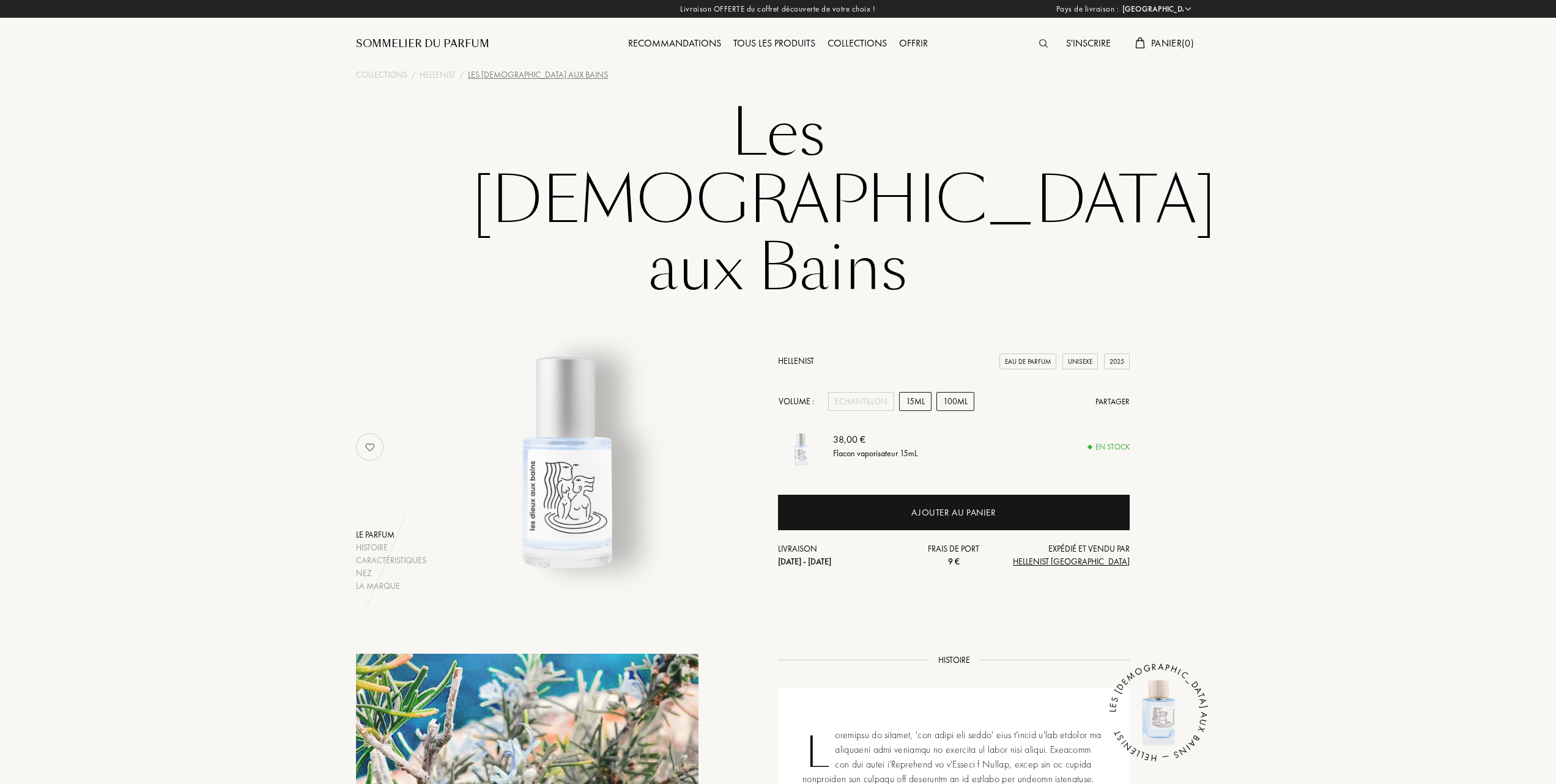
click at [953, 392] on div "100mL" at bounding box center [955, 402] width 38 height 19
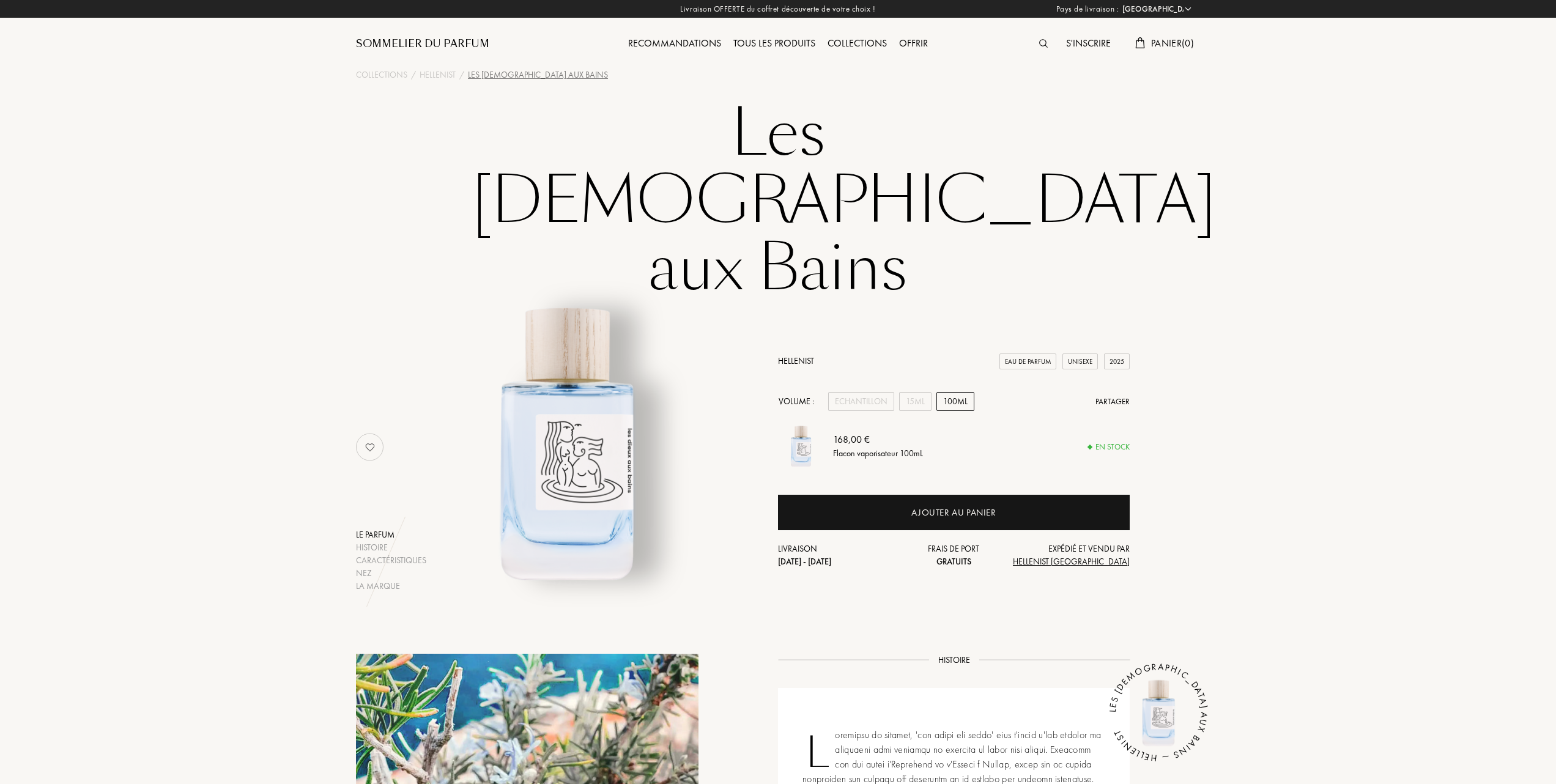
click at [377, 554] on div "Caractéristiques" at bounding box center [391, 561] width 70 height 13
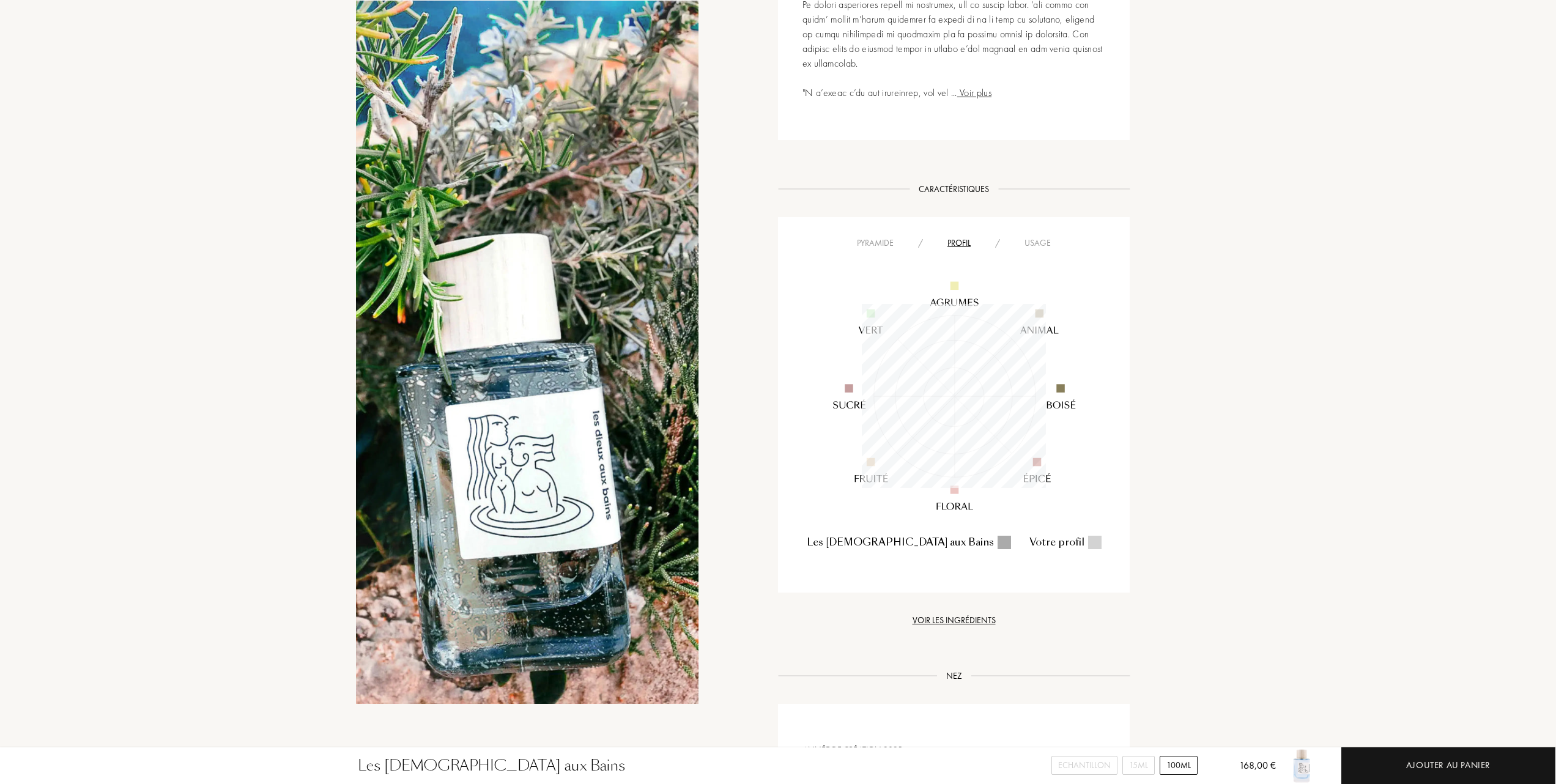
scroll to position [900, 0]
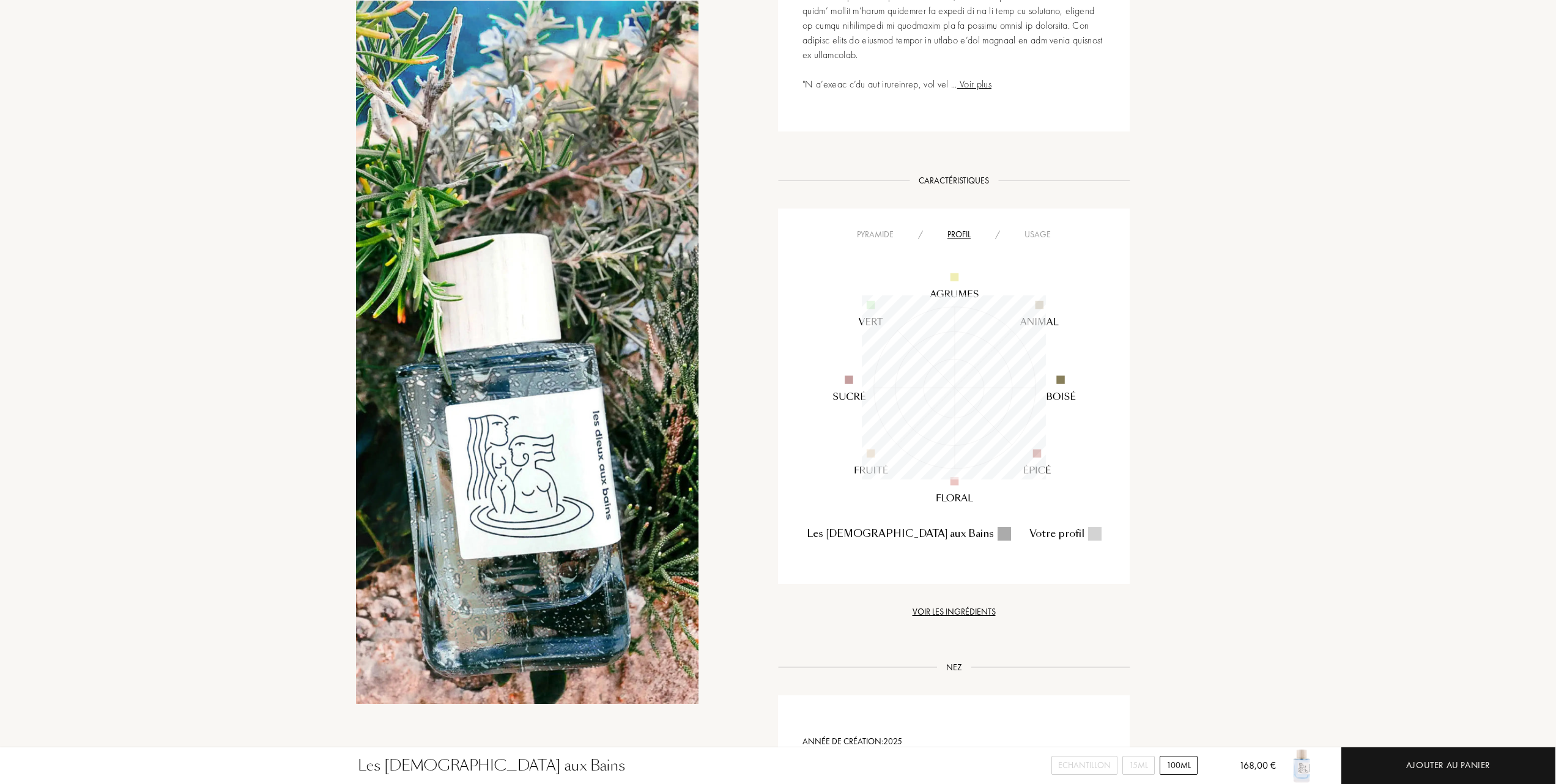
click at [931, 606] on div "Voir les ingrédients" at bounding box center [954, 612] width 352 height 13
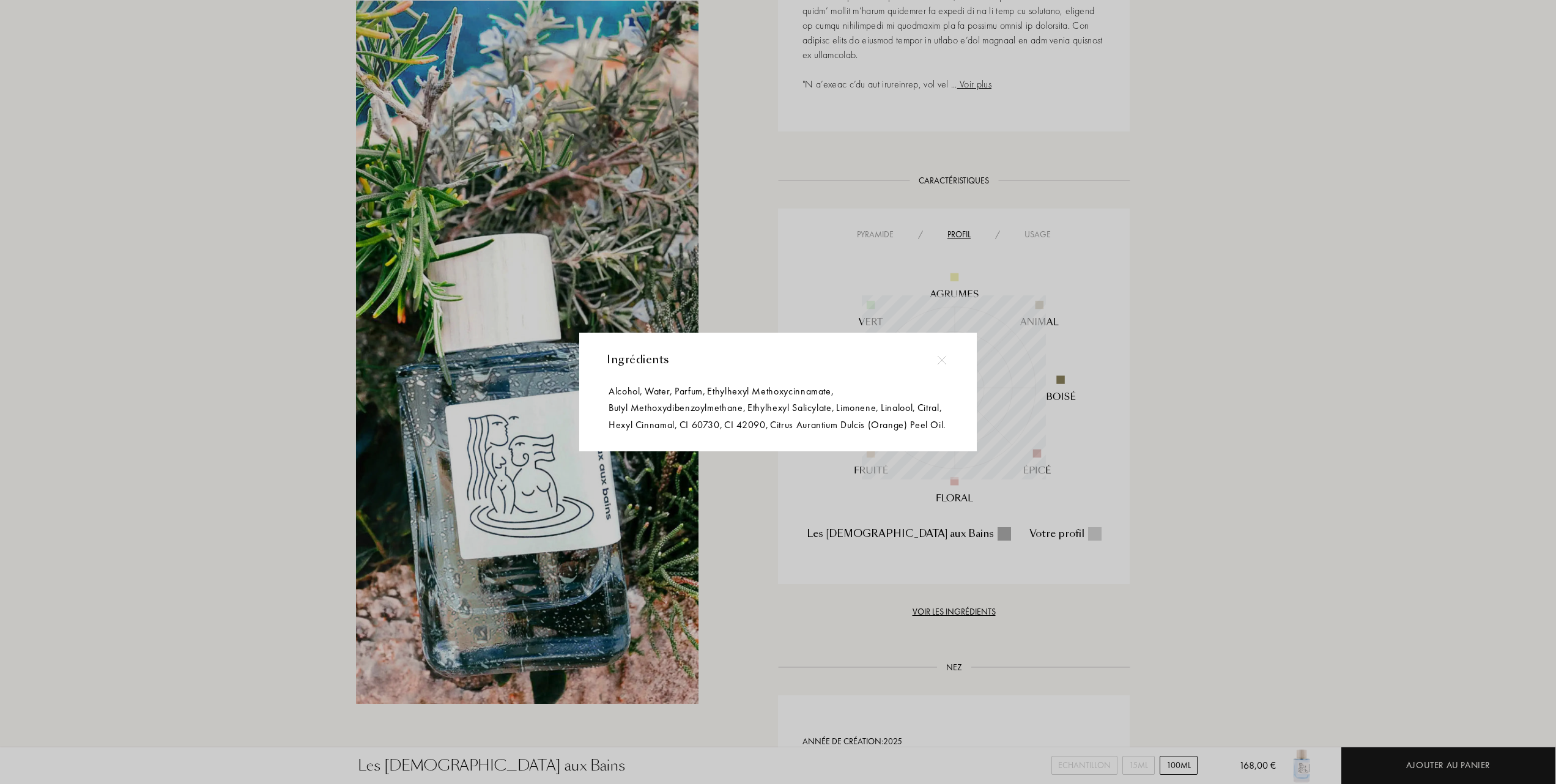
click at [941, 356] on img at bounding box center [942, 360] width 9 height 9
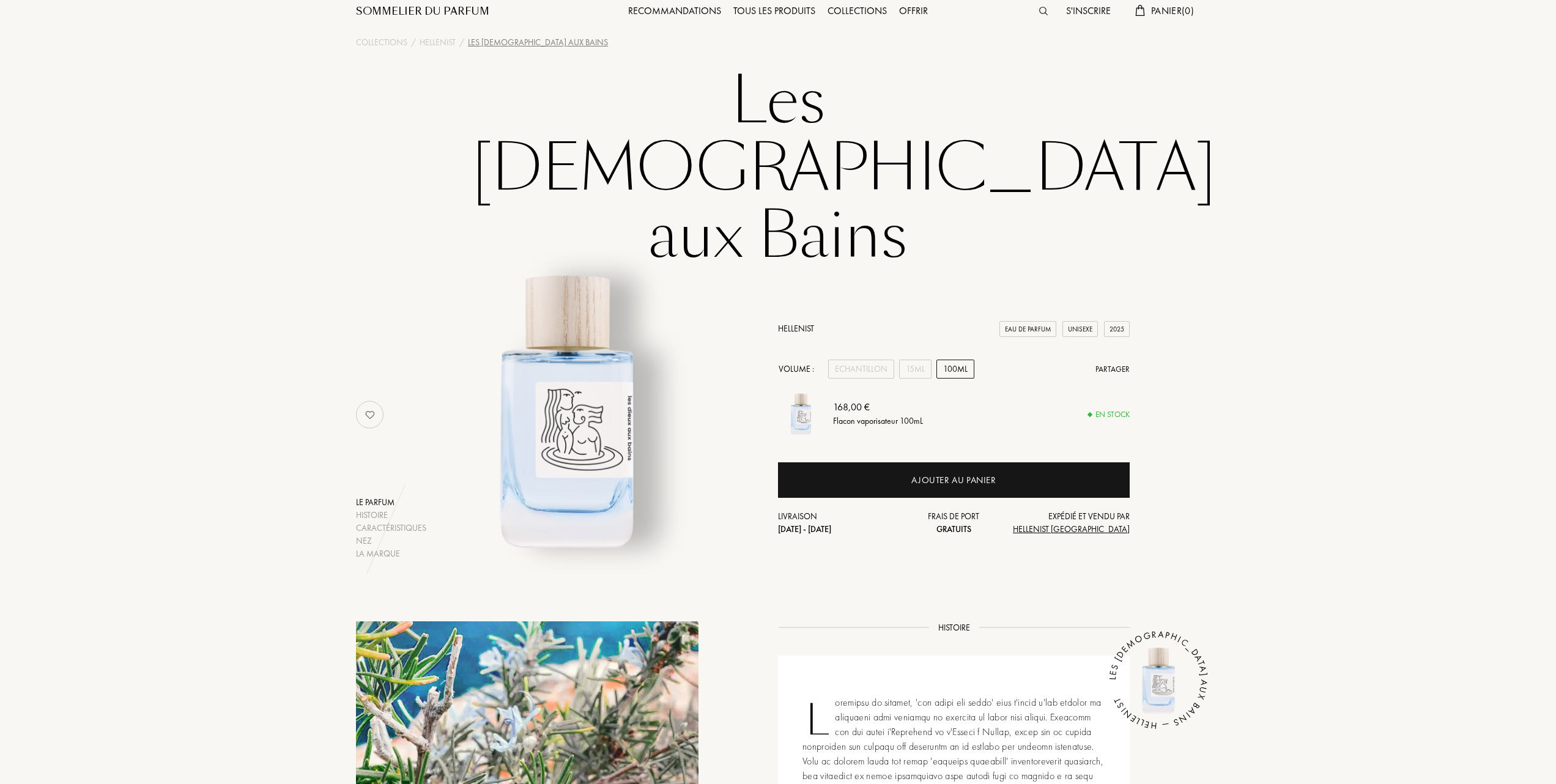
scroll to position [0, 0]
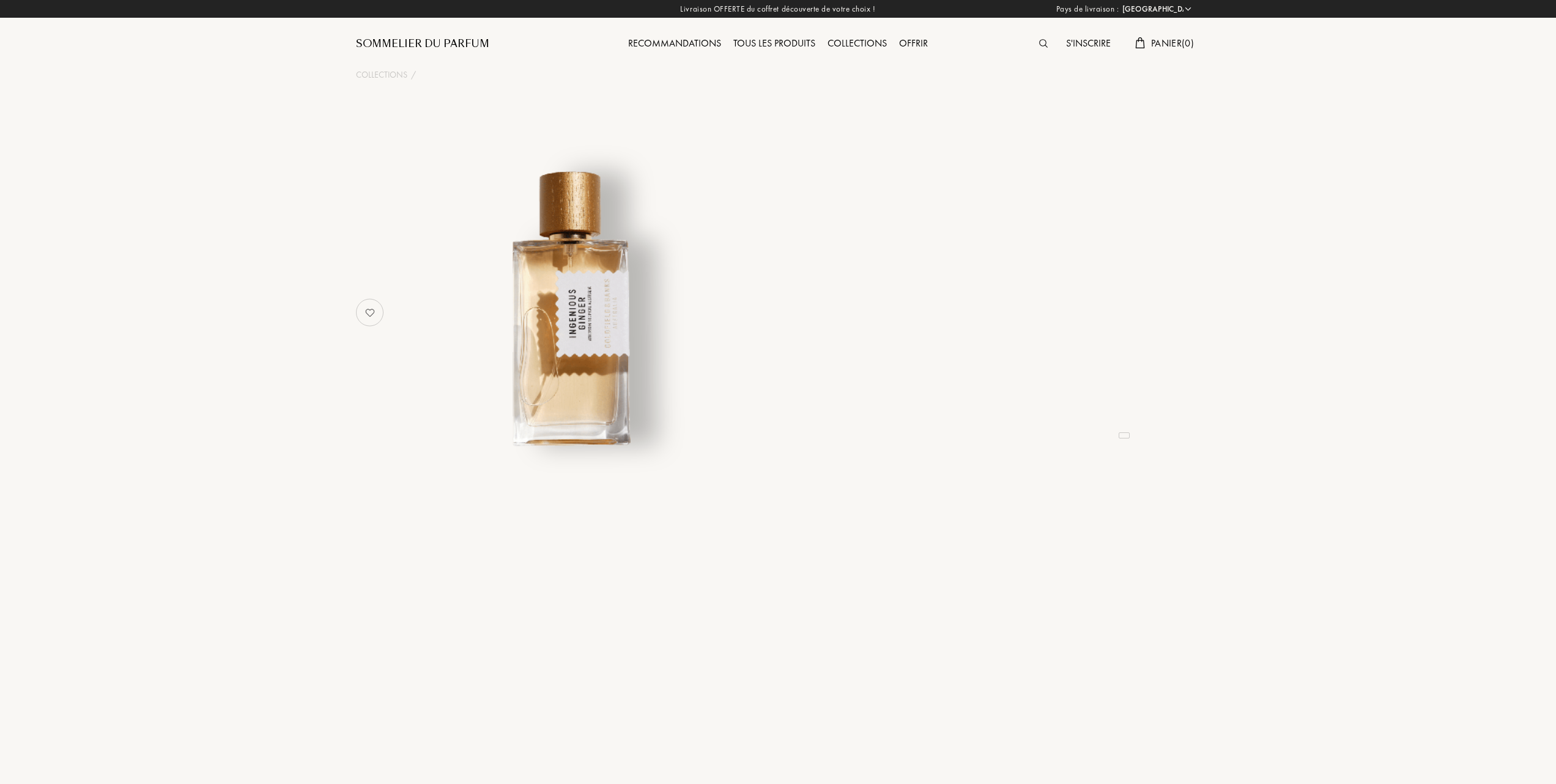
select select "FR"
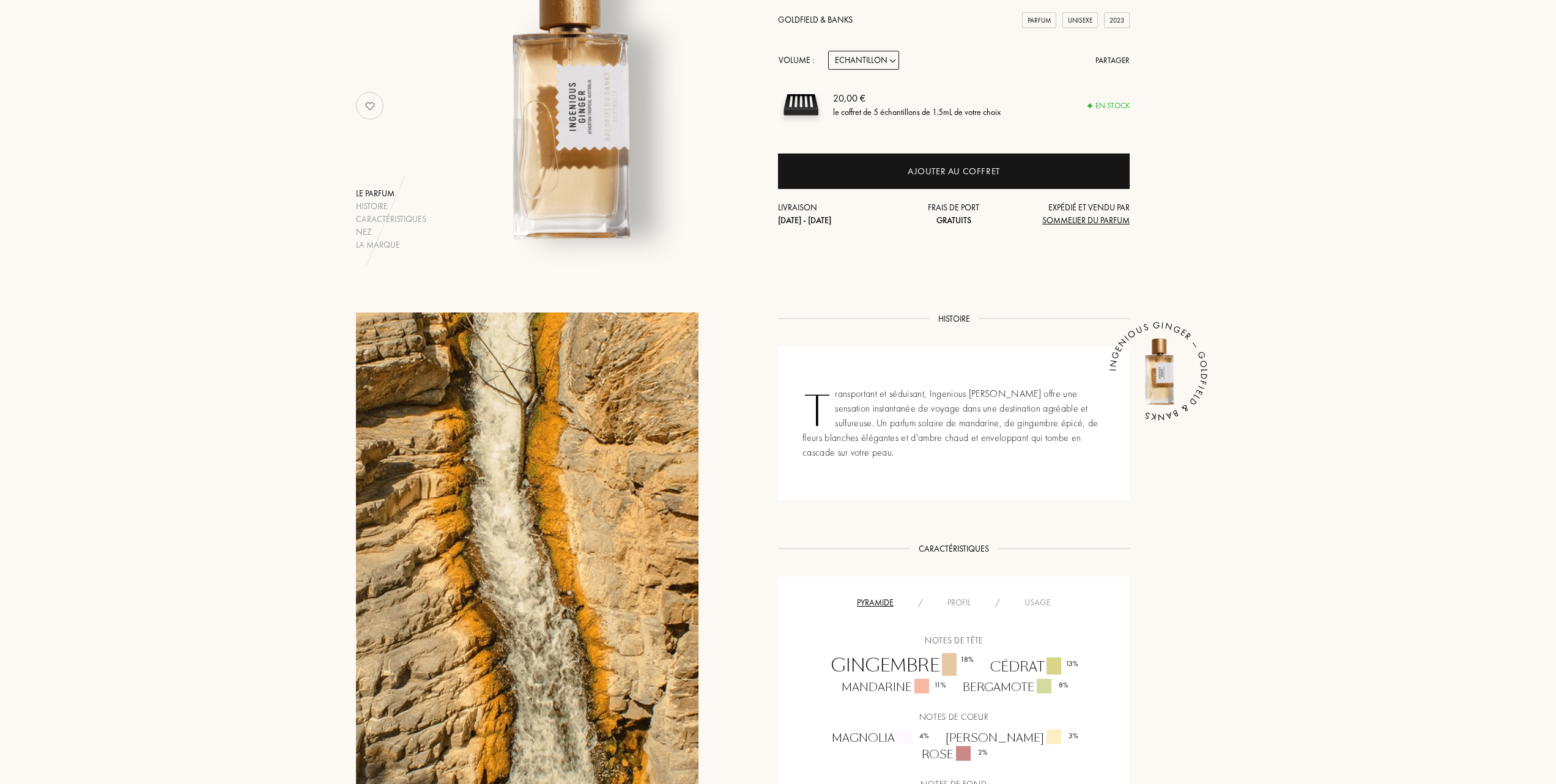
scroll to position [245, 0]
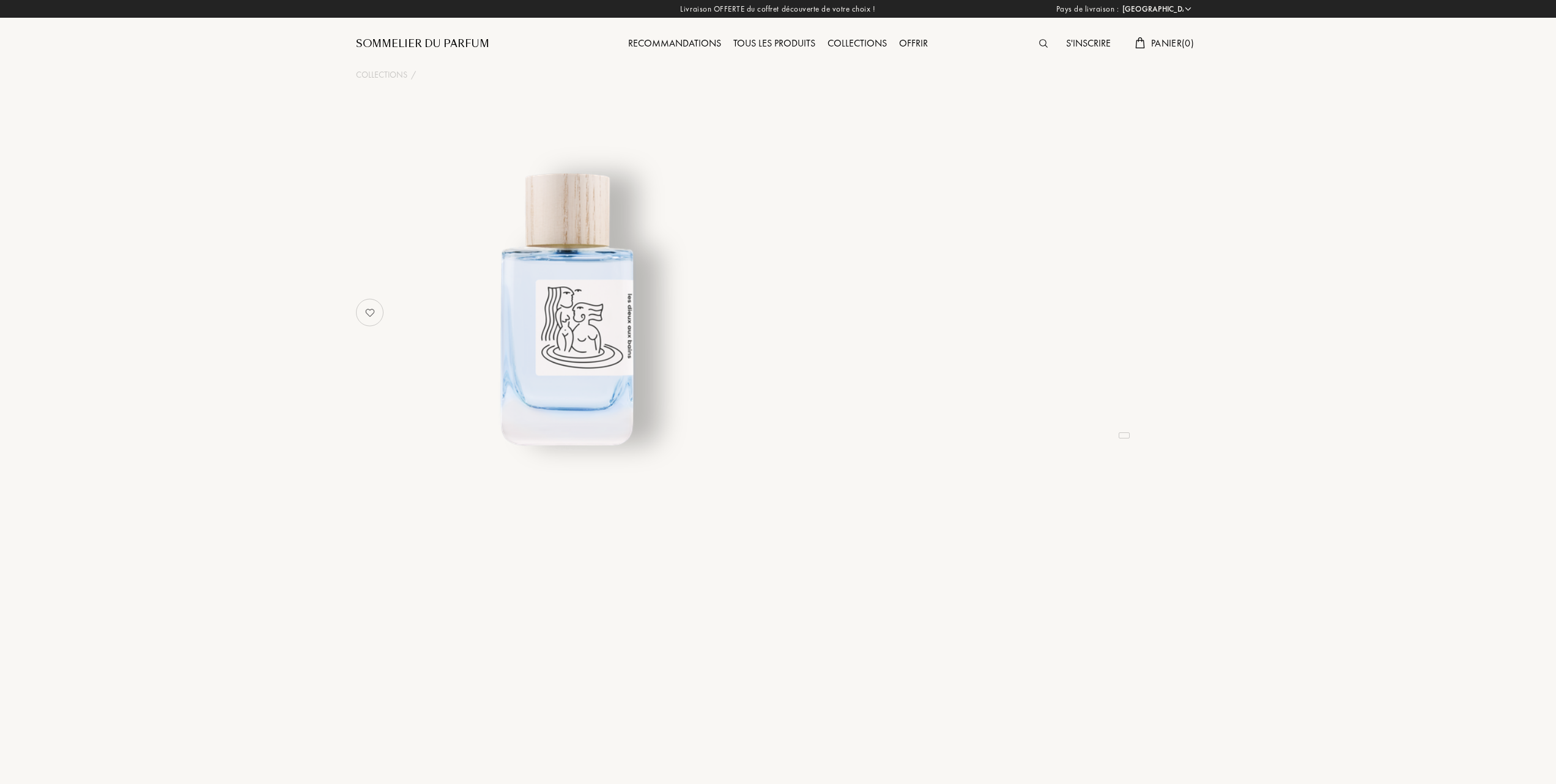
select select "FR"
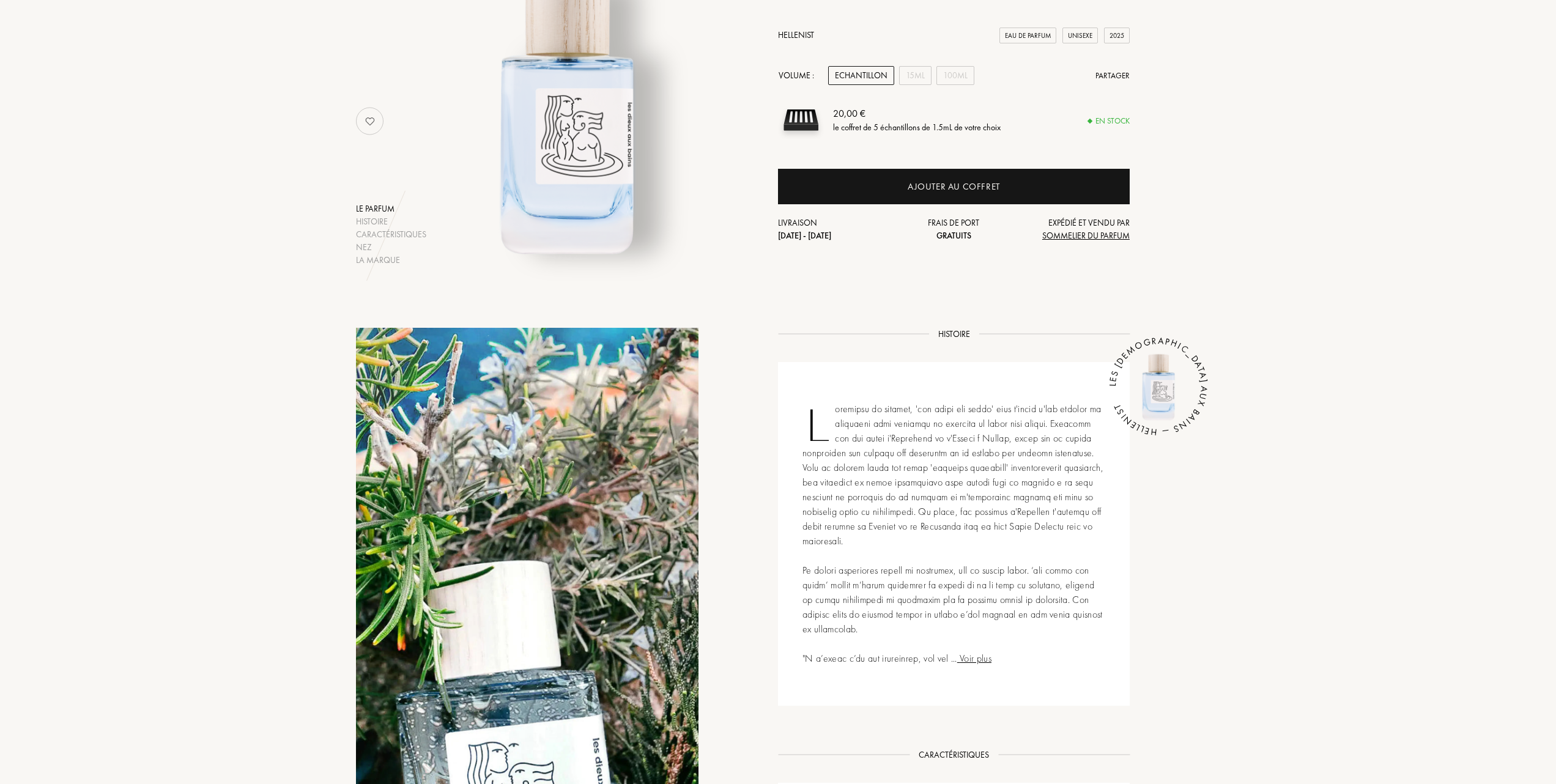
scroll to position [408, 0]
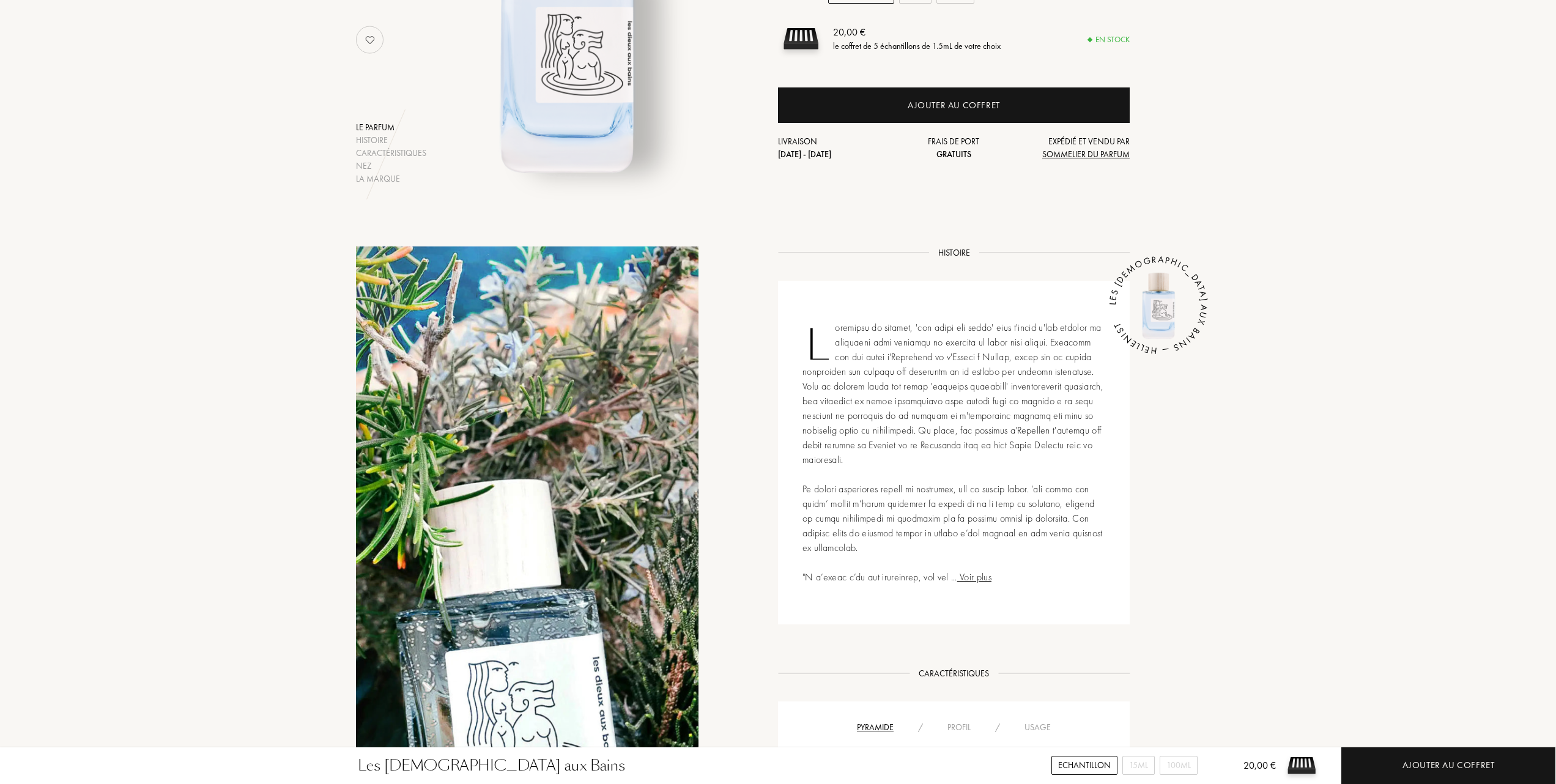
click at [1046, 721] on div "Usage" at bounding box center [1038, 728] width 51 height 13
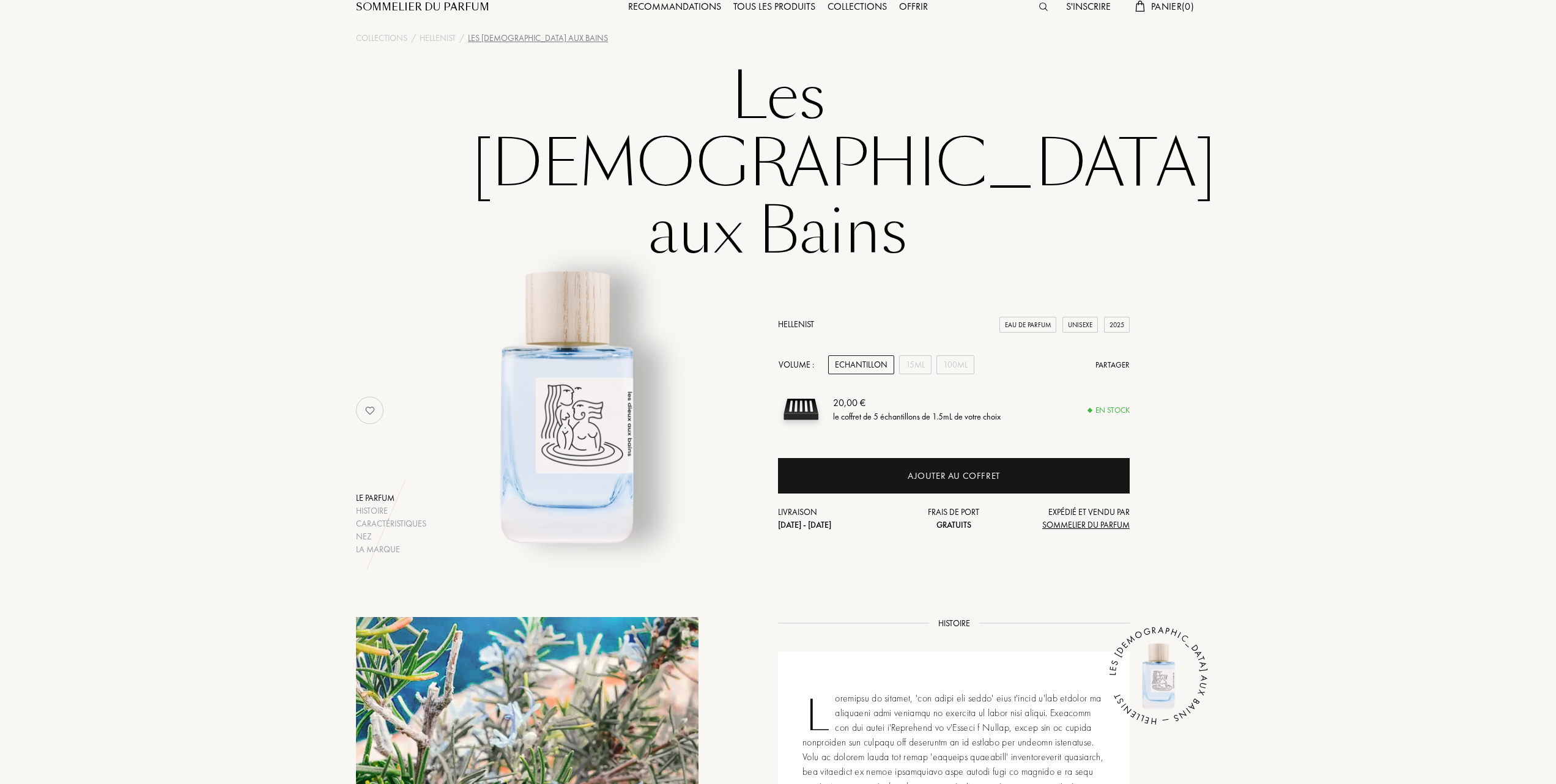
scroll to position [0, 0]
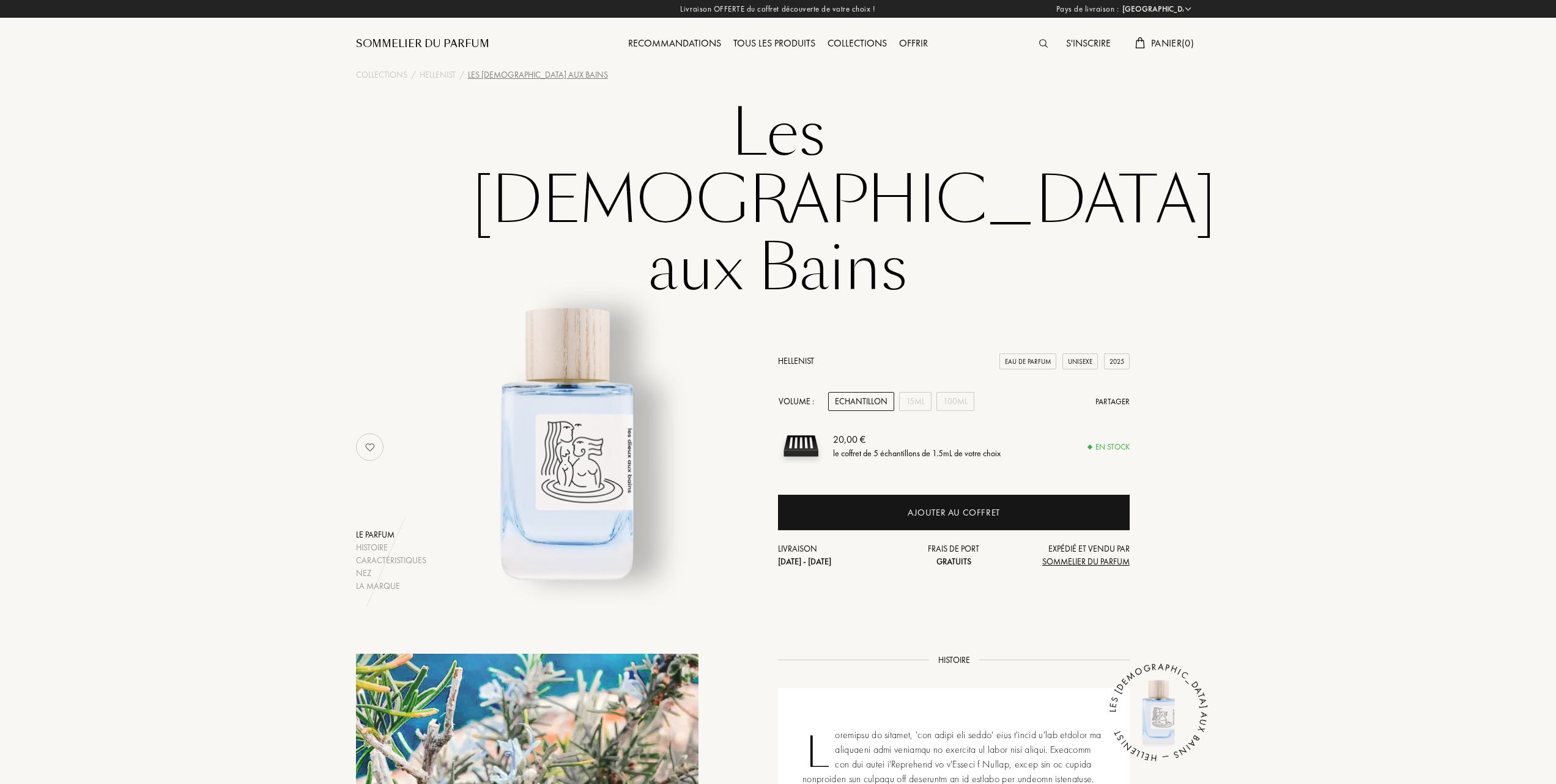
click at [799, 356] on link "Hellenist" at bounding box center [796, 361] width 36 height 11
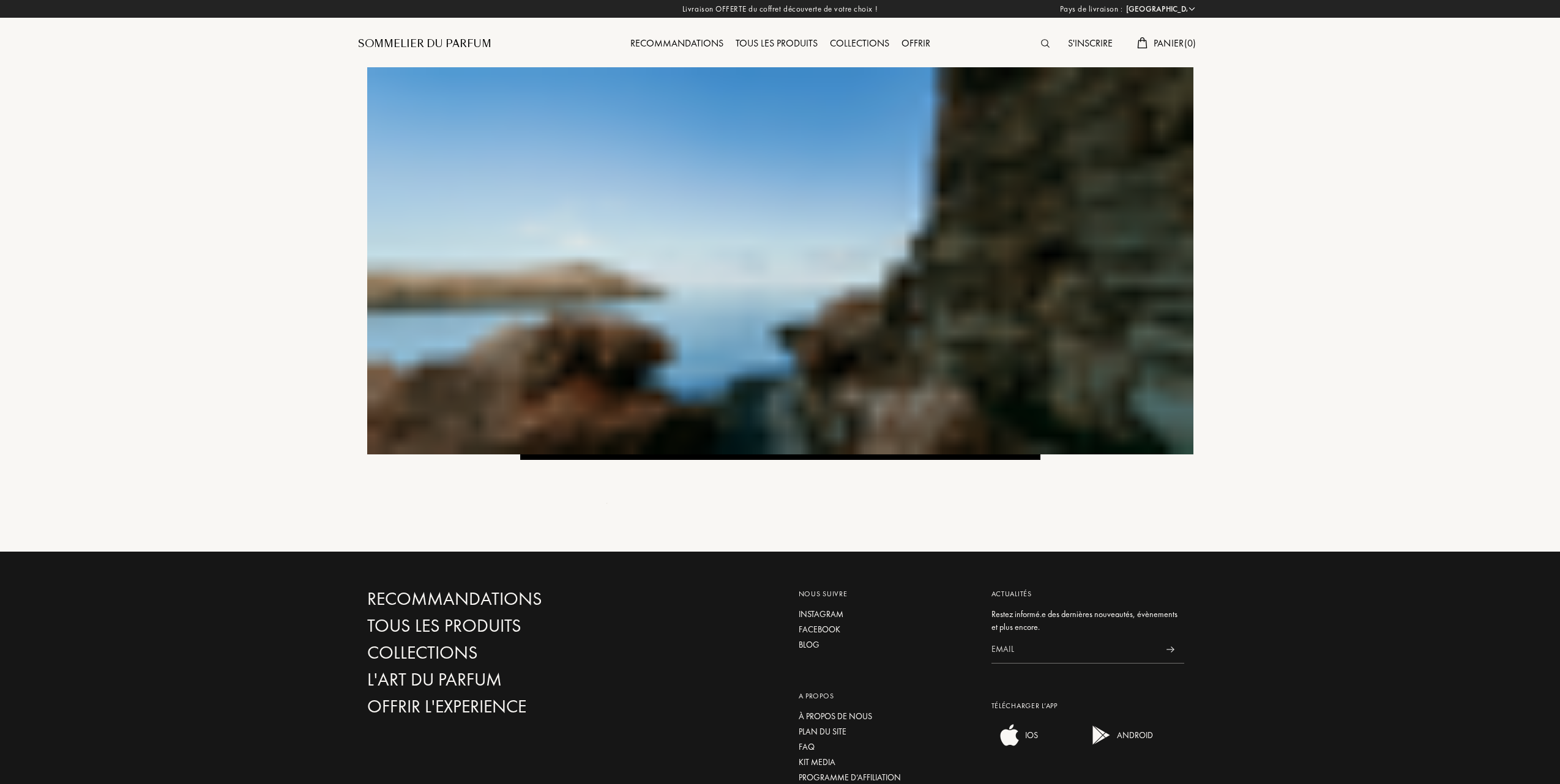
select select "FR"
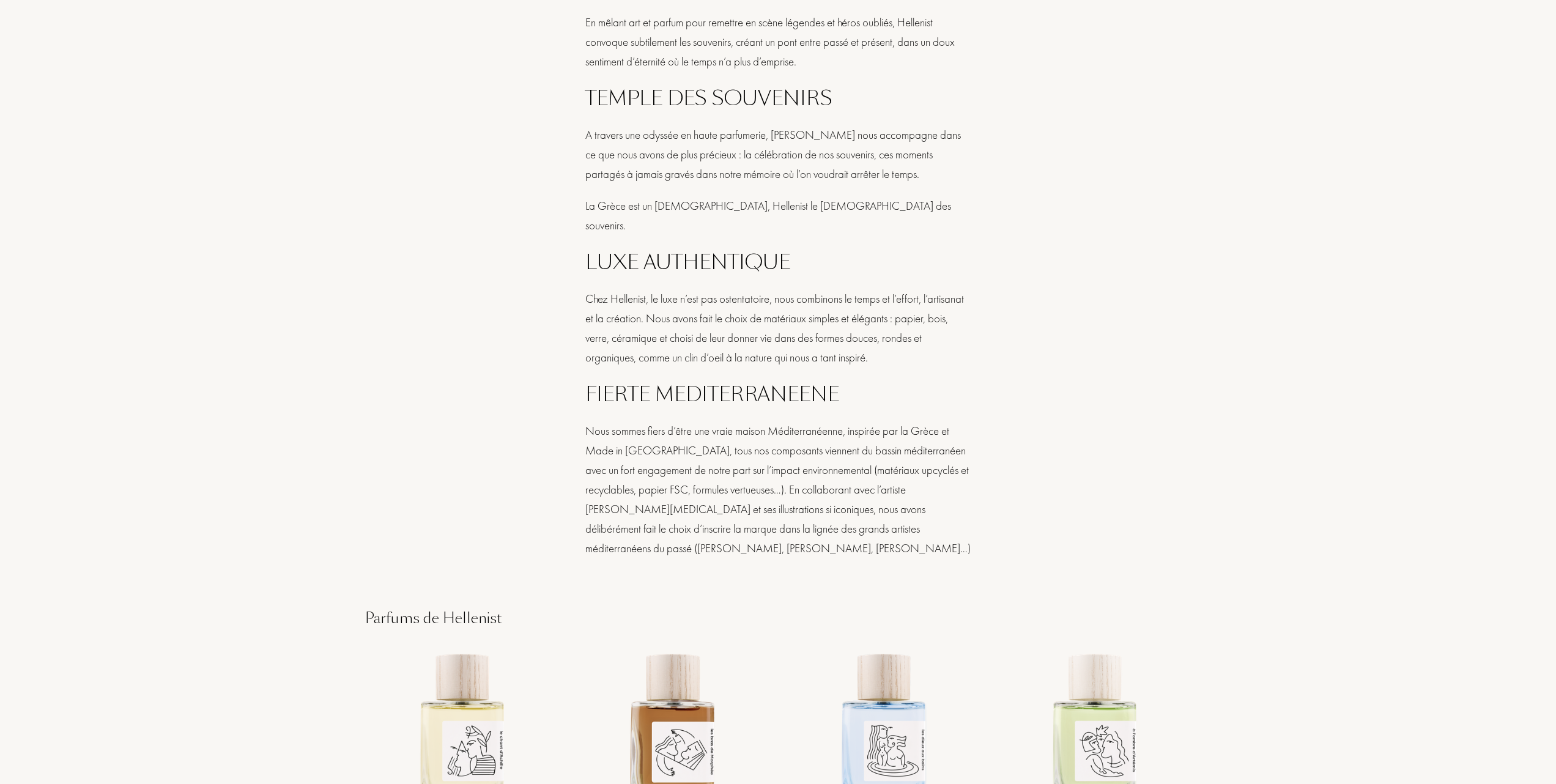
scroll to position [1060, 0]
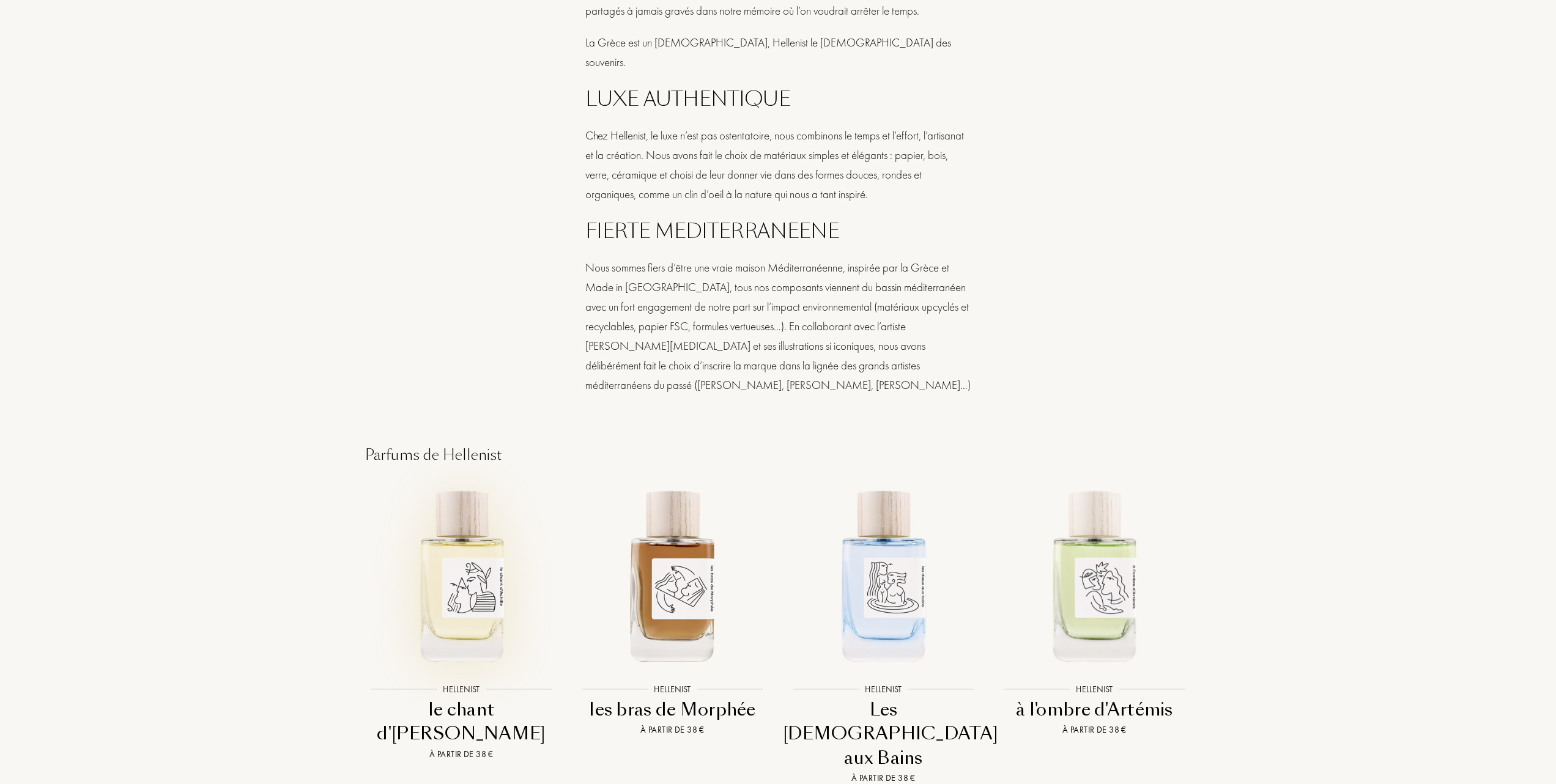
click at [463, 580] on img at bounding box center [461, 574] width 190 height 190
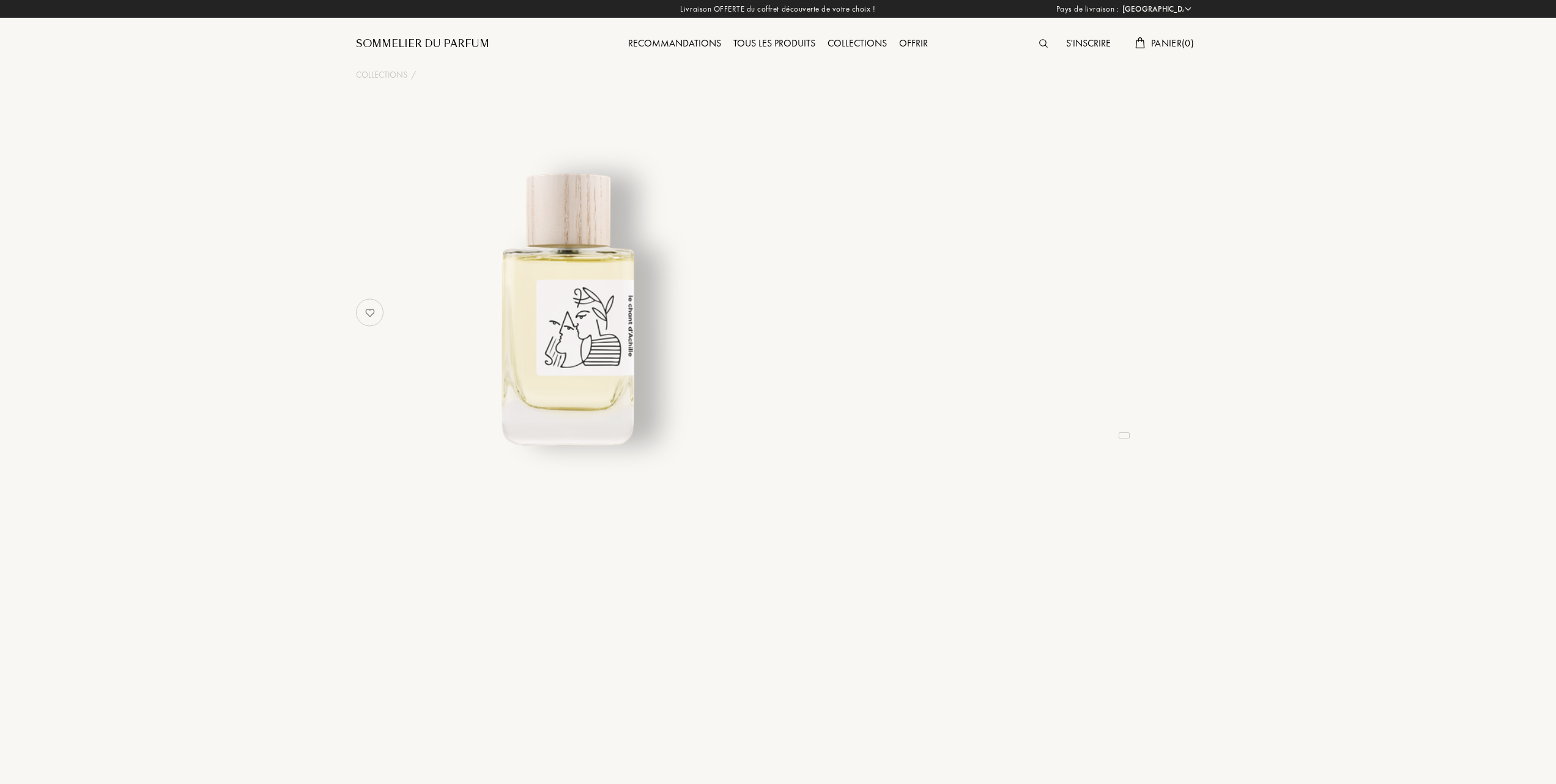
select select "FR"
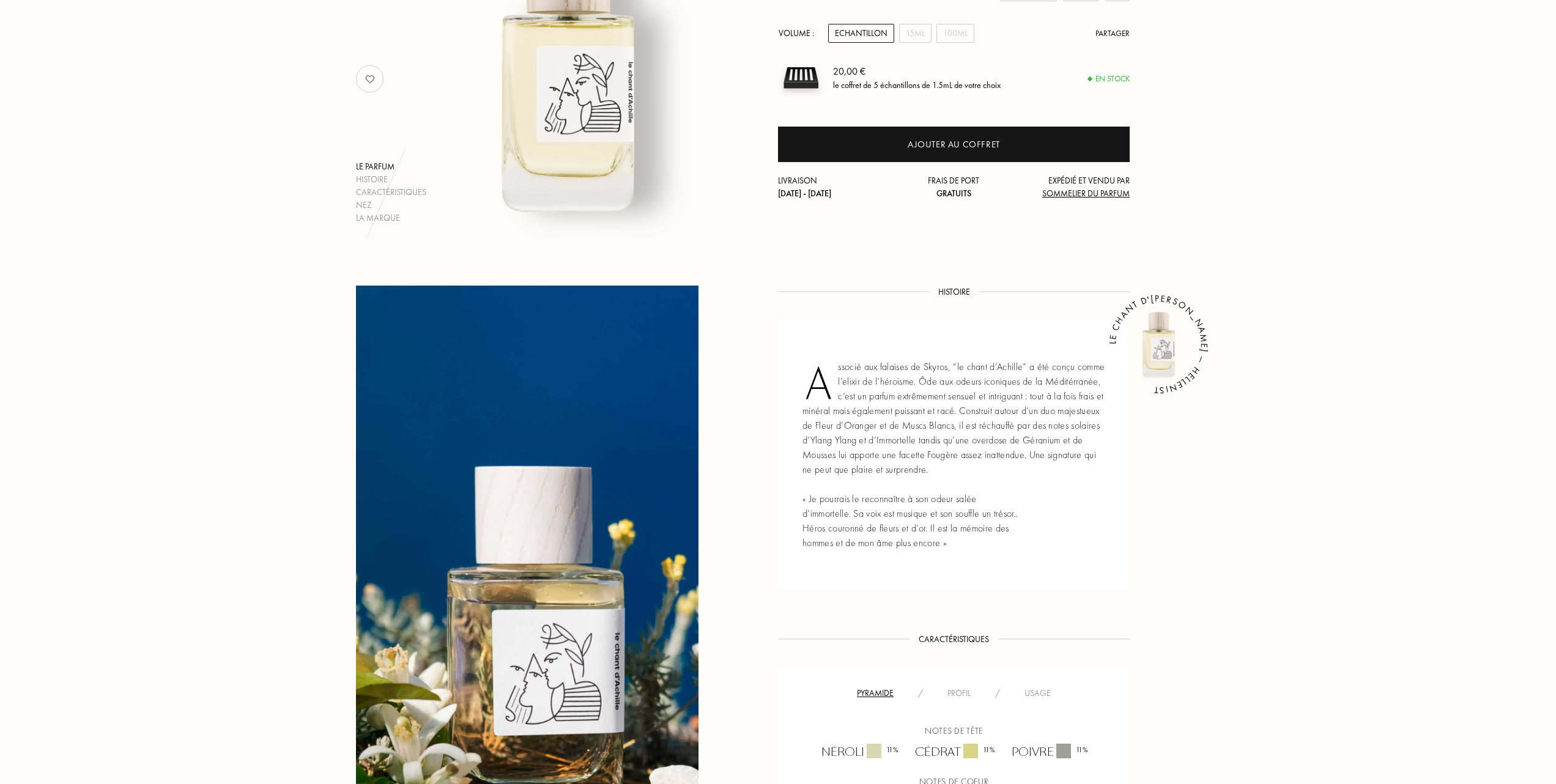
scroll to position [326, 0]
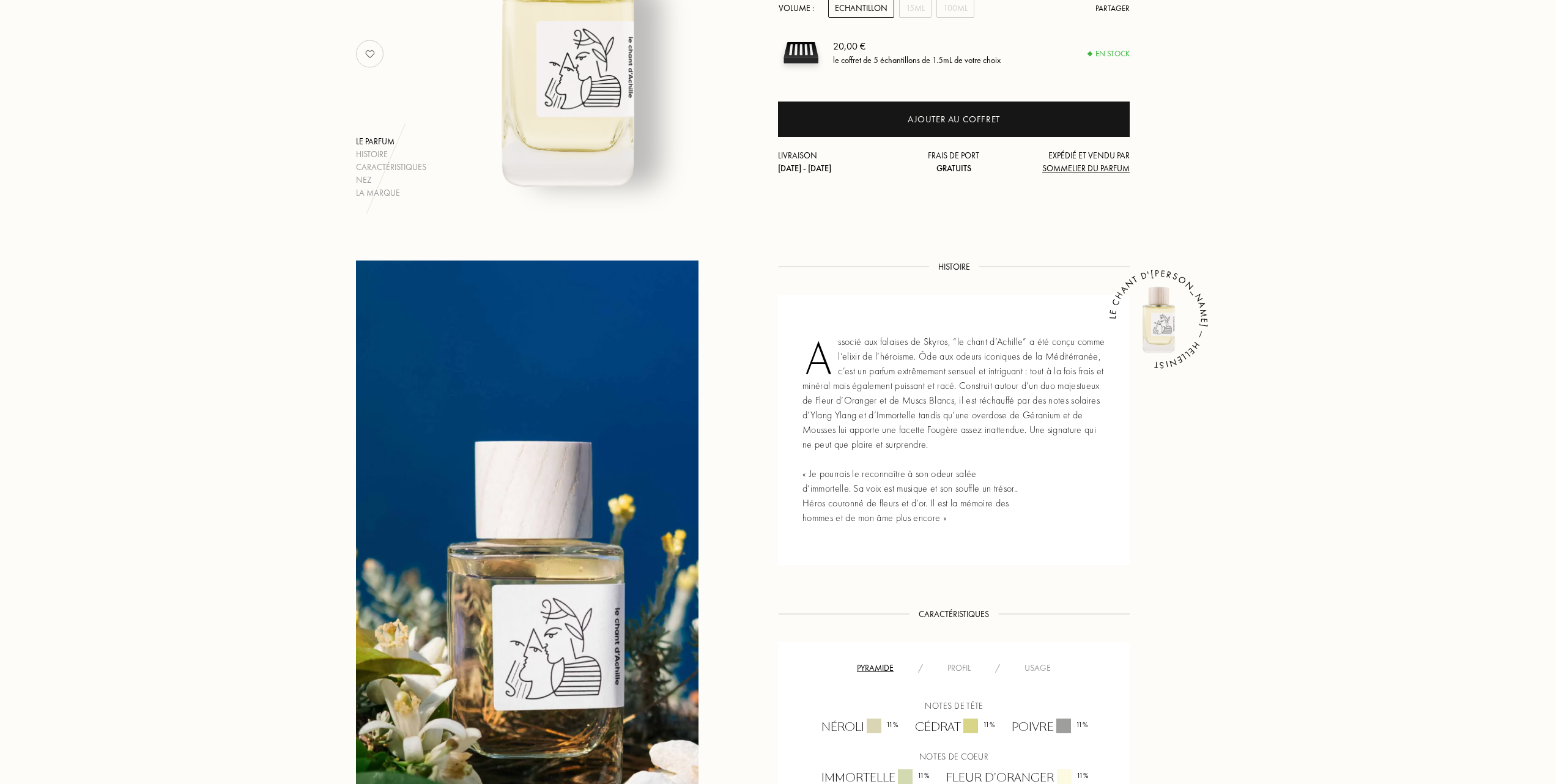
click at [1044, 662] on div "Usage" at bounding box center [1038, 668] width 51 height 13
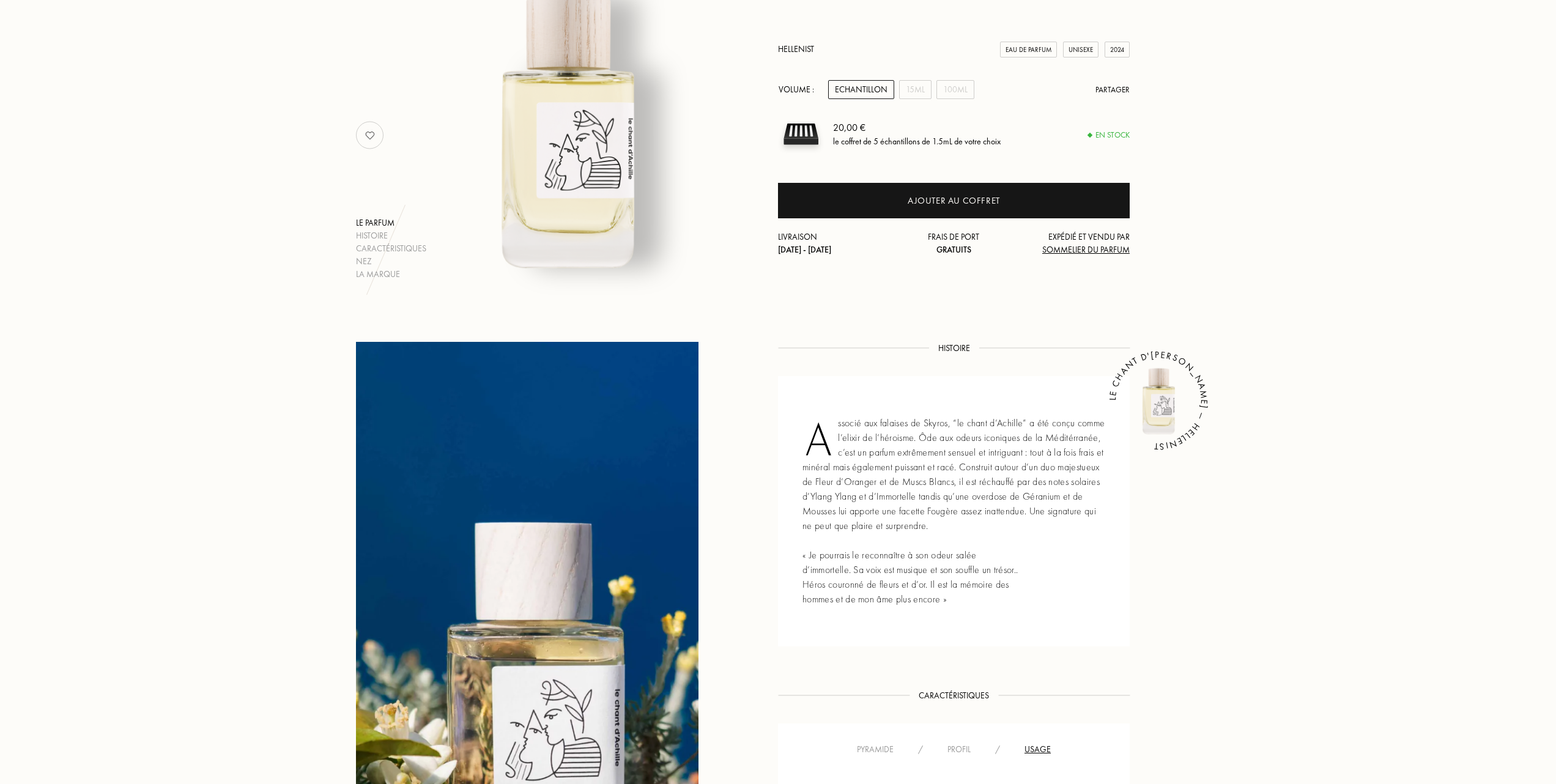
scroll to position [0, 0]
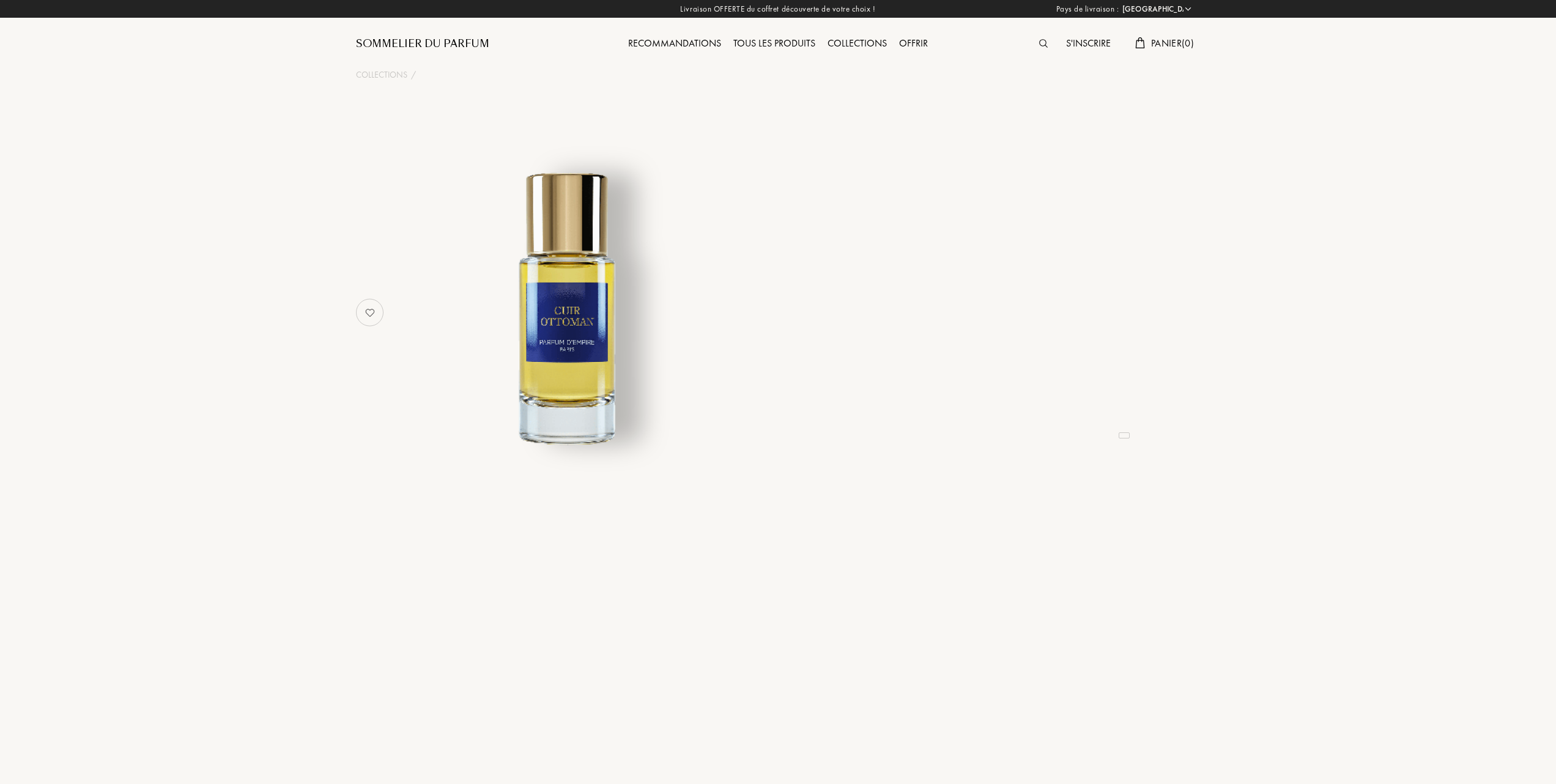
select select "FR"
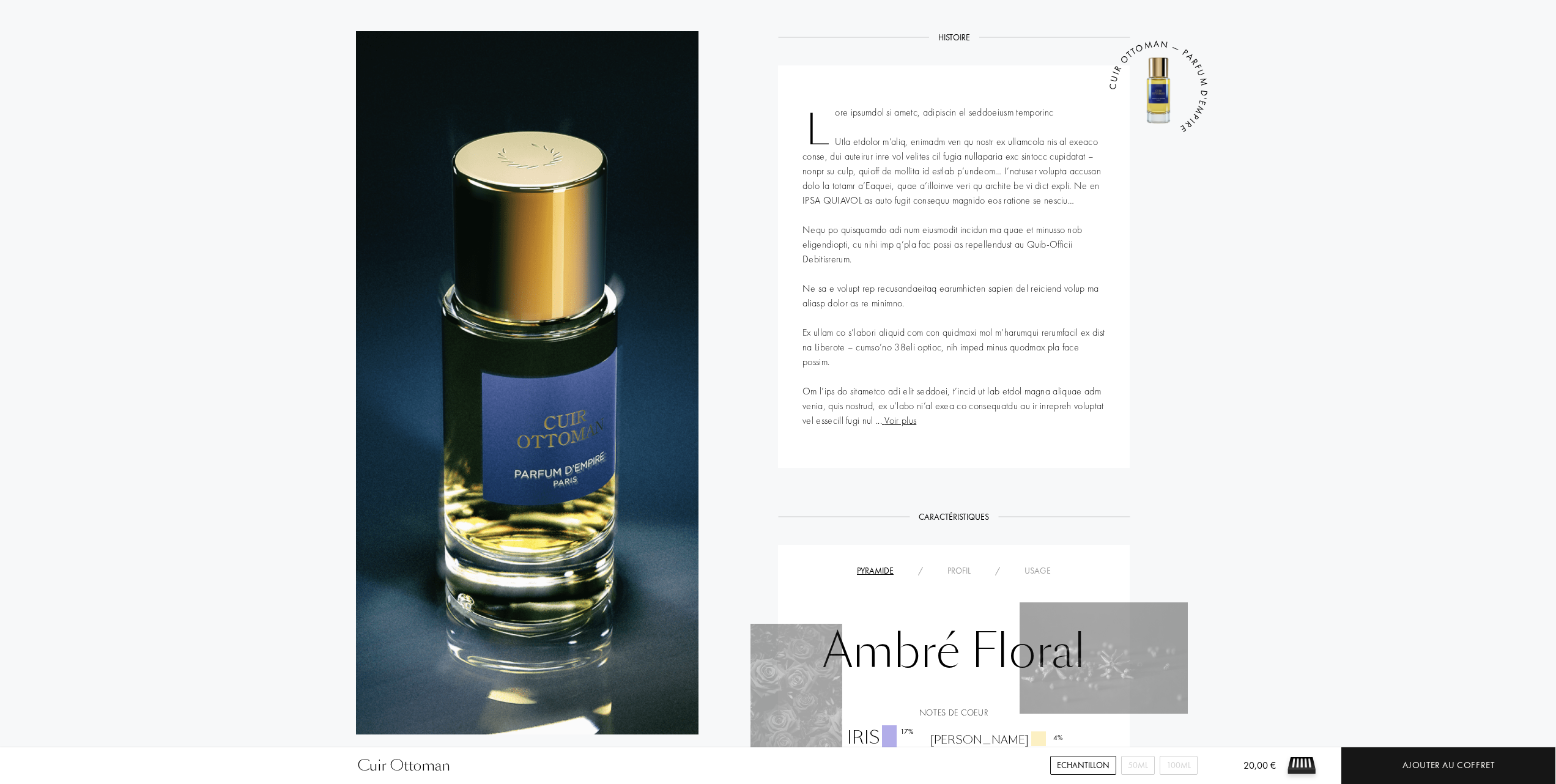
scroll to position [489, 0]
click at [1039, 564] on div "Usage" at bounding box center [1038, 570] width 51 height 13
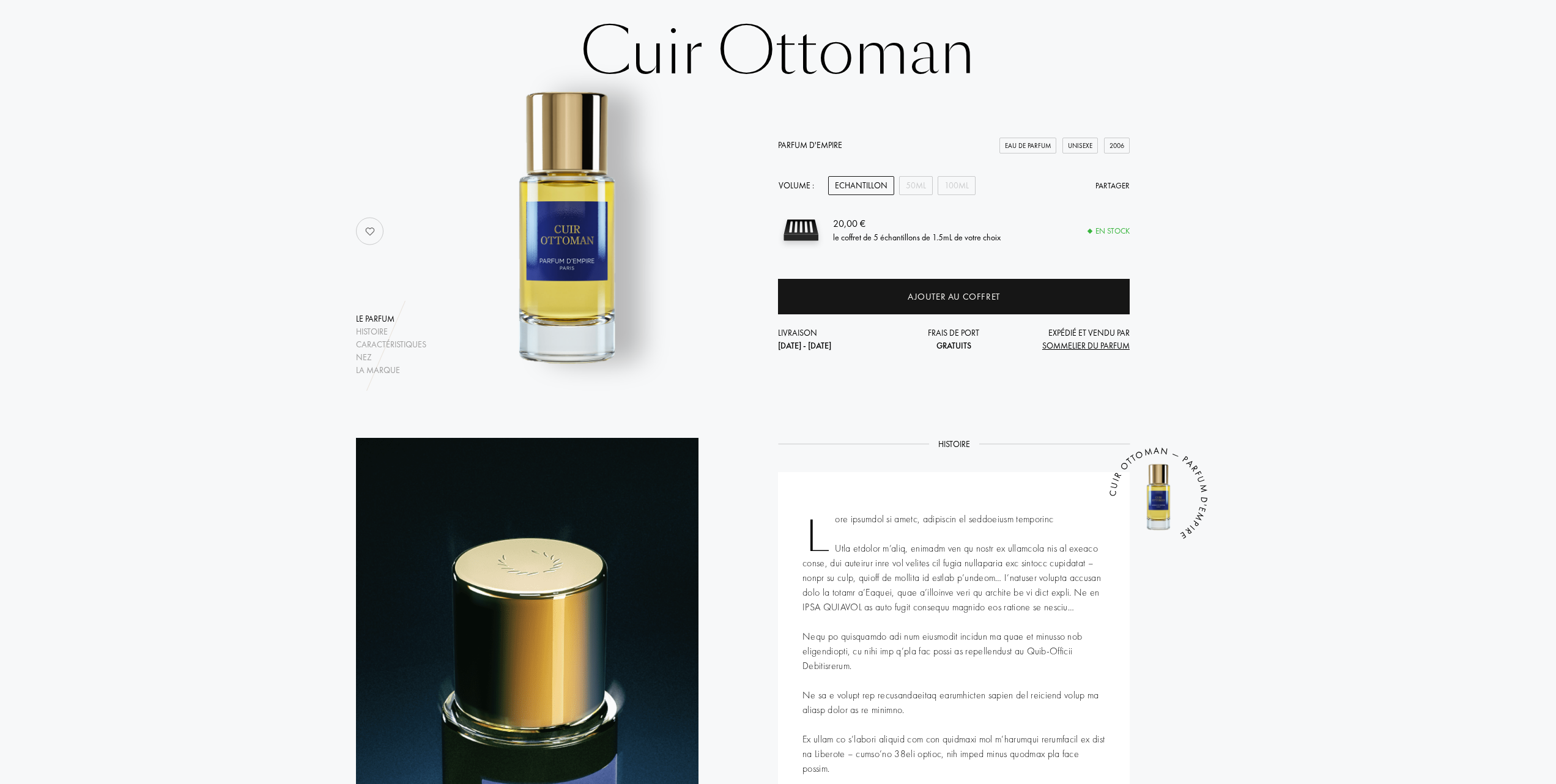
scroll to position [0, 0]
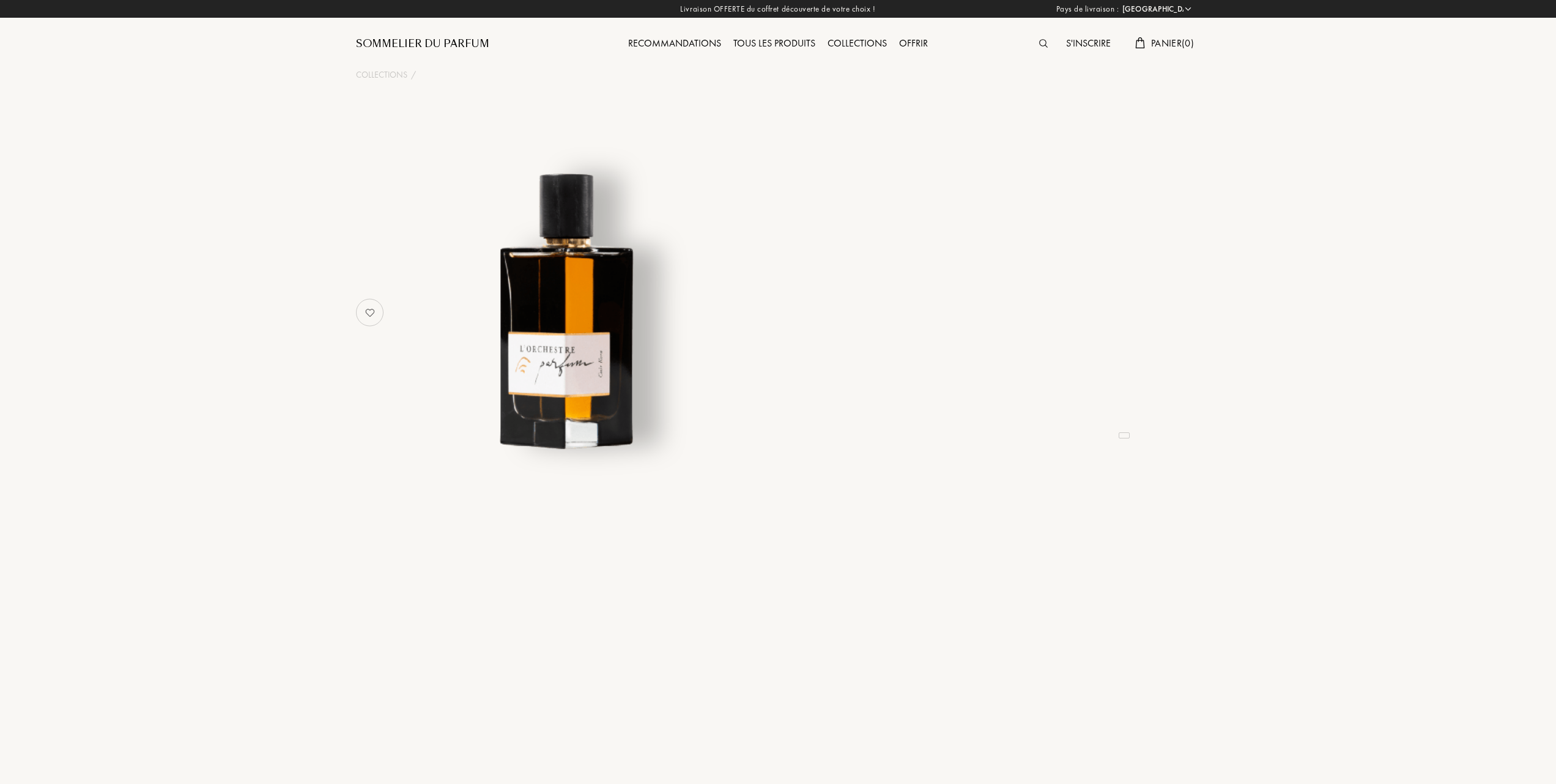
select select "FR"
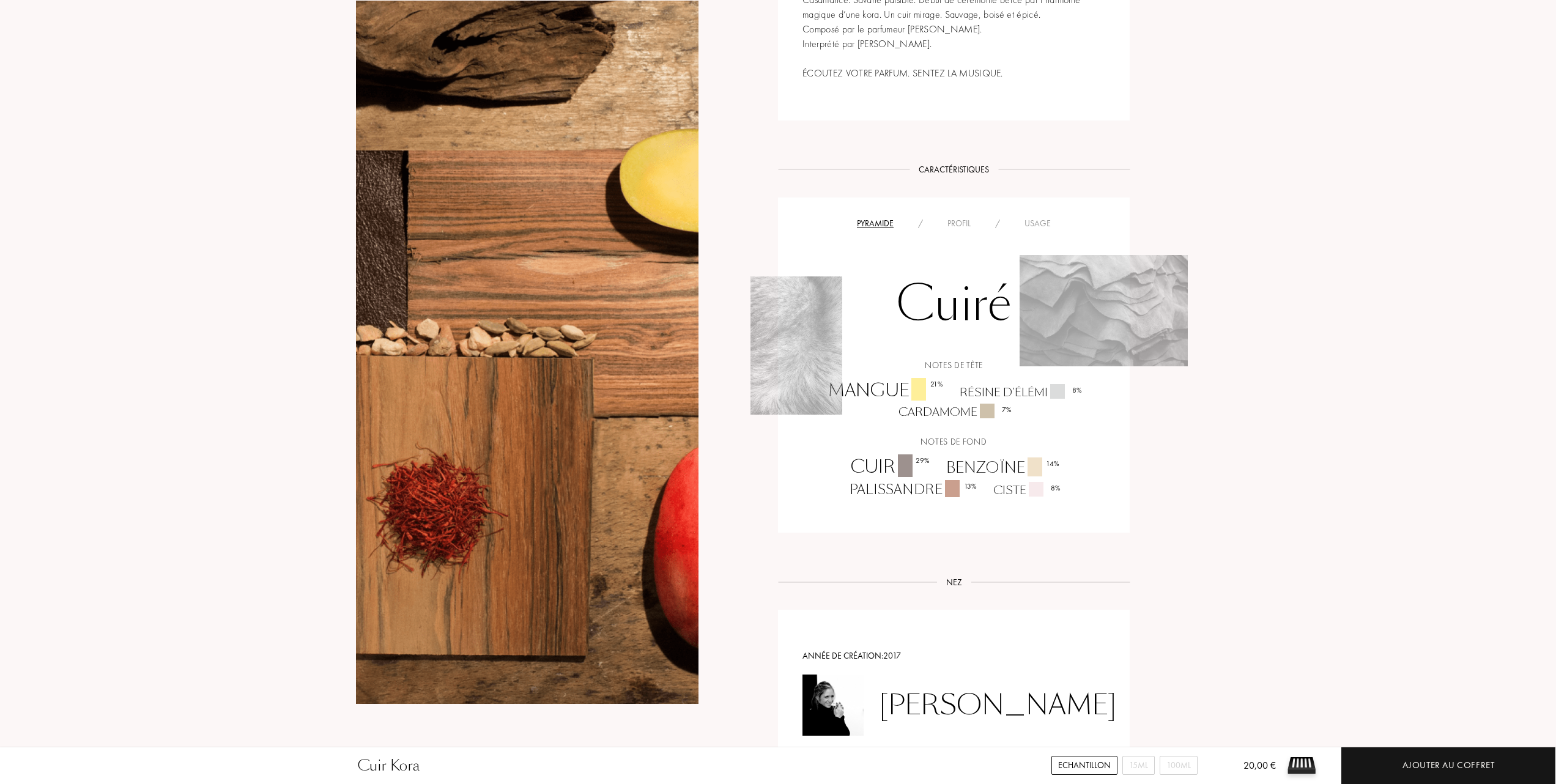
scroll to position [652, 0]
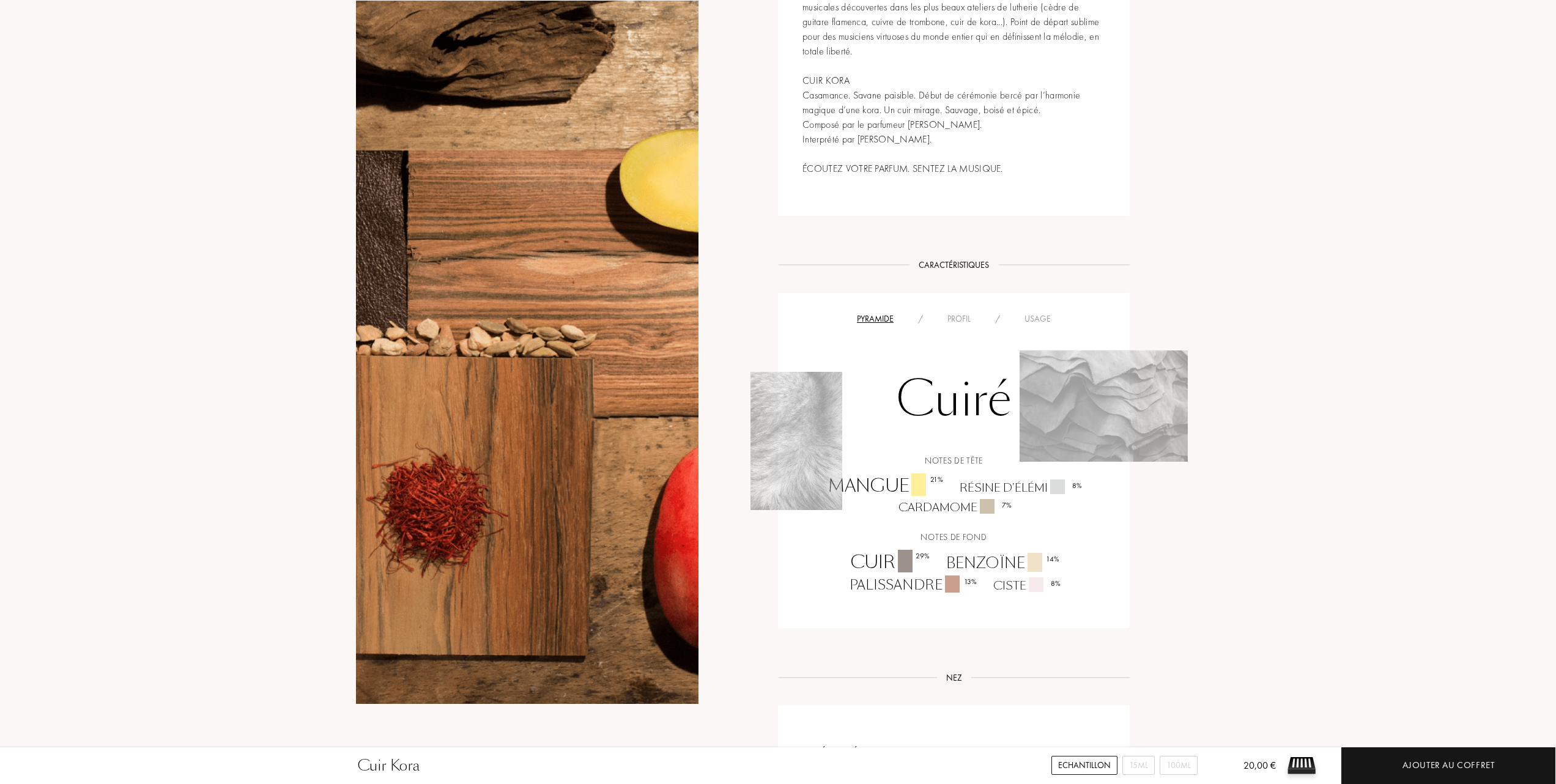
click at [1045, 316] on div "Usage" at bounding box center [1038, 319] width 51 height 13
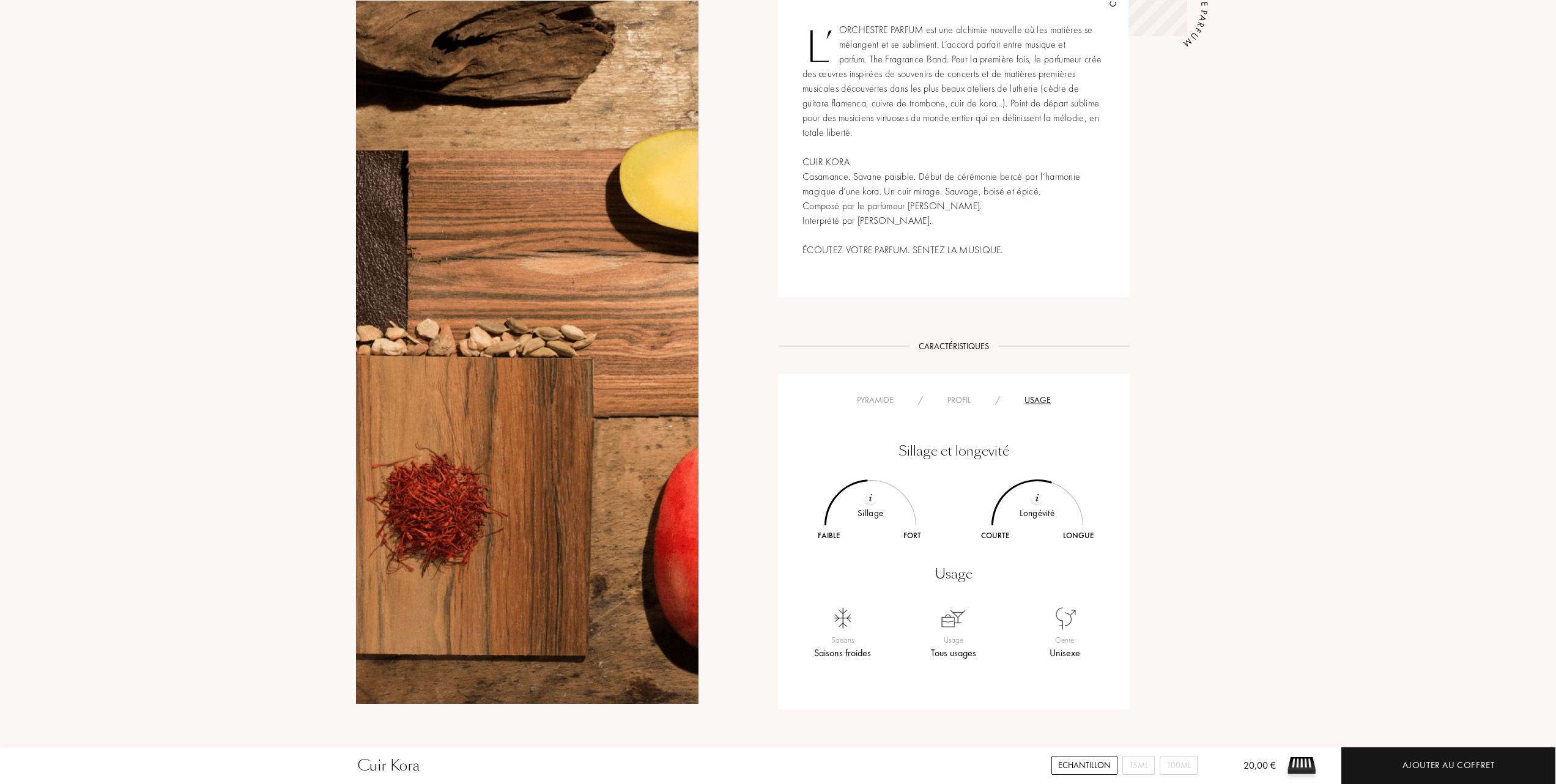
scroll to position [326, 0]
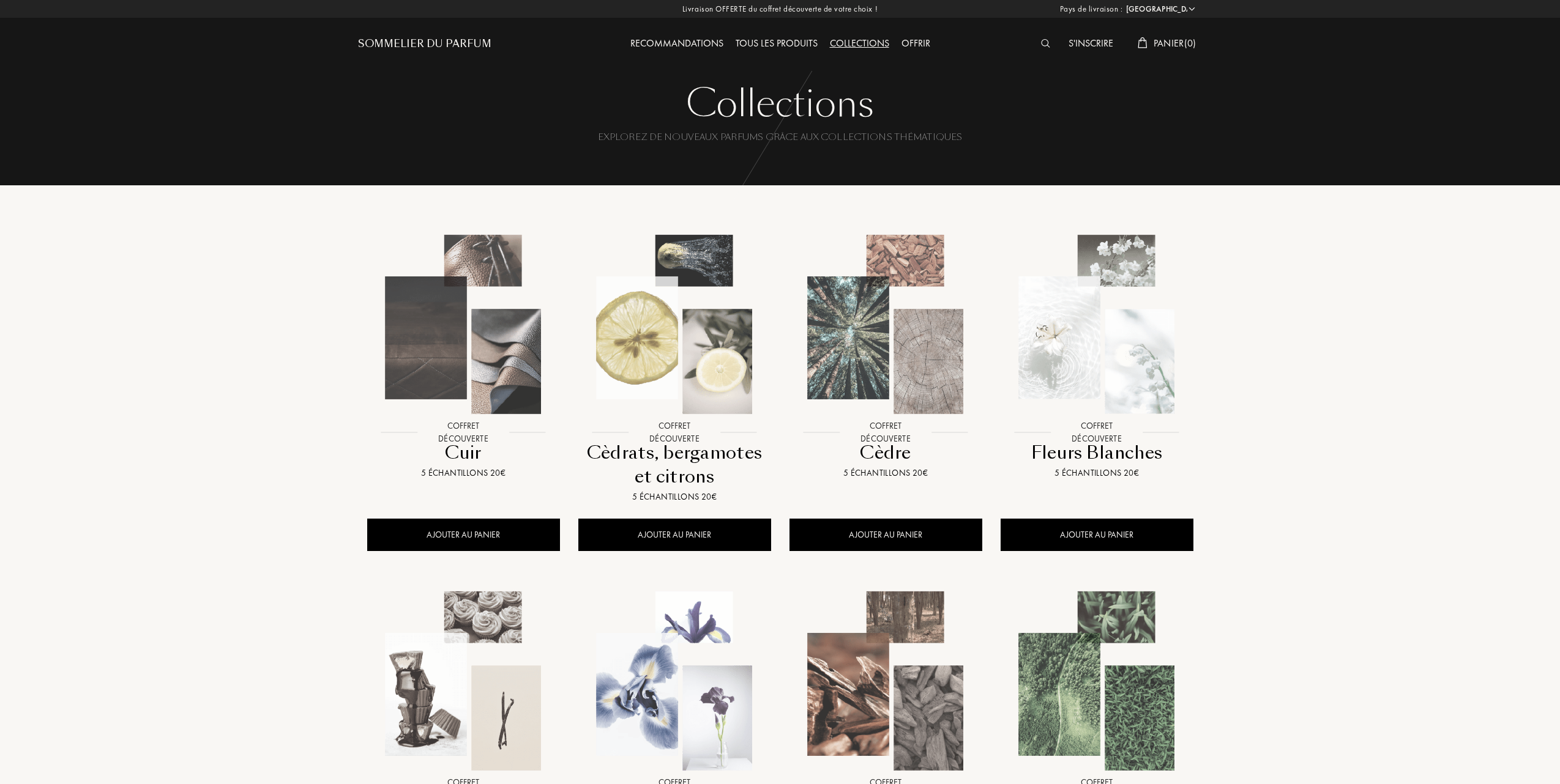
select select "FR"
click at [415, 343] on img at bounding box center [461, 324] width 190 height 190
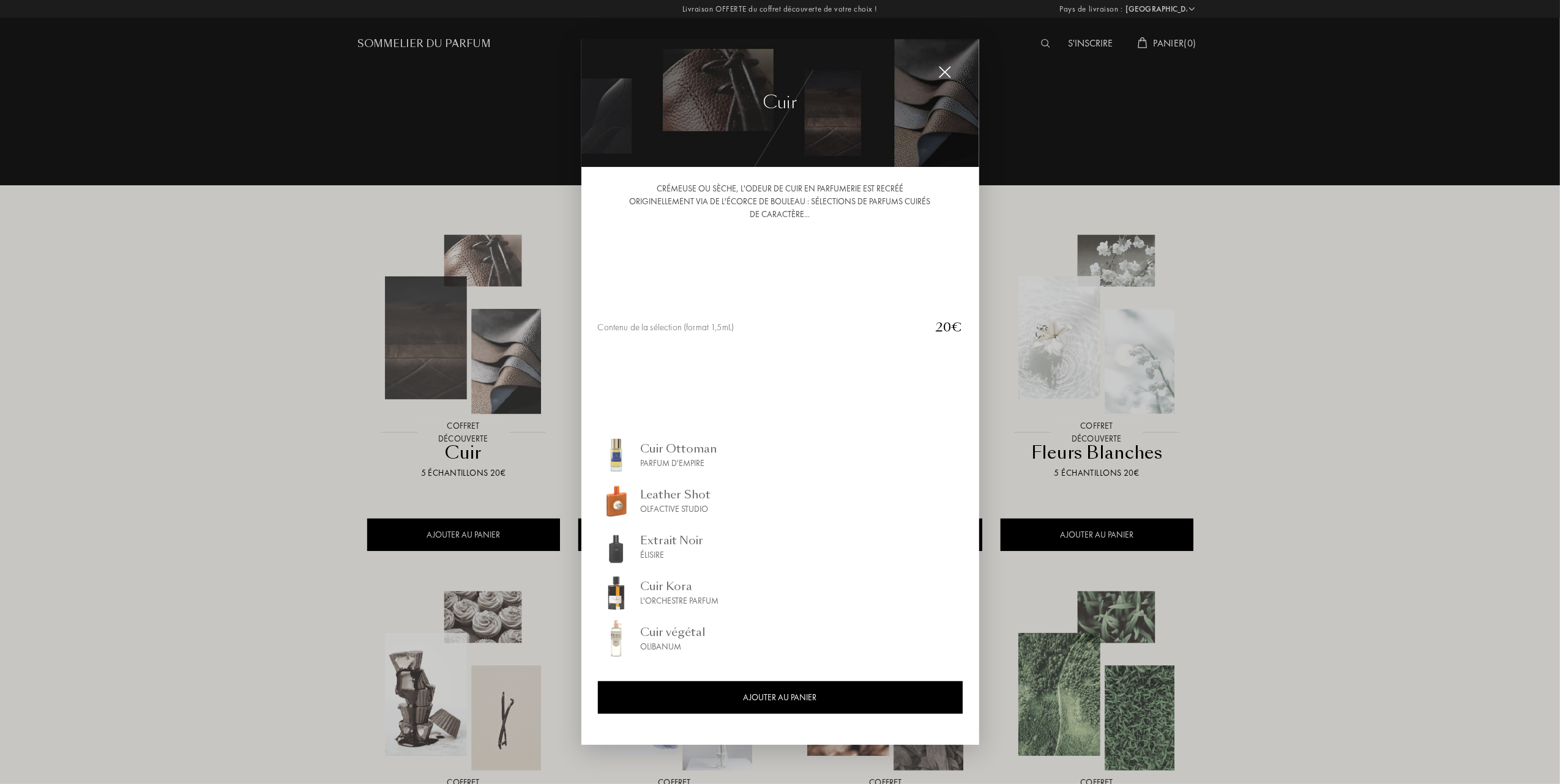
click at [666, 450] on div "Cuir Ottoman" at bounding box center [679, 448] width 77 height 17
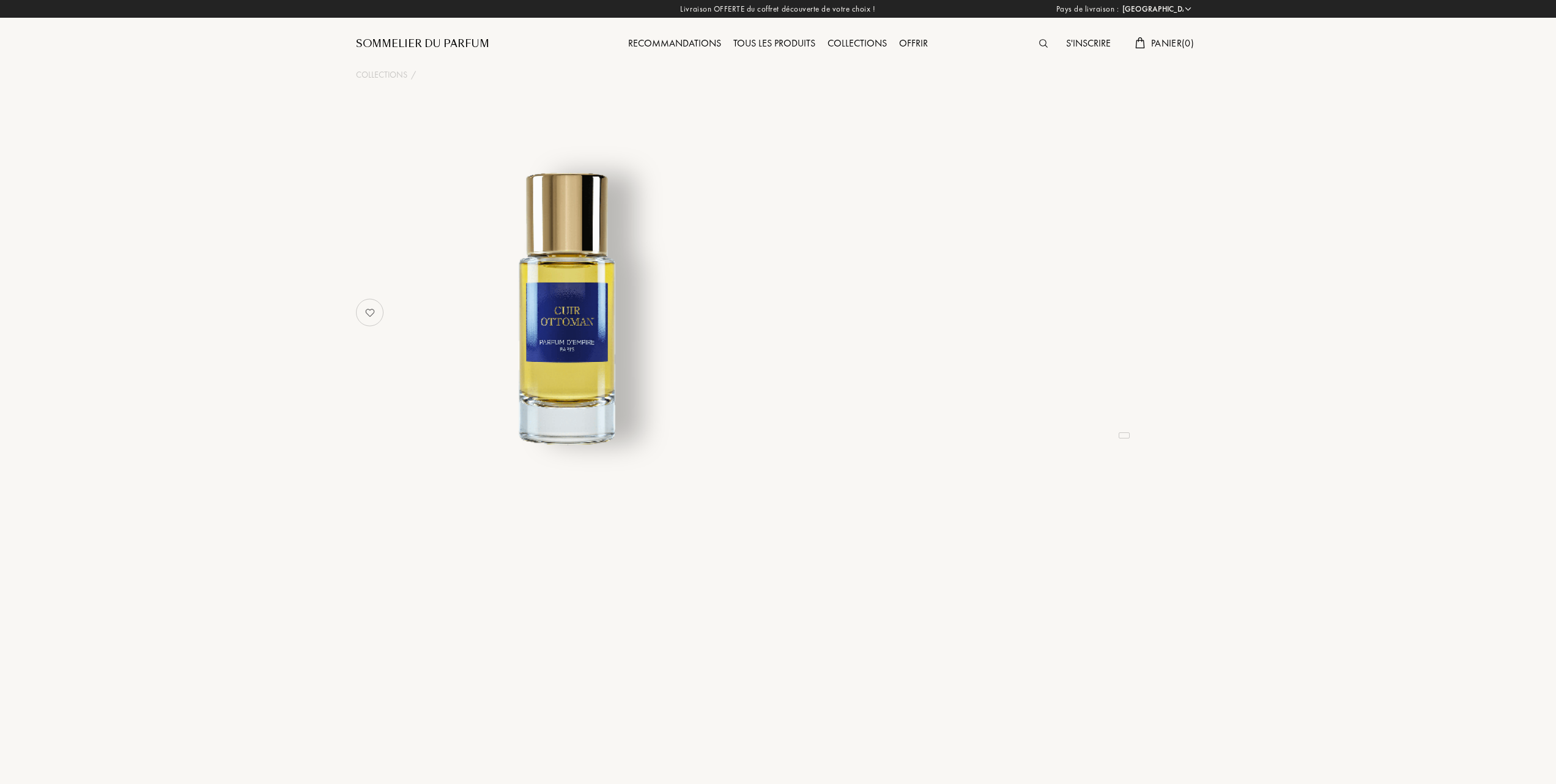
select select "FR"
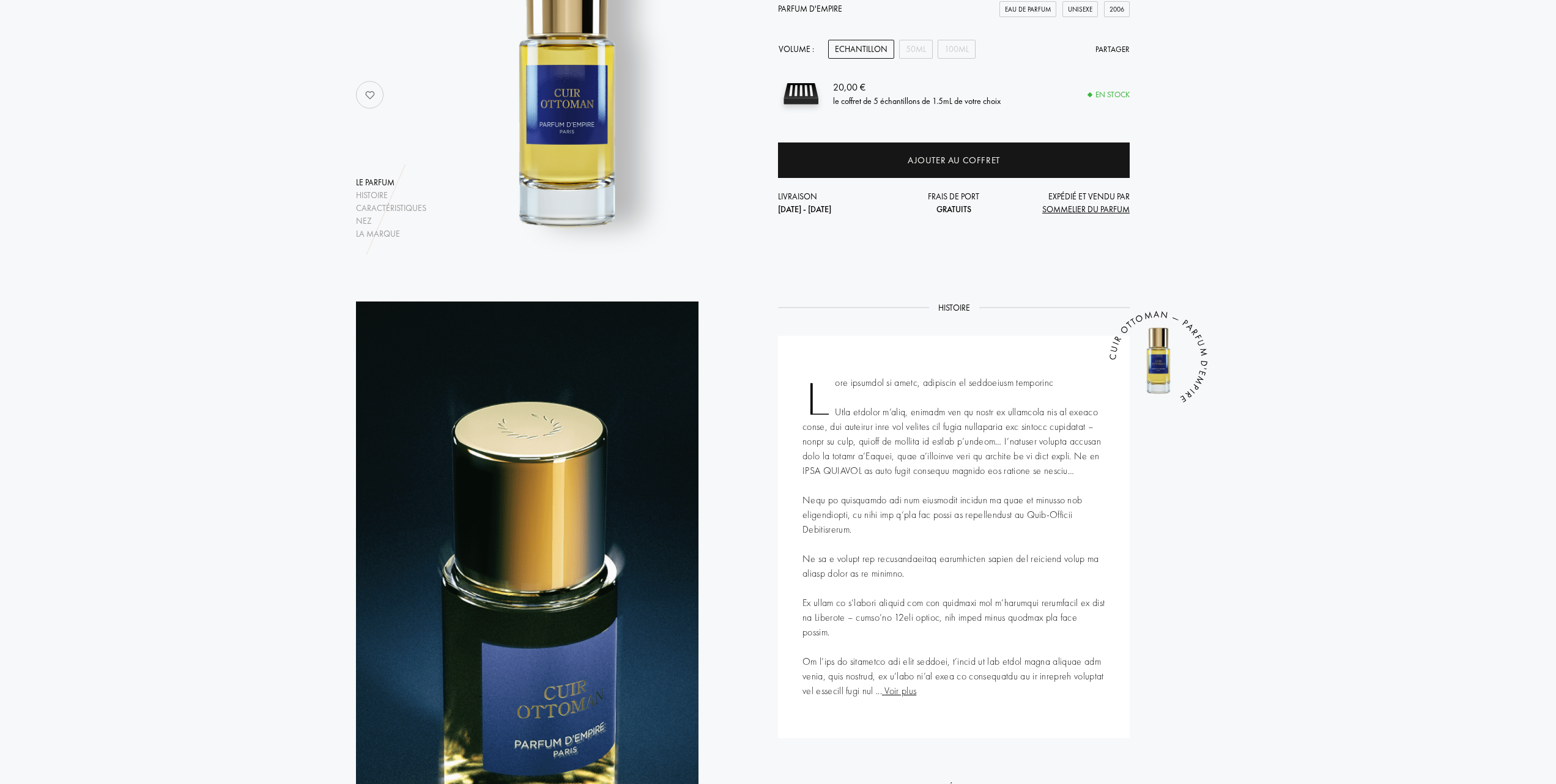
scroll to position [82, 0]
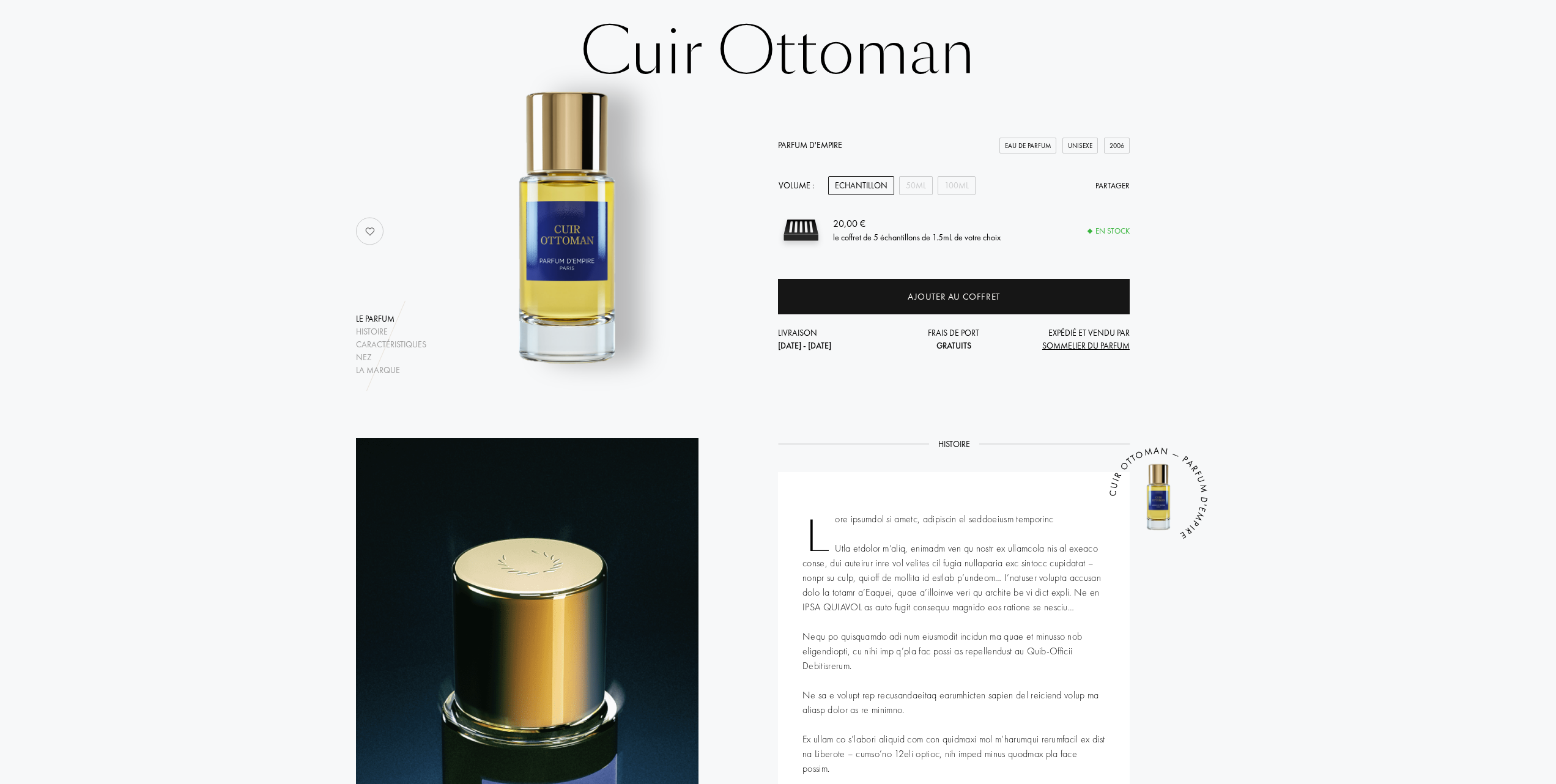
click at [801, 139] on link "Parfum d'Empire" at bounding box center [810, 145] width 64 height 11
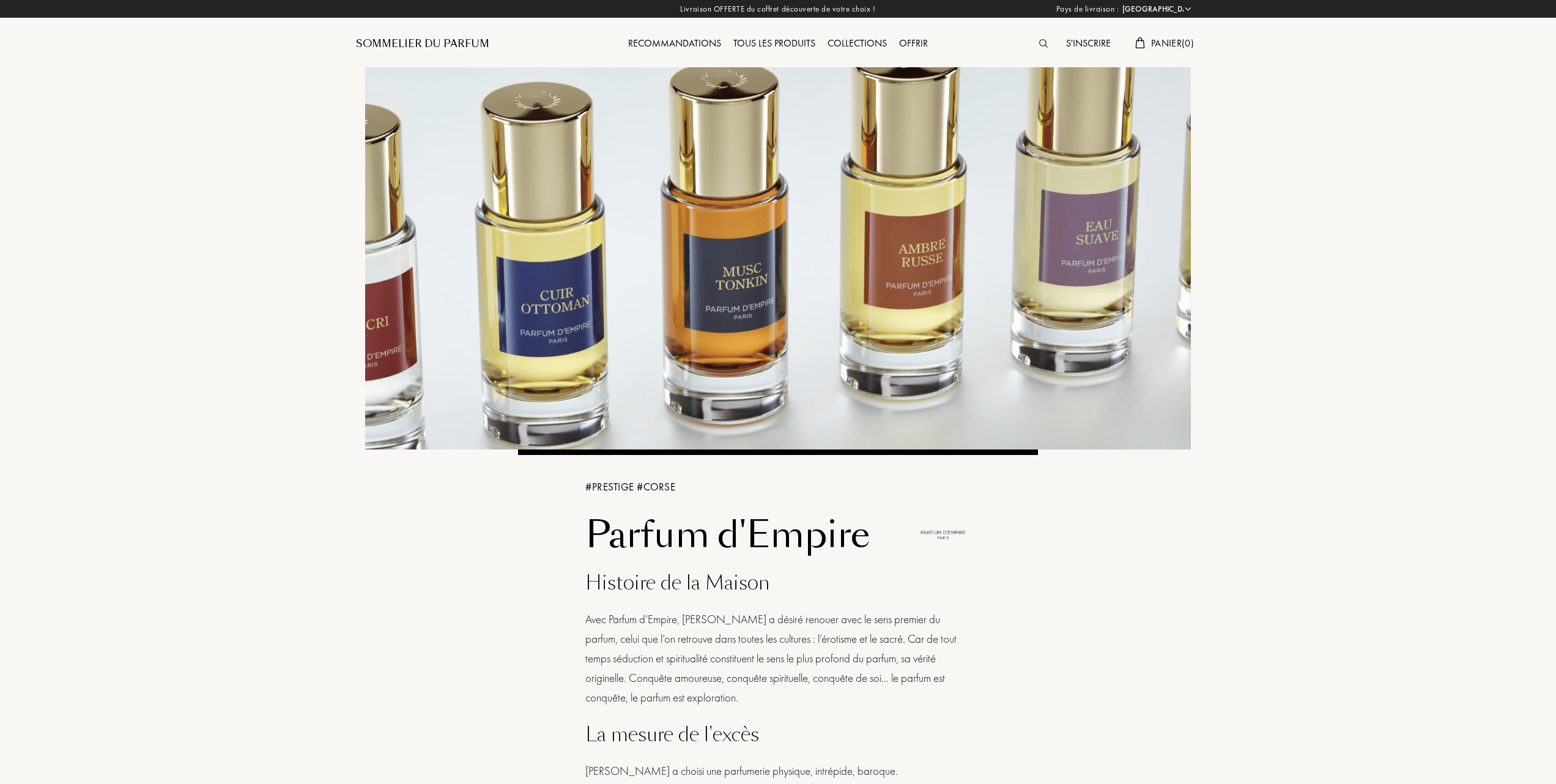
select select "FR"
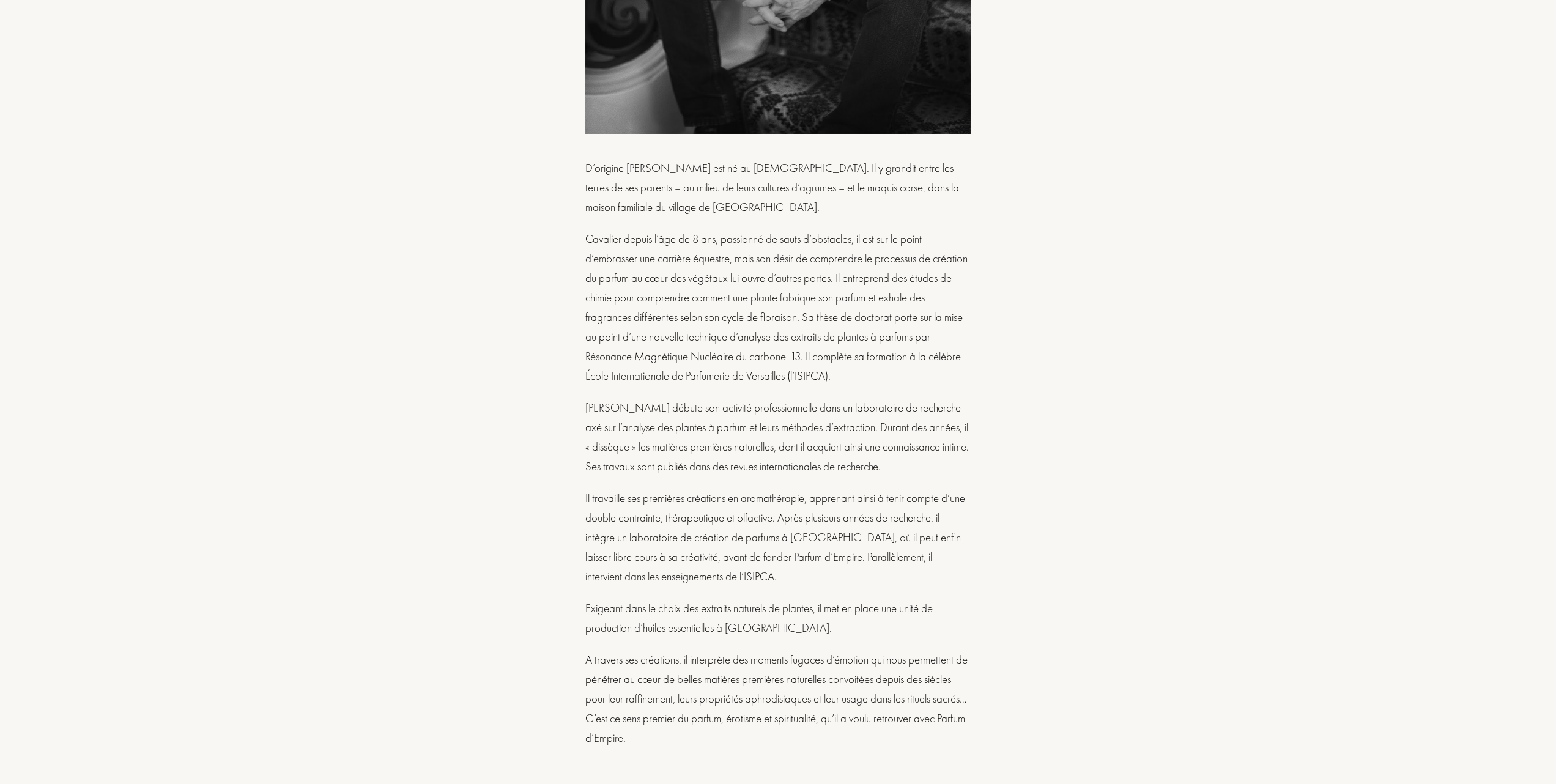
scroll to position [1468, 0]
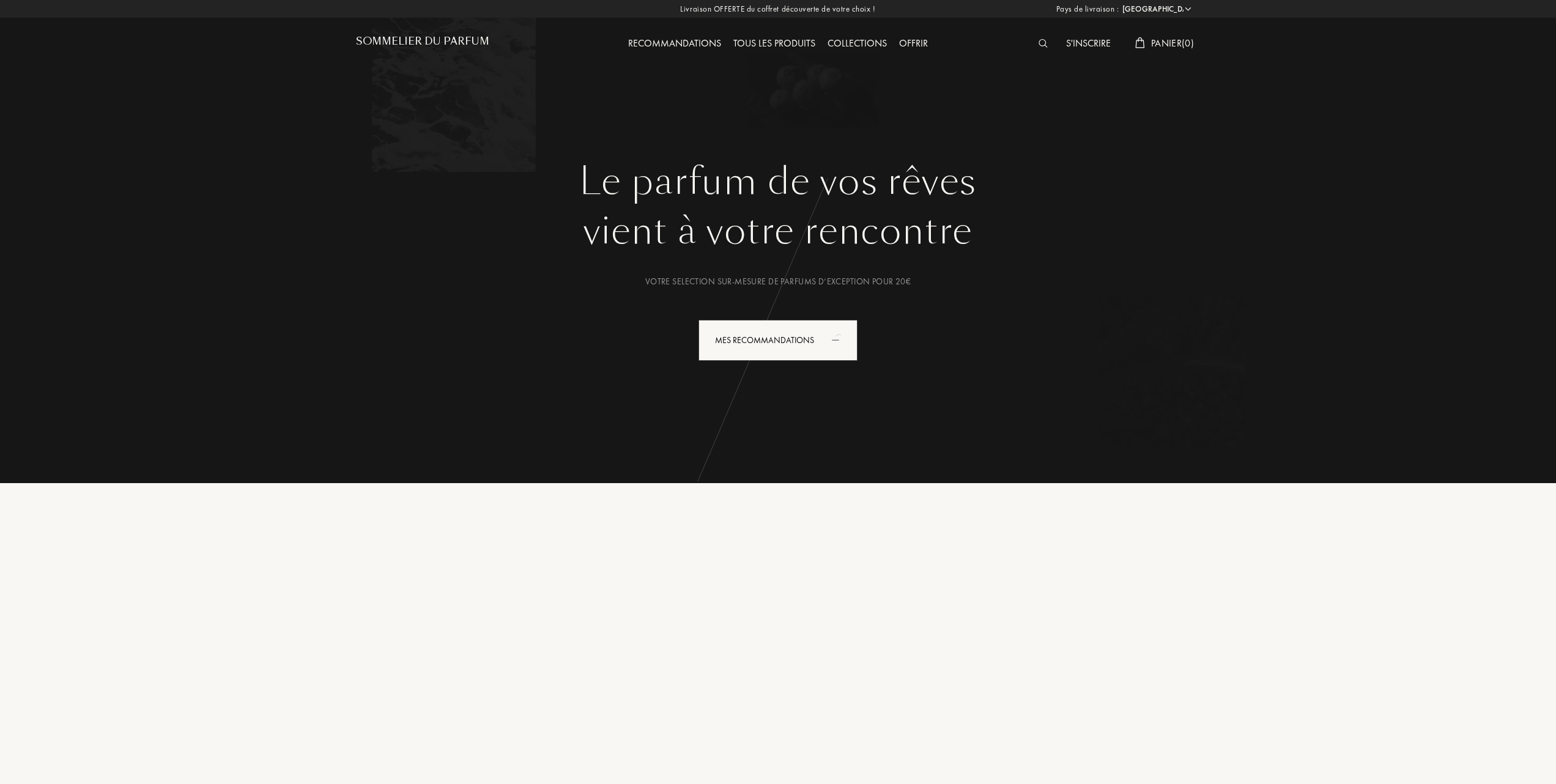
select select "FR"
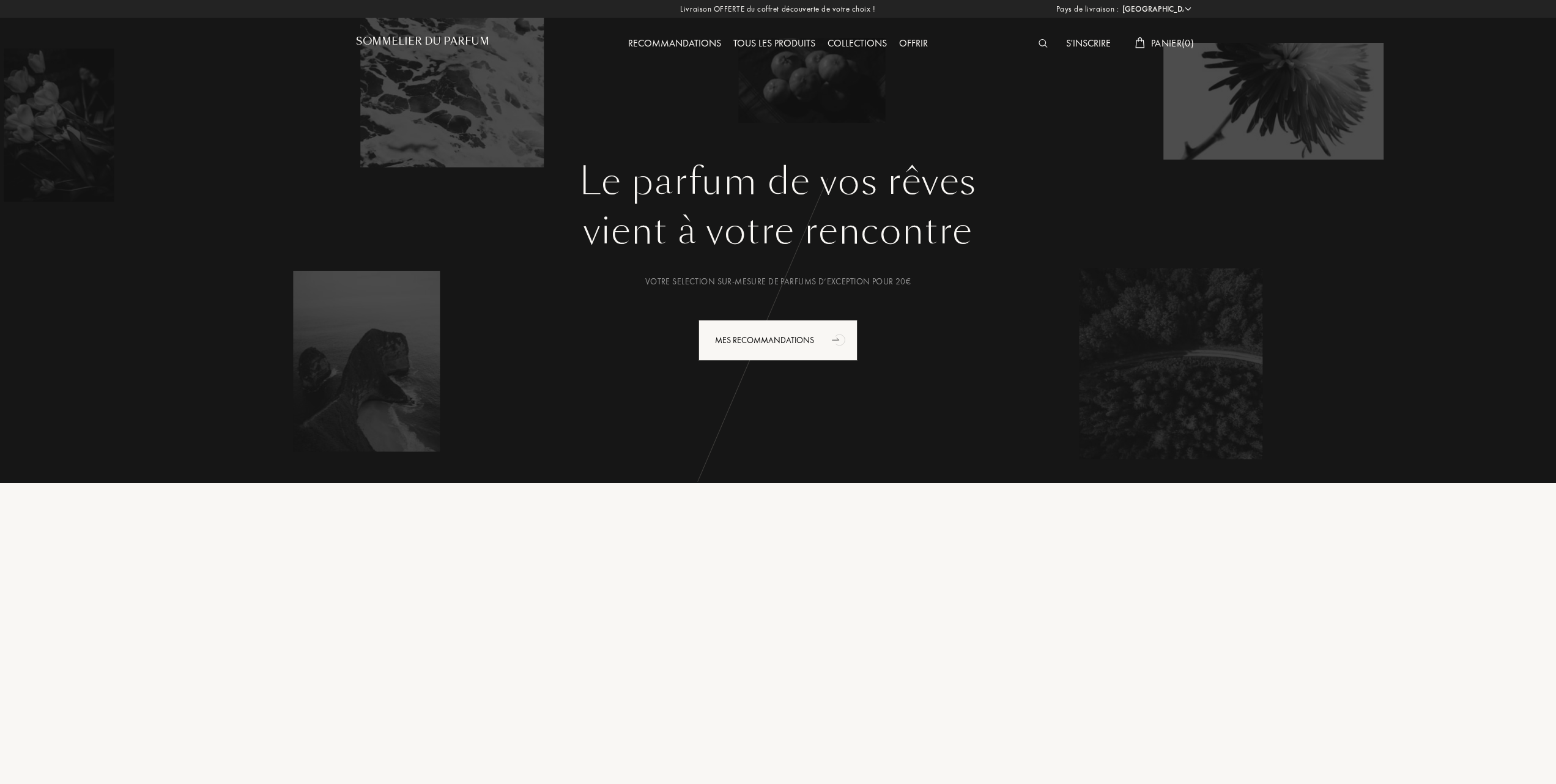
click at [786, 42] on div "Tous les produits" at bounding box center [774, 44] width 94 height 16
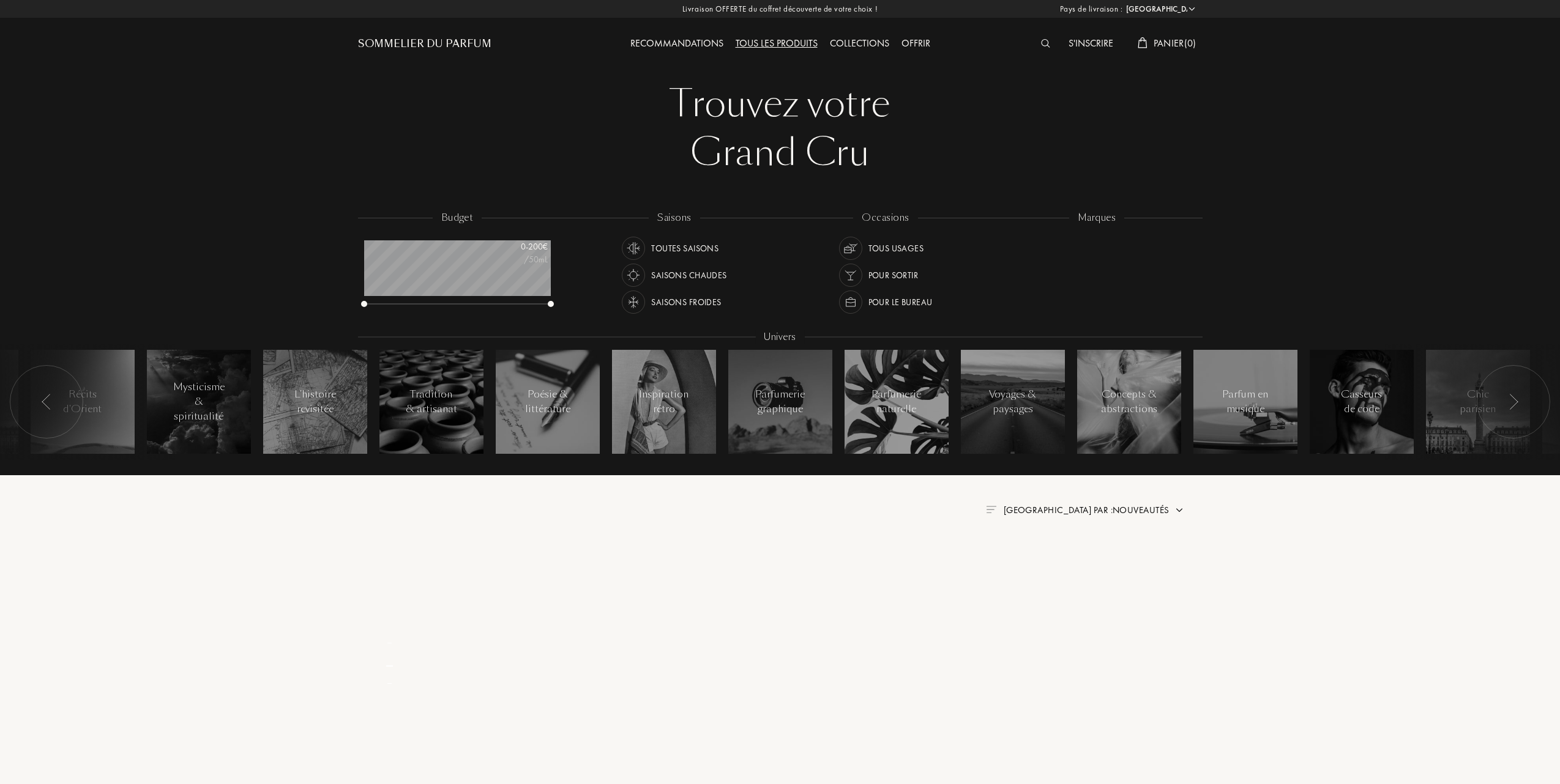
select select "FR"
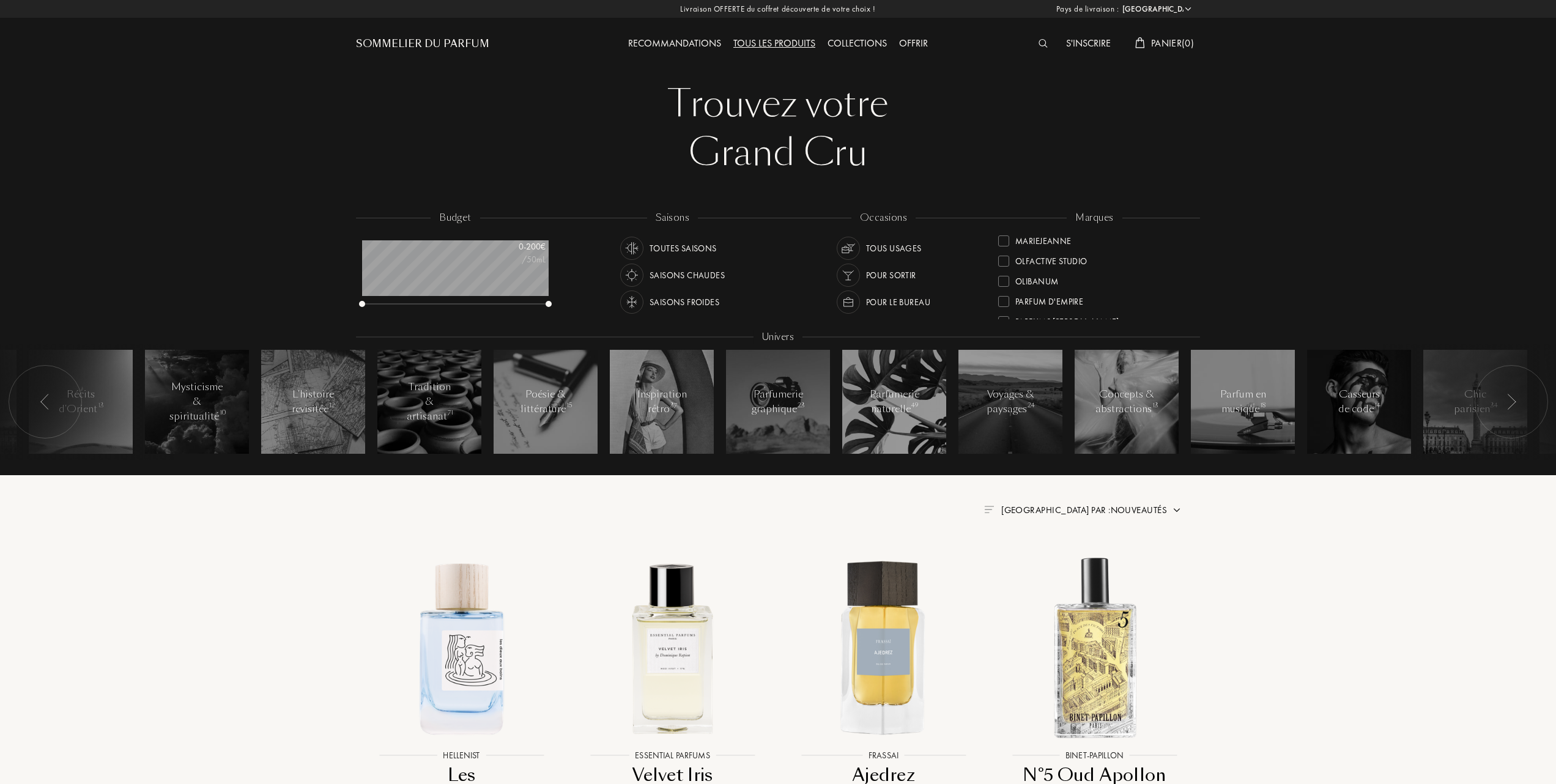
scroll to position [326, 0]
click at [1002, 297] on div at bounding box center [1003, 301] width 11 height 11
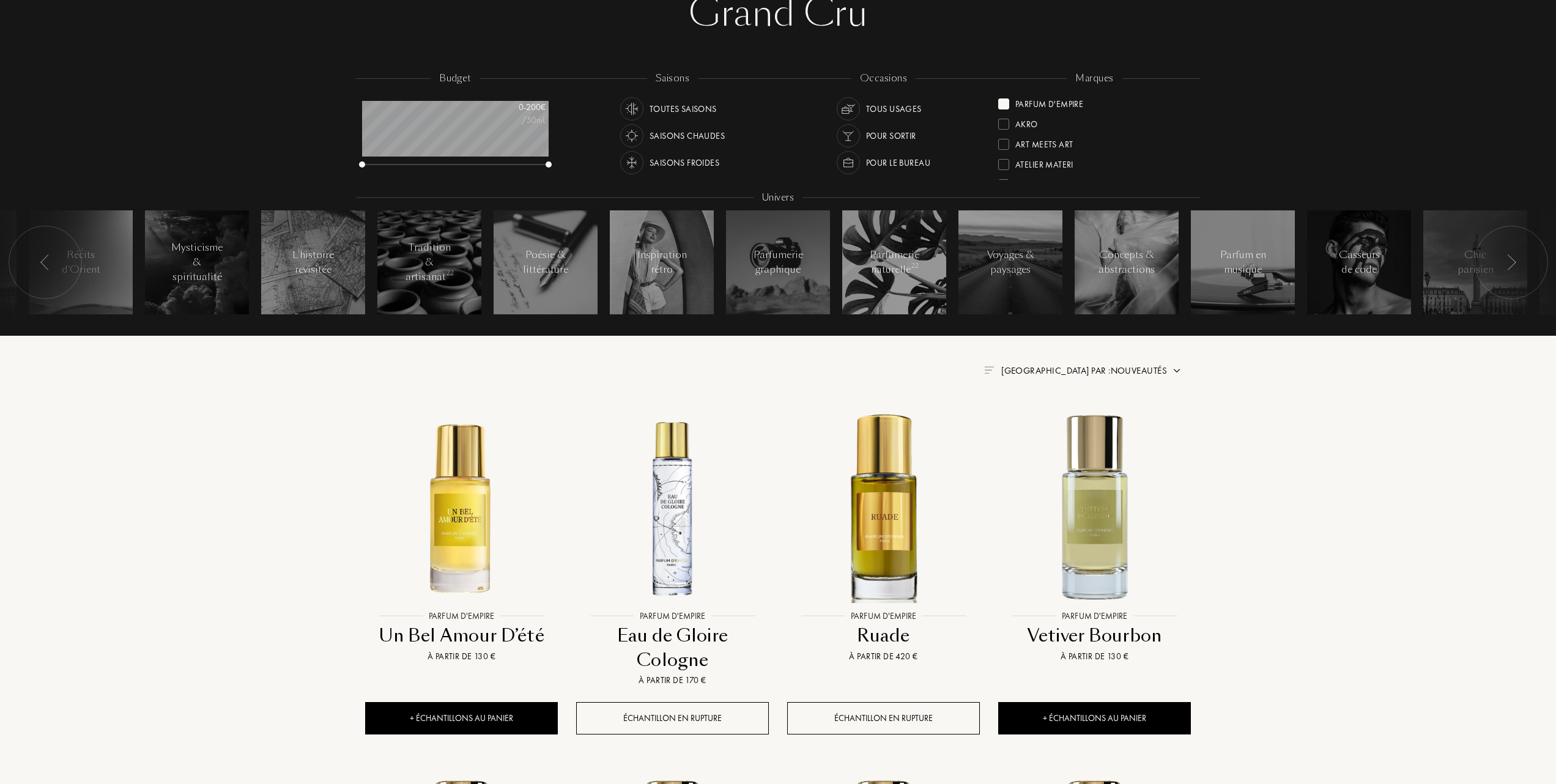
scroll to position [163, 0]
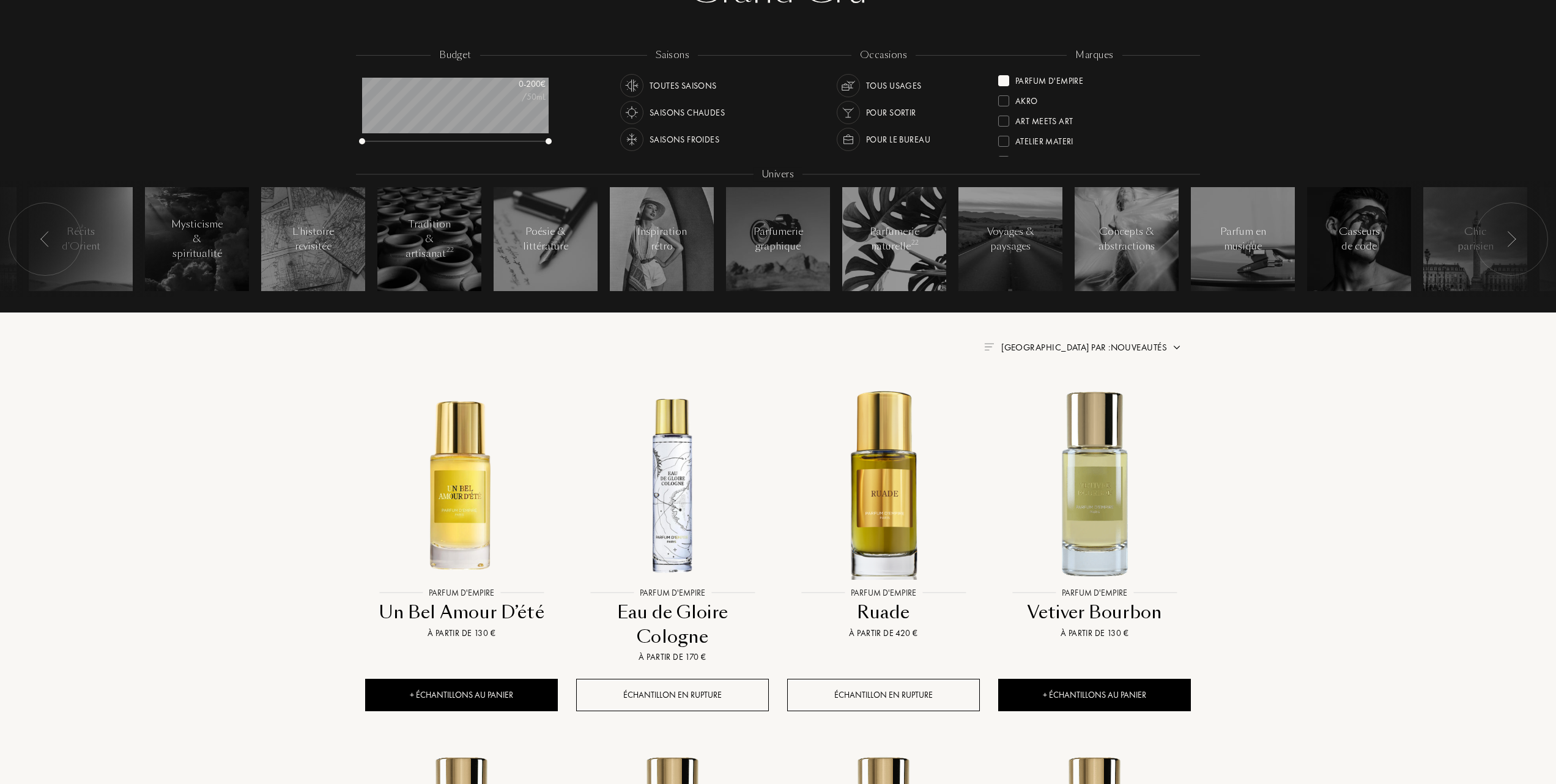
click at [1139, 343] on span "Trier par : Nouveautés" at bounding box center [1084, 347] width 166 height 12
click at [1052, 402] on div at bounding box center [1054, 400] width 9 height 9
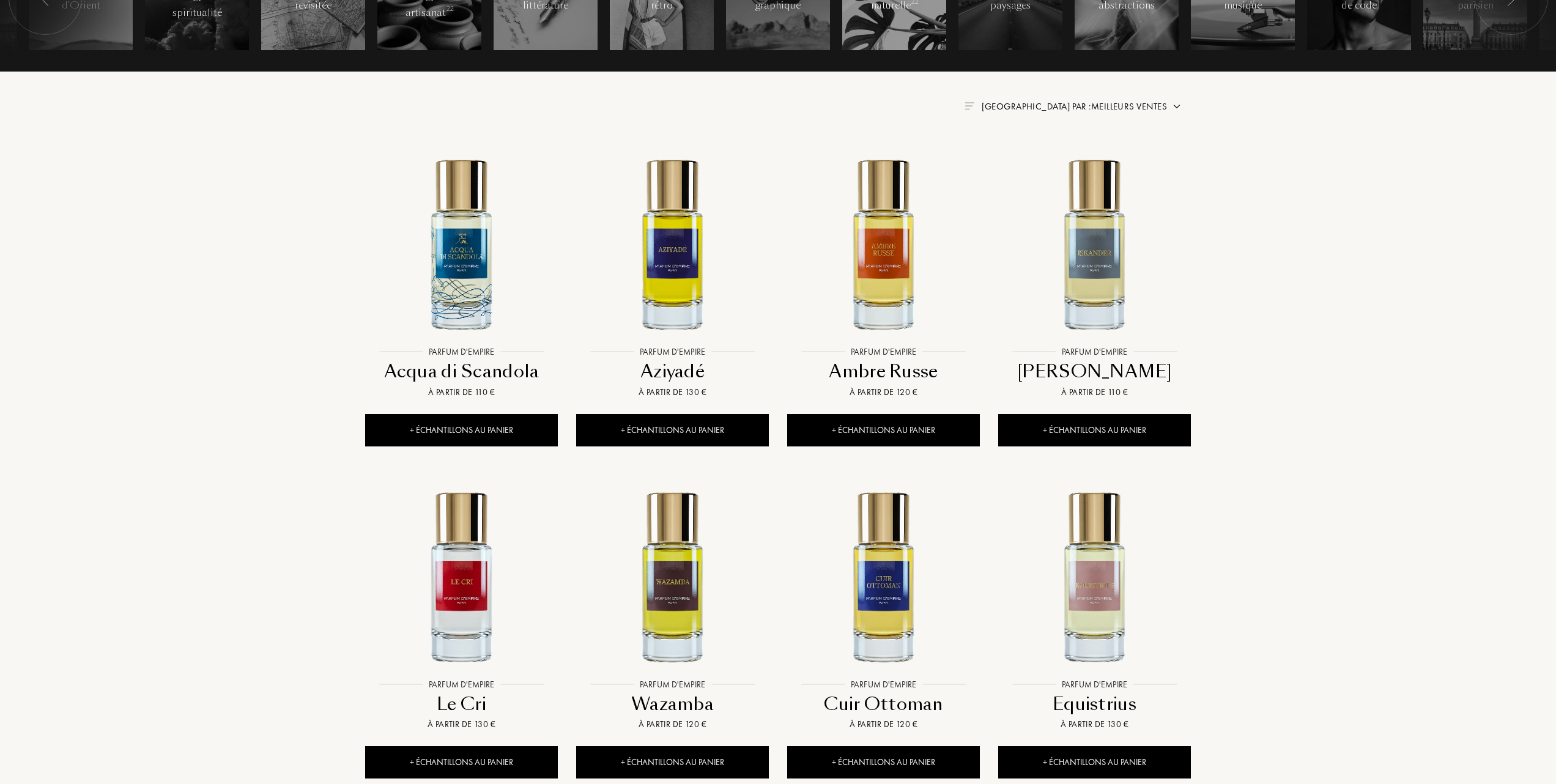
scroll to position [408, 0]
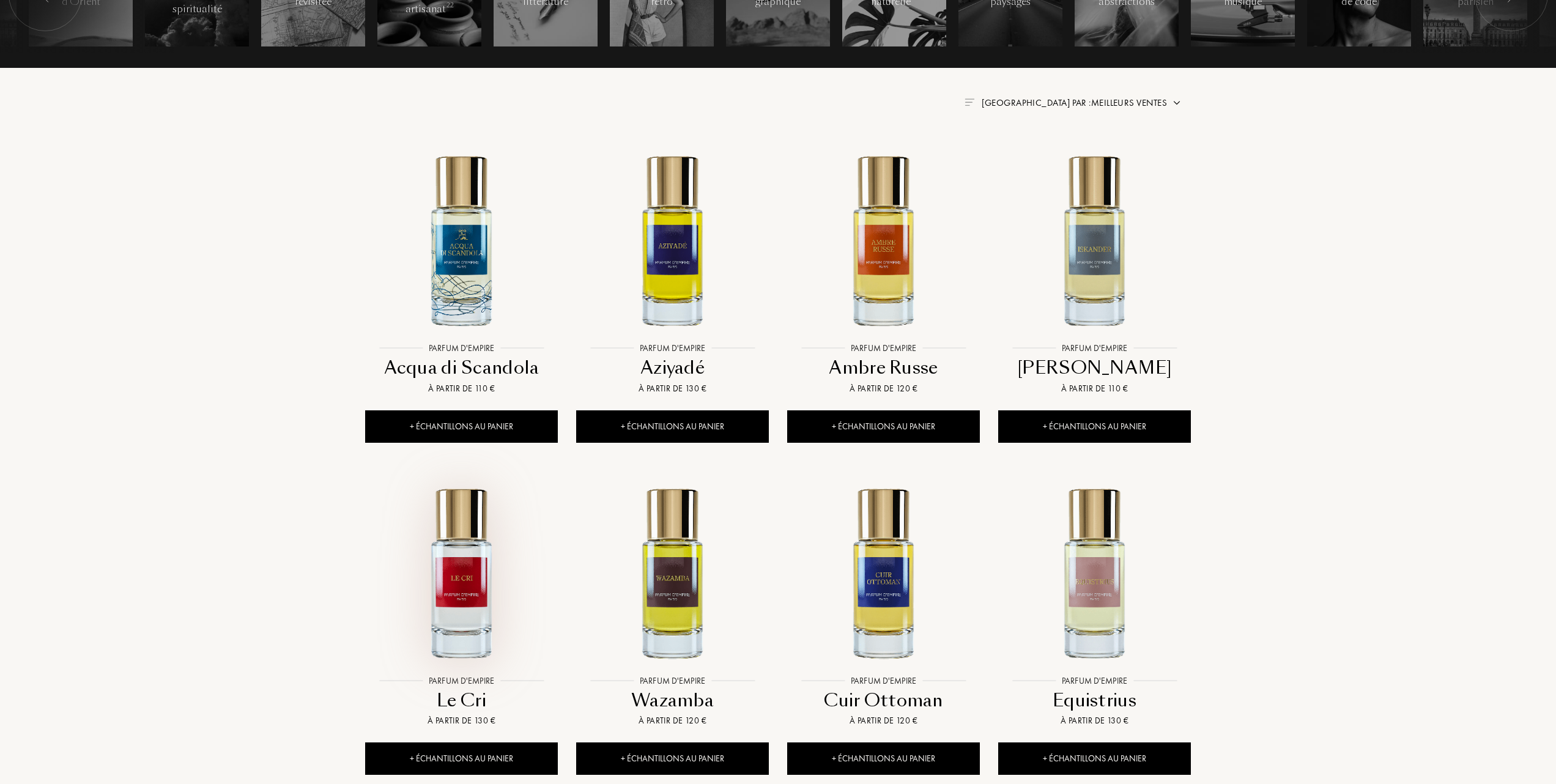
click at [471, 585] on img at bounding box center [461, 572] width 190 height 190
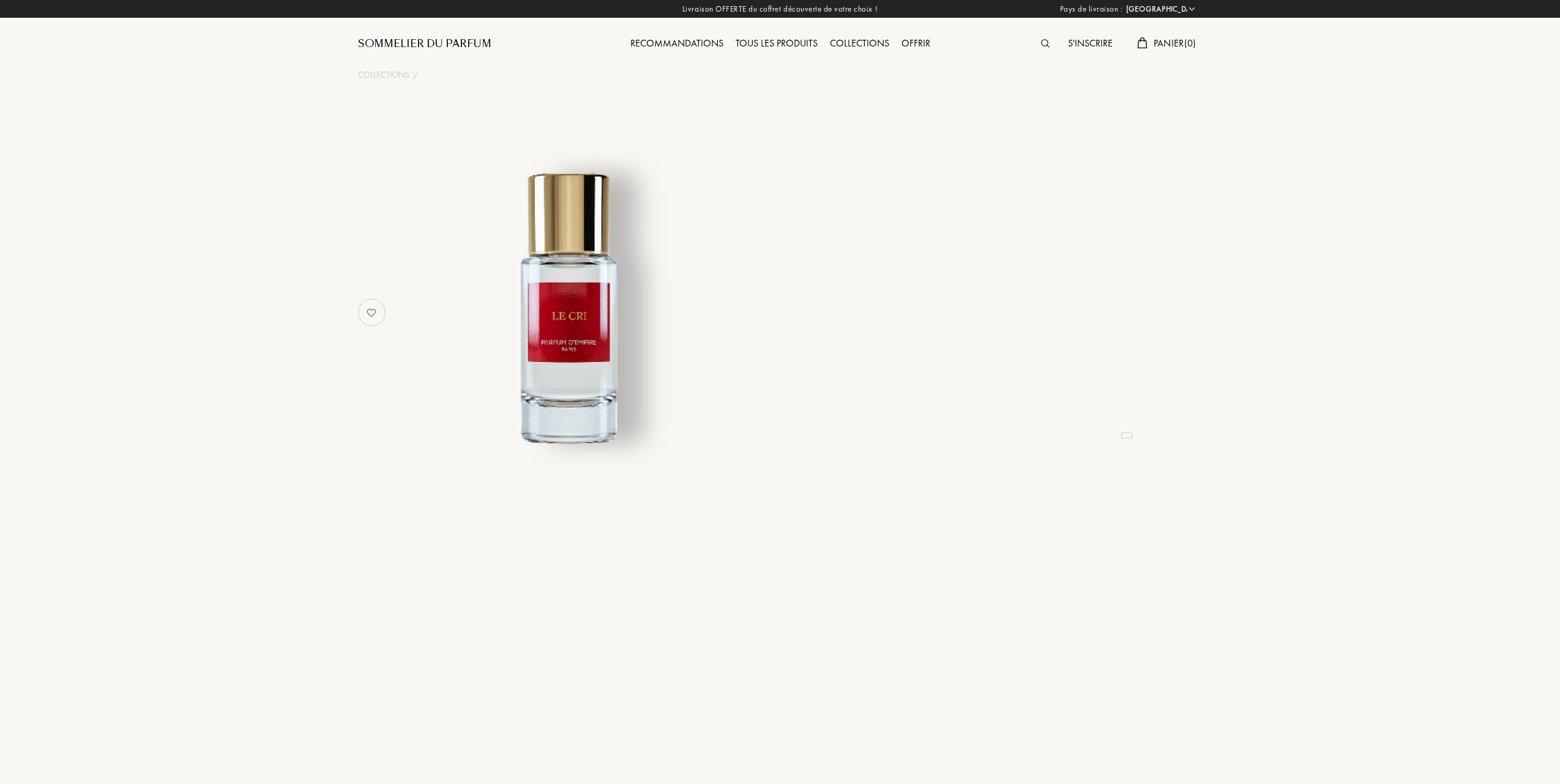
select select "FR"
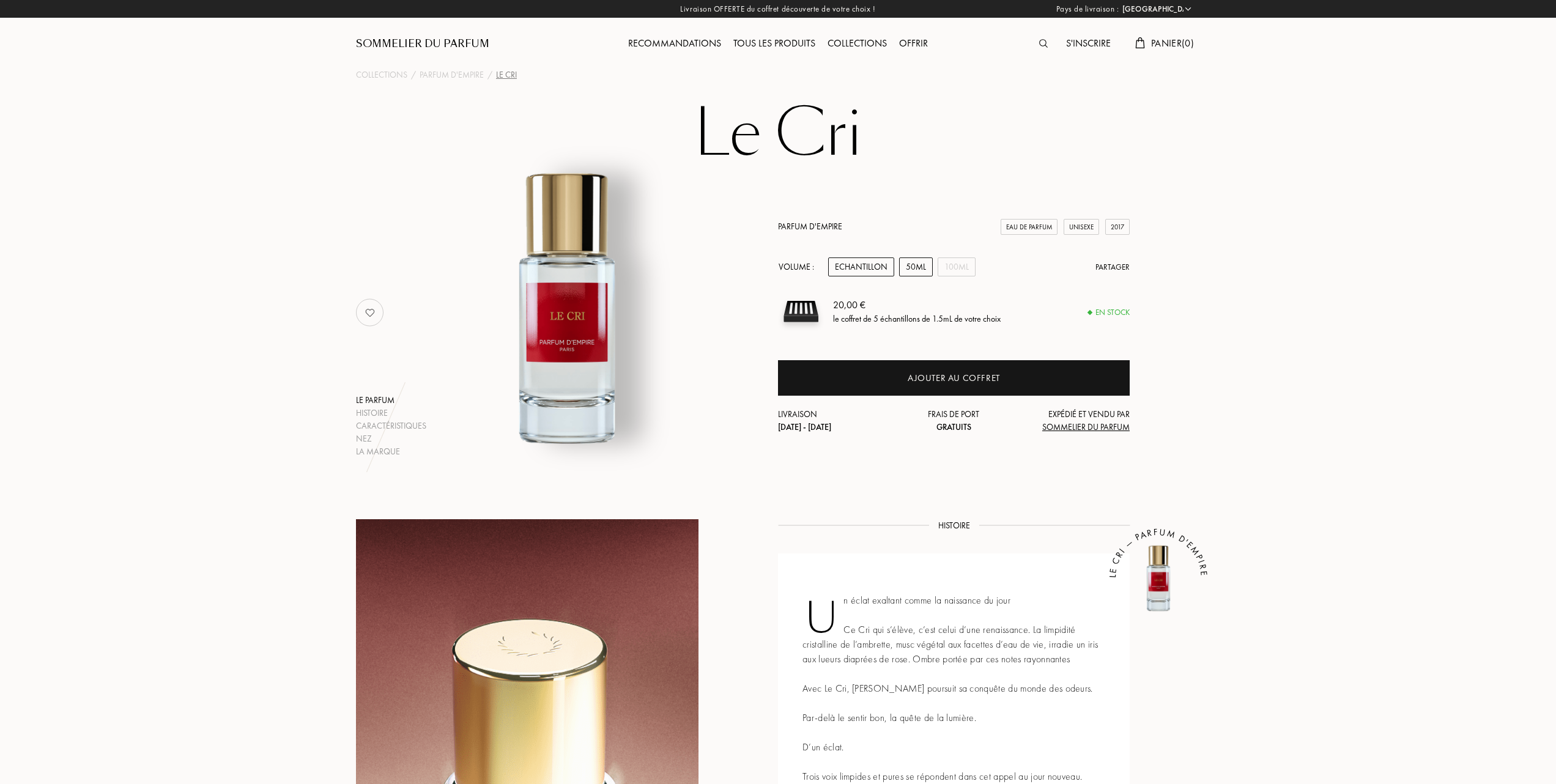
click at [915, 270] on div "50mL" at bounding box center [916, 267] width 34 height 19
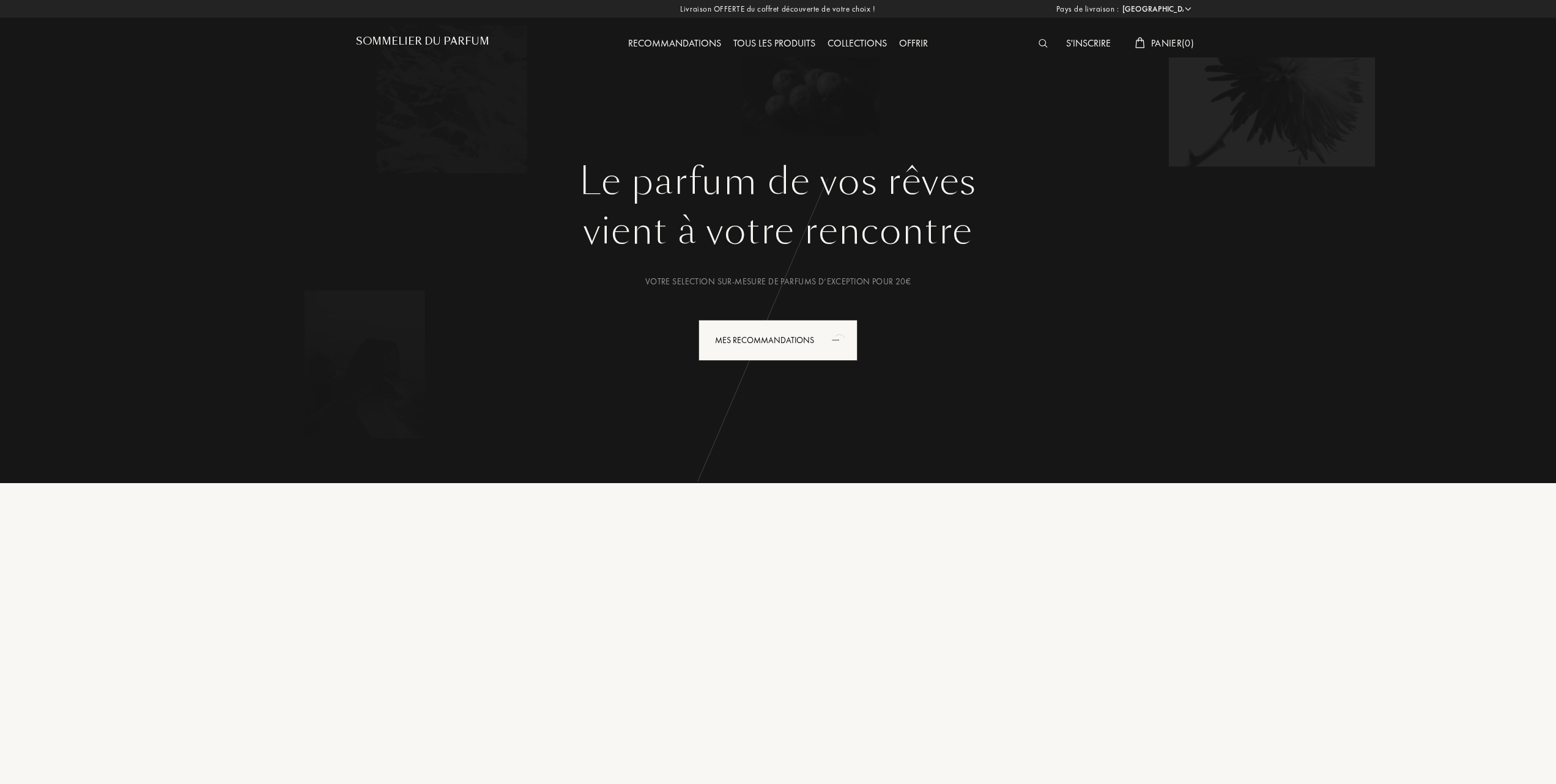
select select "FR"
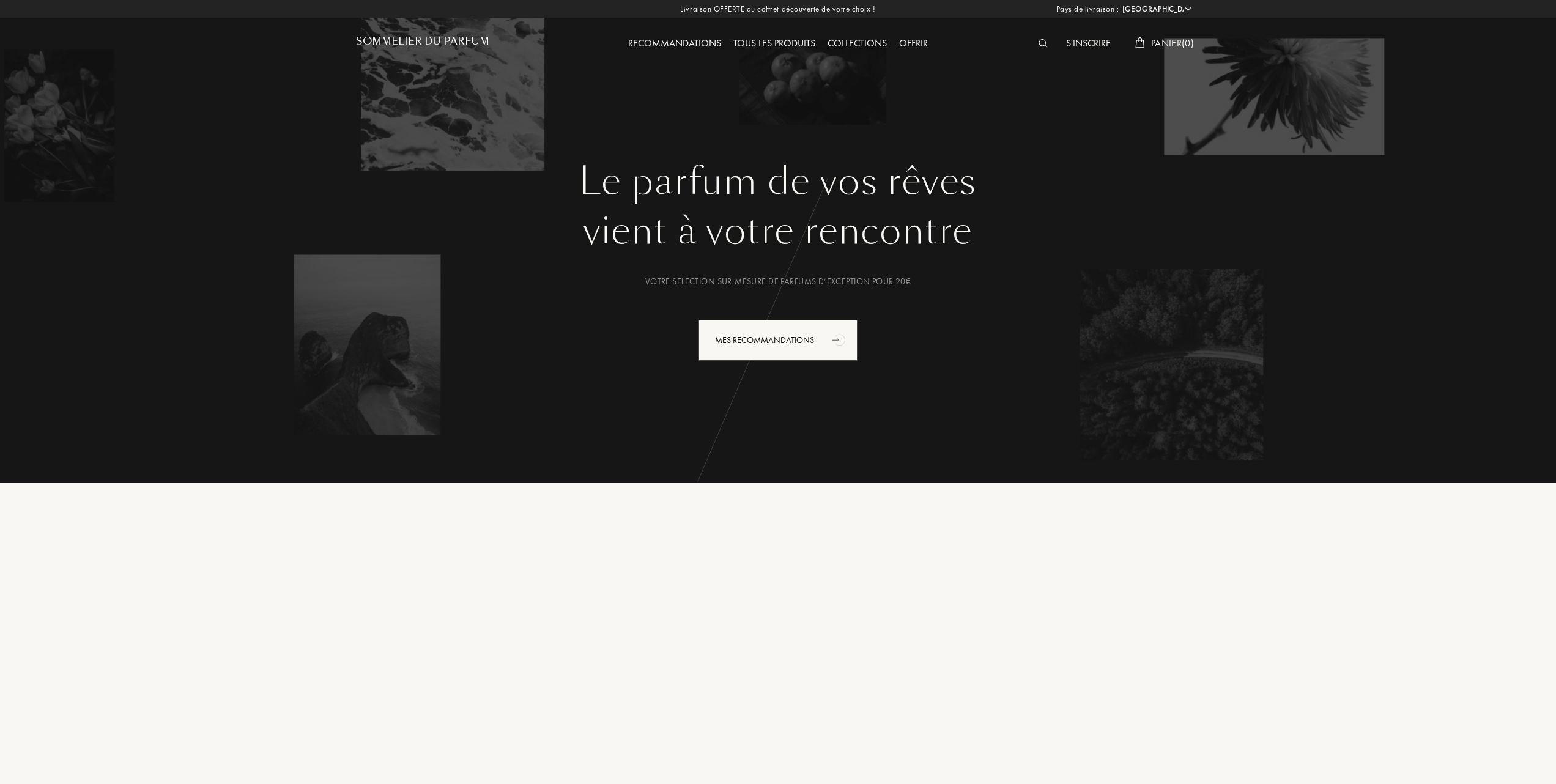
click at [787, 39] on div "Tous les produits" at bounding box center [774, 44] width 94 height 16
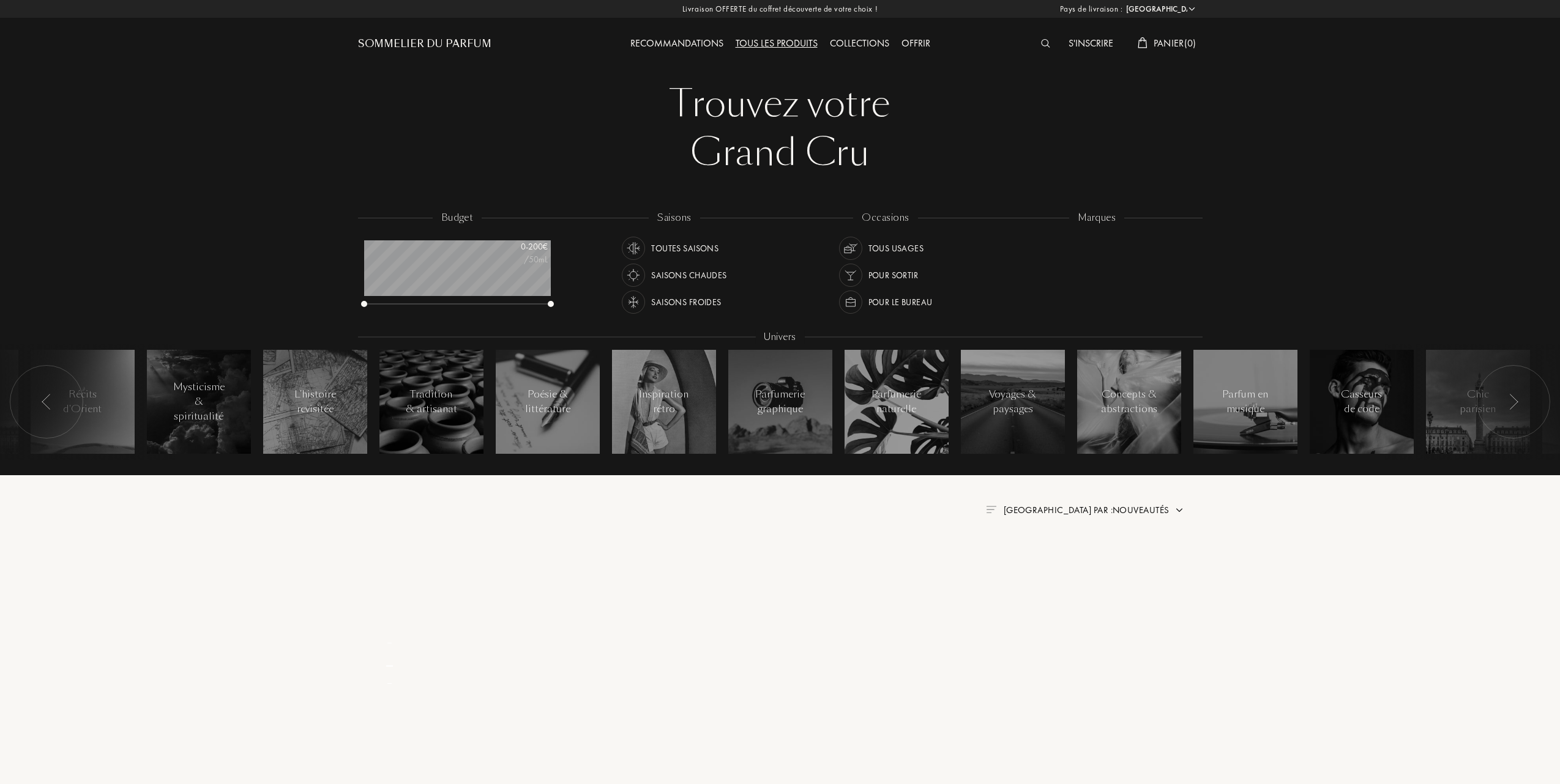
select select "FR"
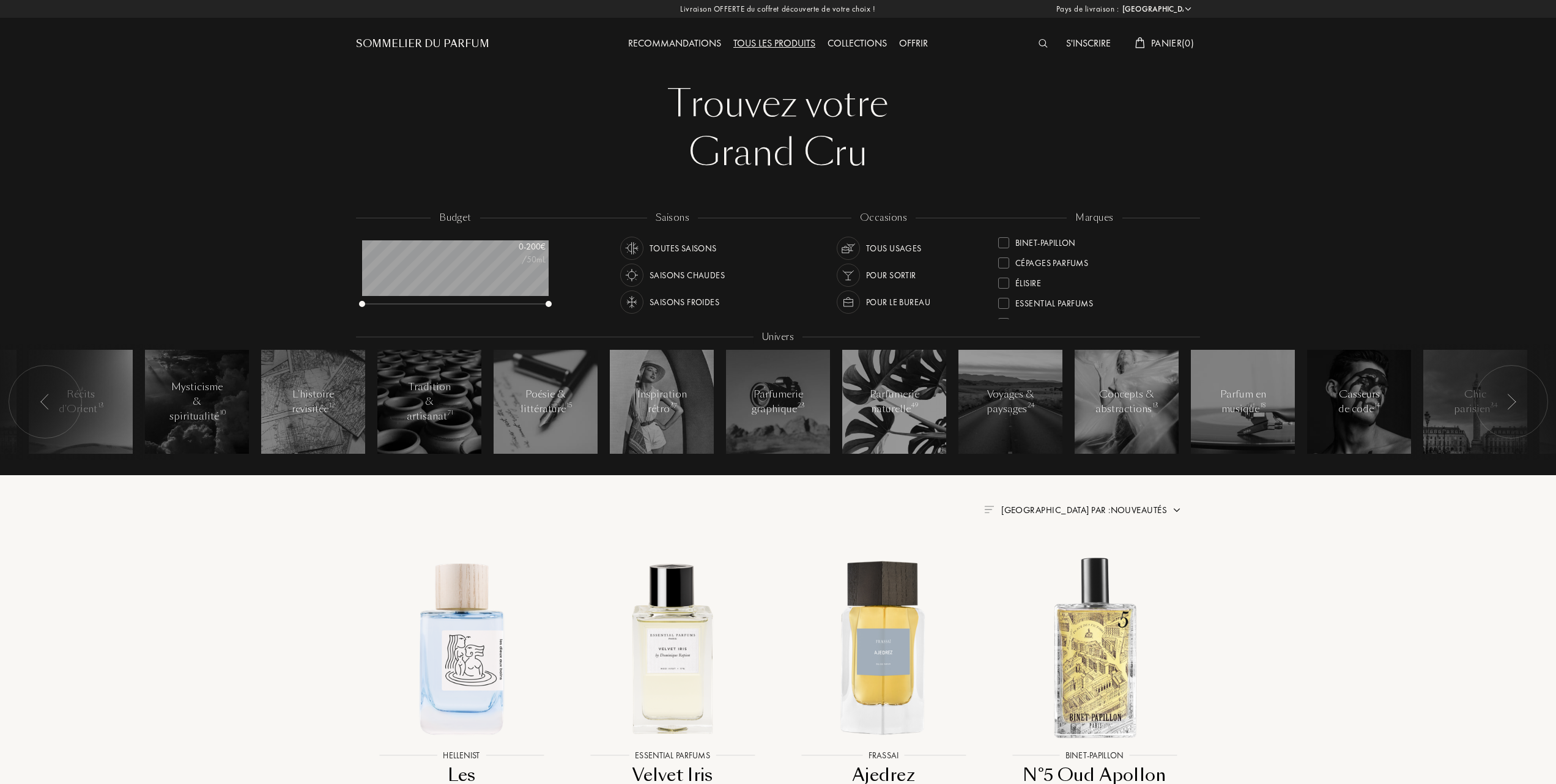
scroll to position [163, 0]
click at [1006, 255] on div "Frassai" at bounding box center [1022, 260] width 48 height 17
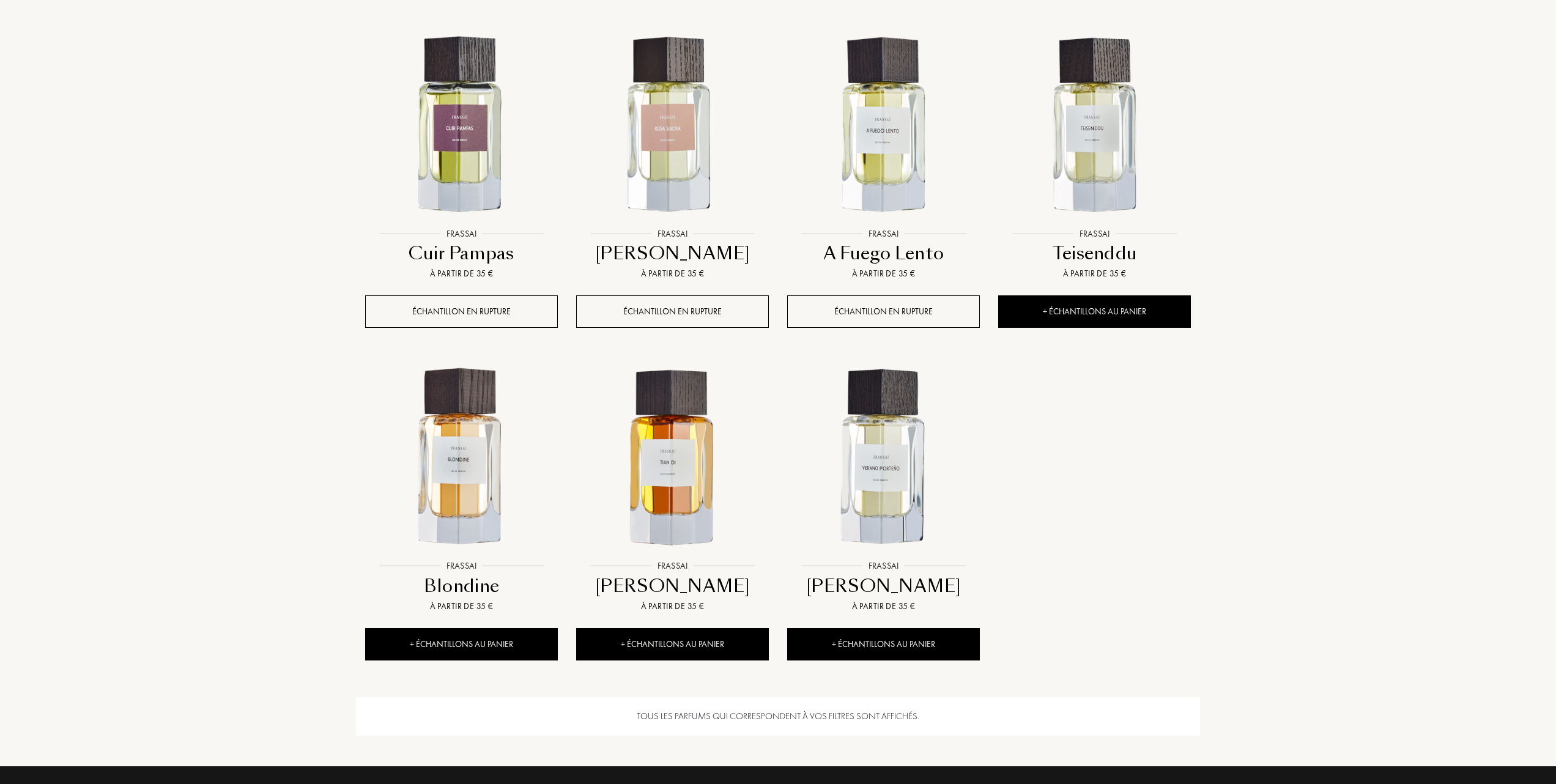
scroll to position [815, 0]
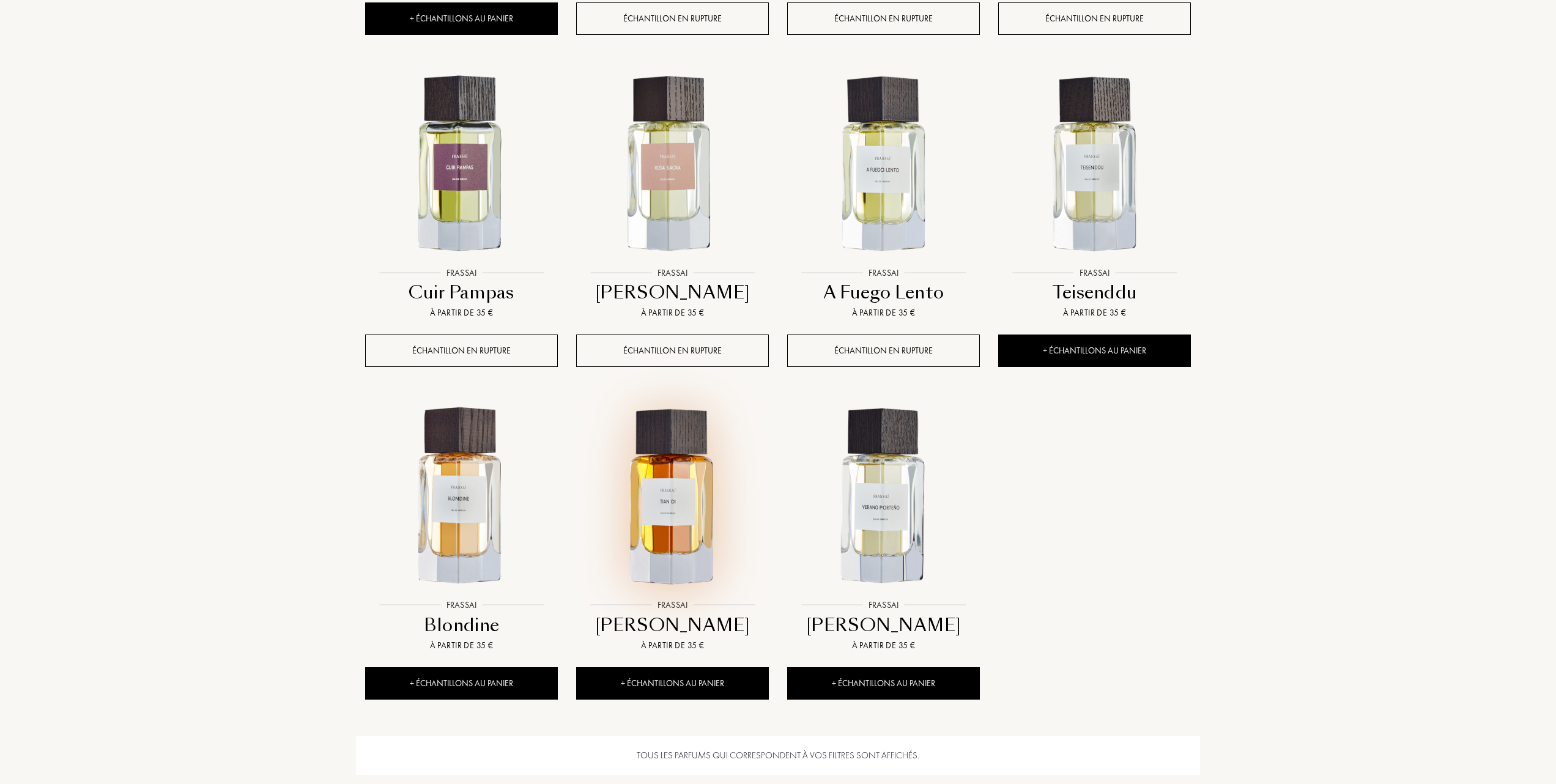
click at [674, 512] on img at bounding box center [672, 496] width 190 height 190
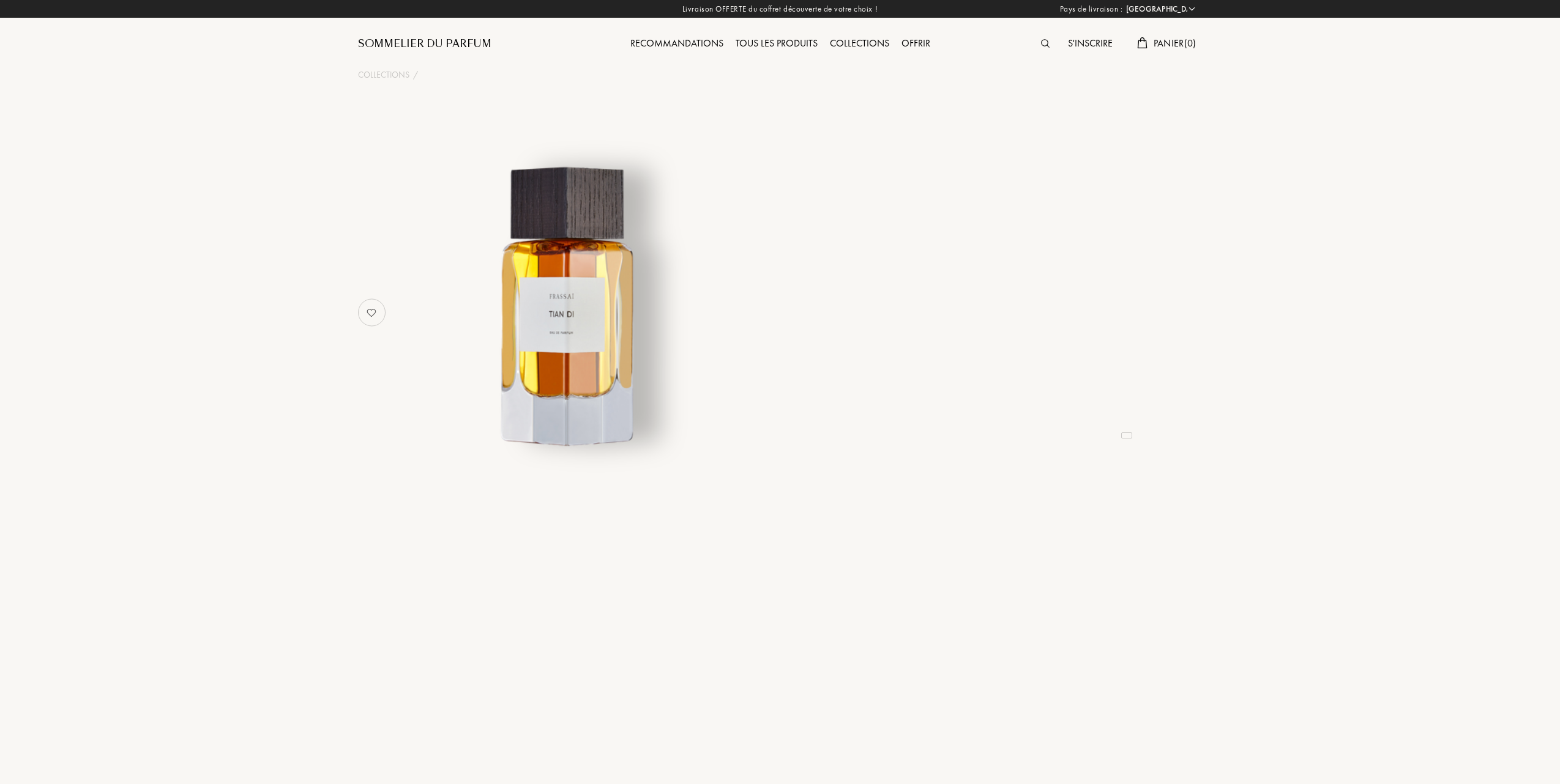
select select "FR"
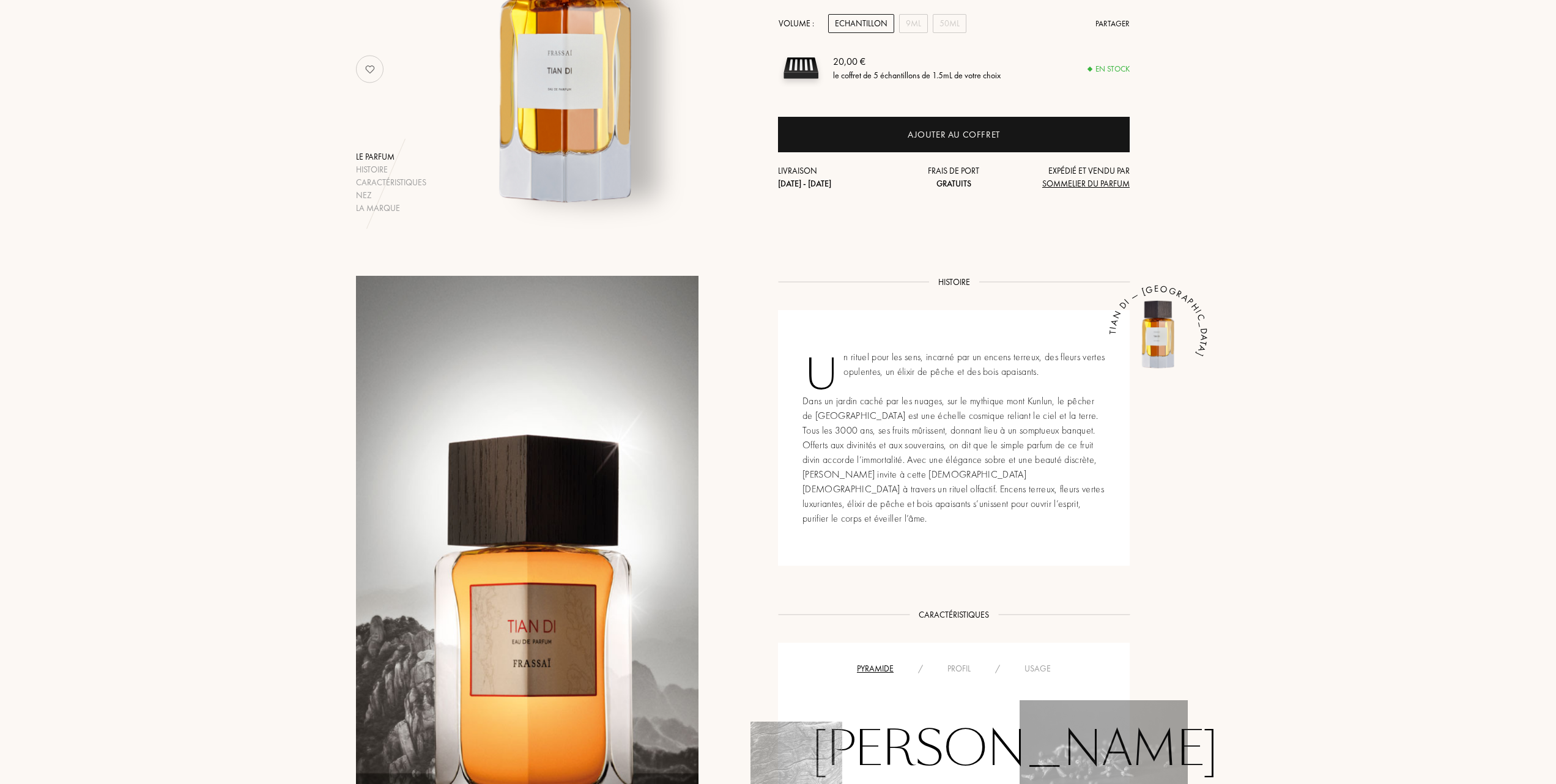
scroll to position [245, 0]
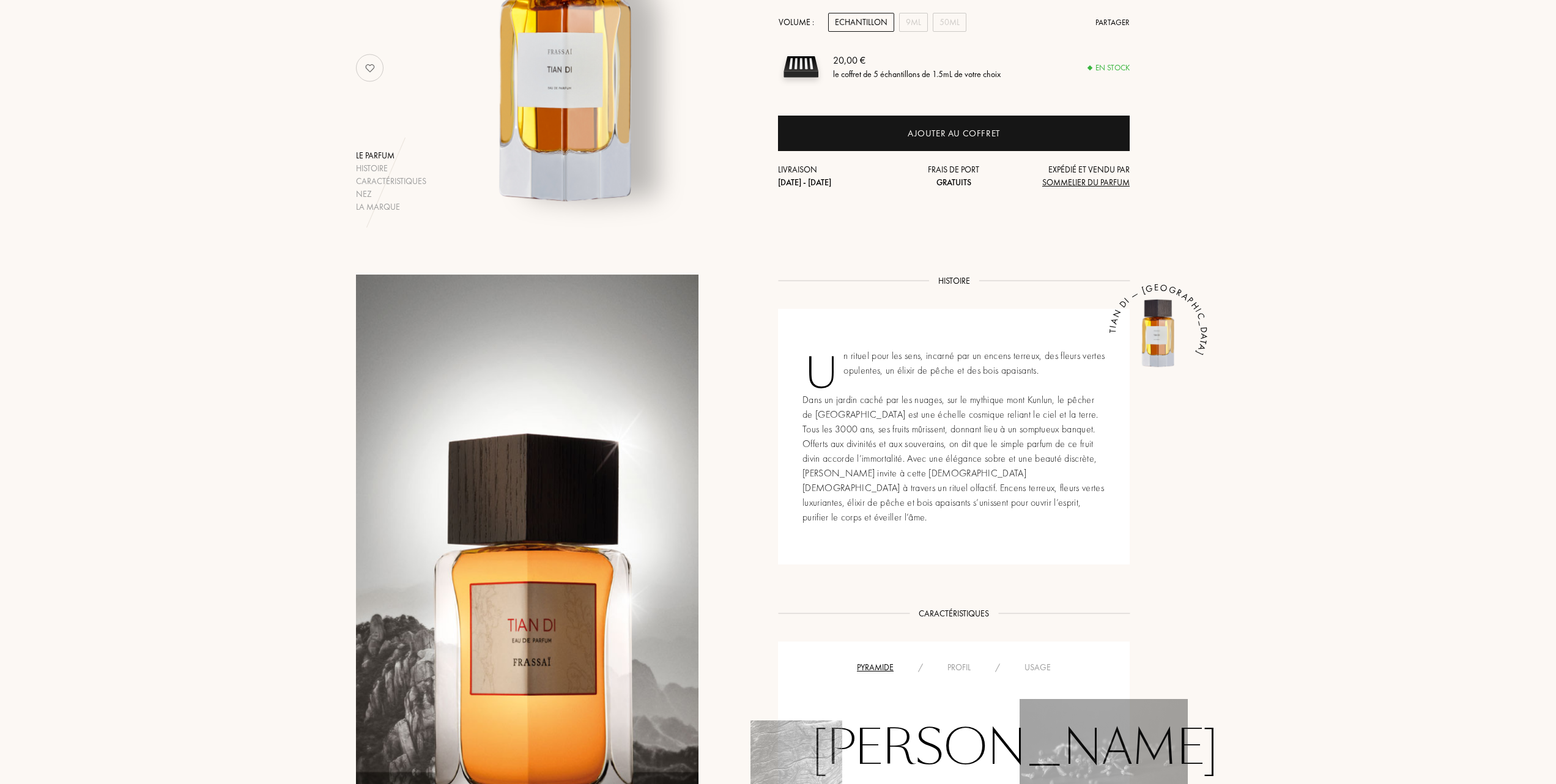
click at [958, 661] on div "Profil" at bounding box center [959, 668] width 48 height 13
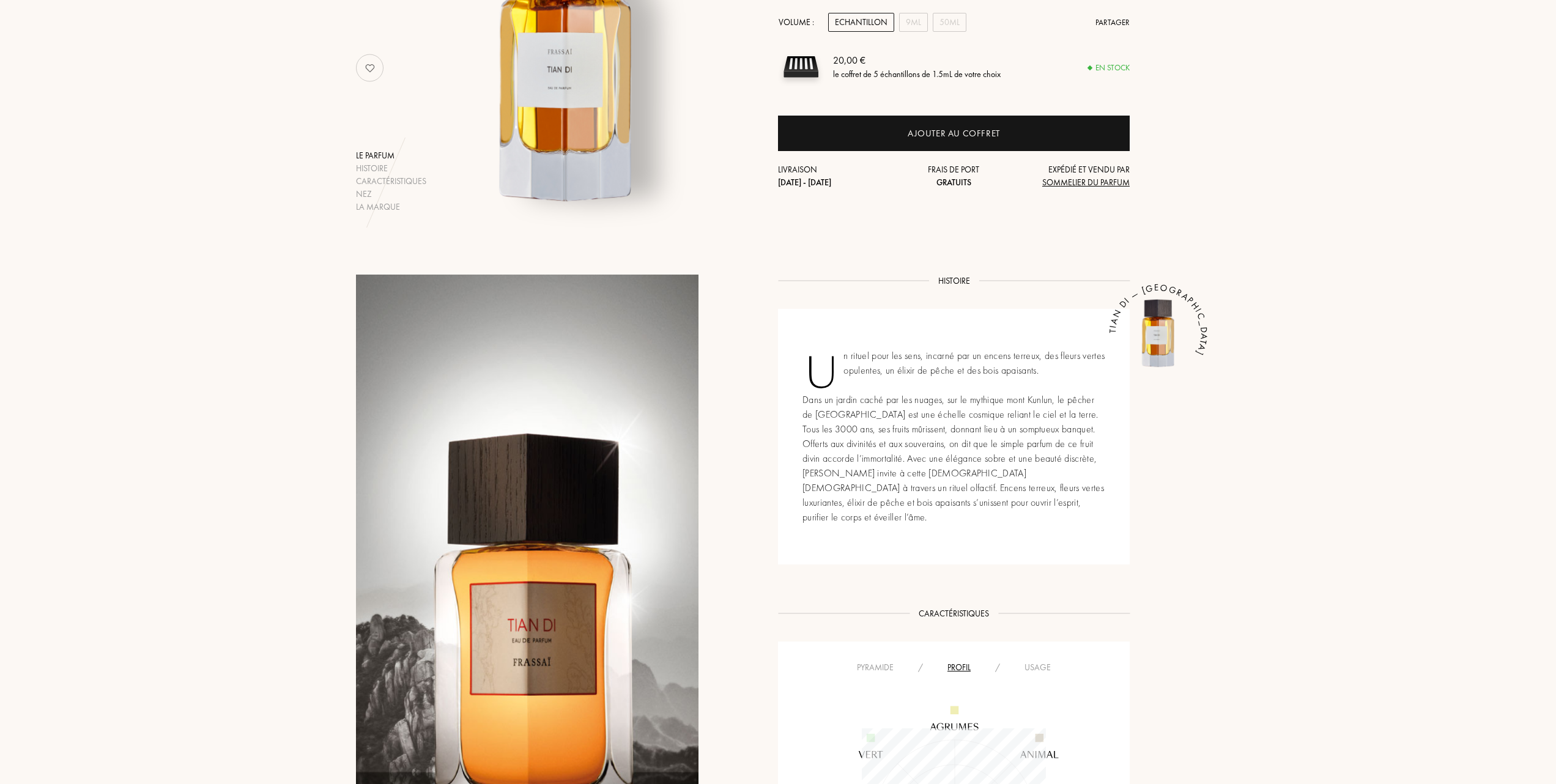
scroll to position [184, 184]
click at [1035, 661] on div "Usage" at bounding box center [1038, 668] width 51 height 13
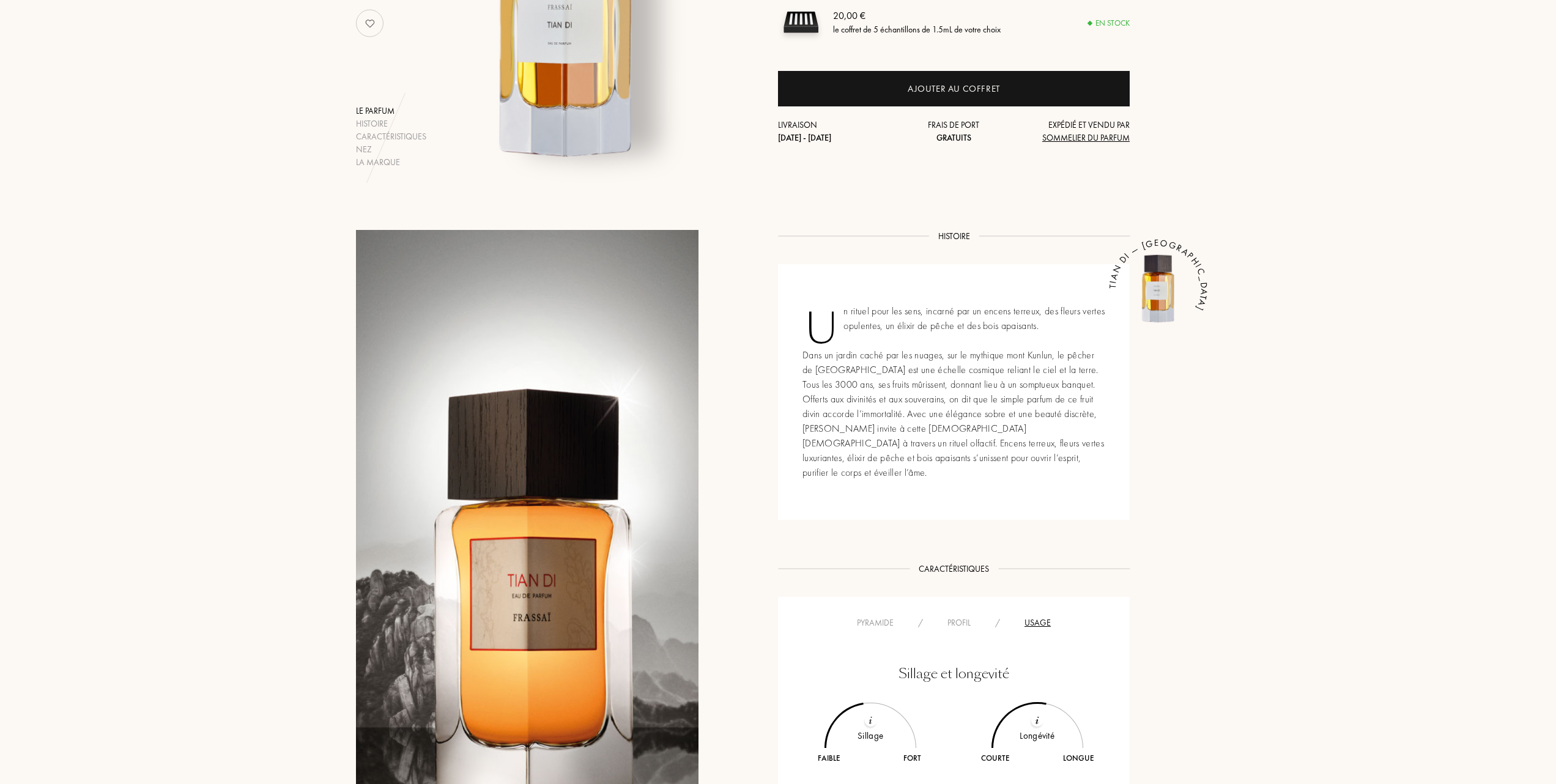
scroll to position [326, 0]
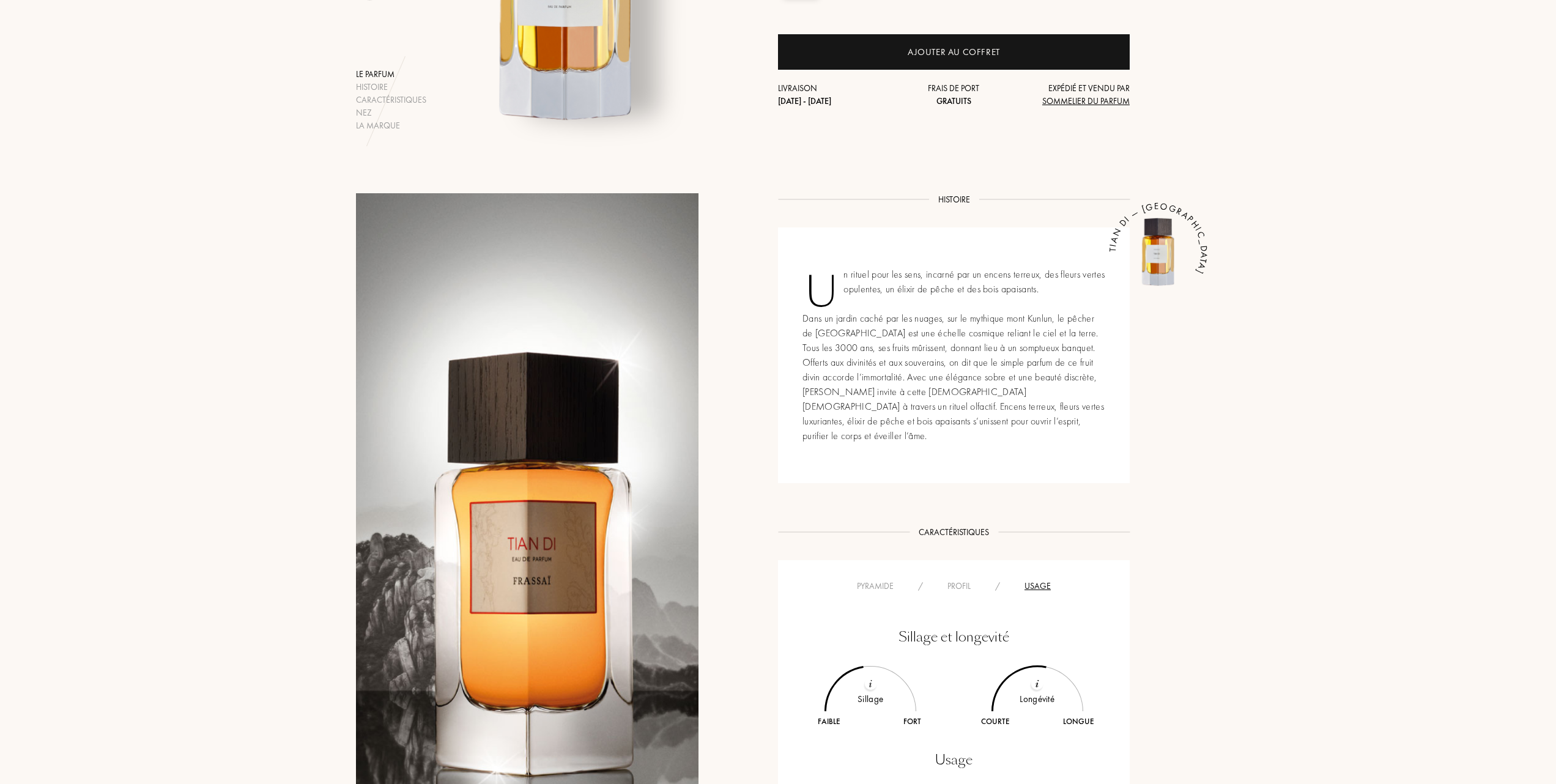
click at [882, 580] on div "Pyramide" at bounding box center [875, 586] width 61 height 13
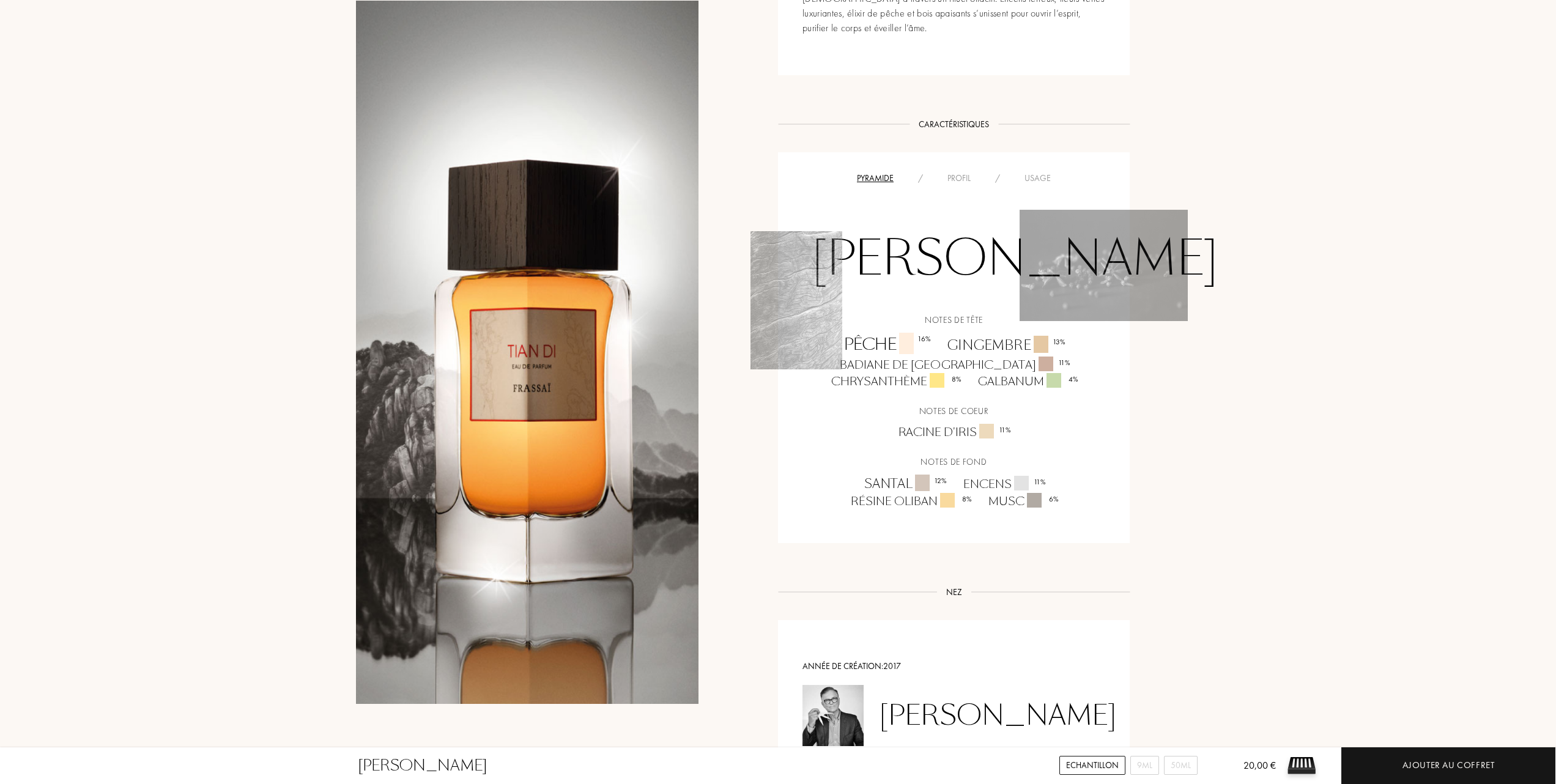
scroll to position [815, 0]
